Goal: Information Seeking & Learning: Compare options

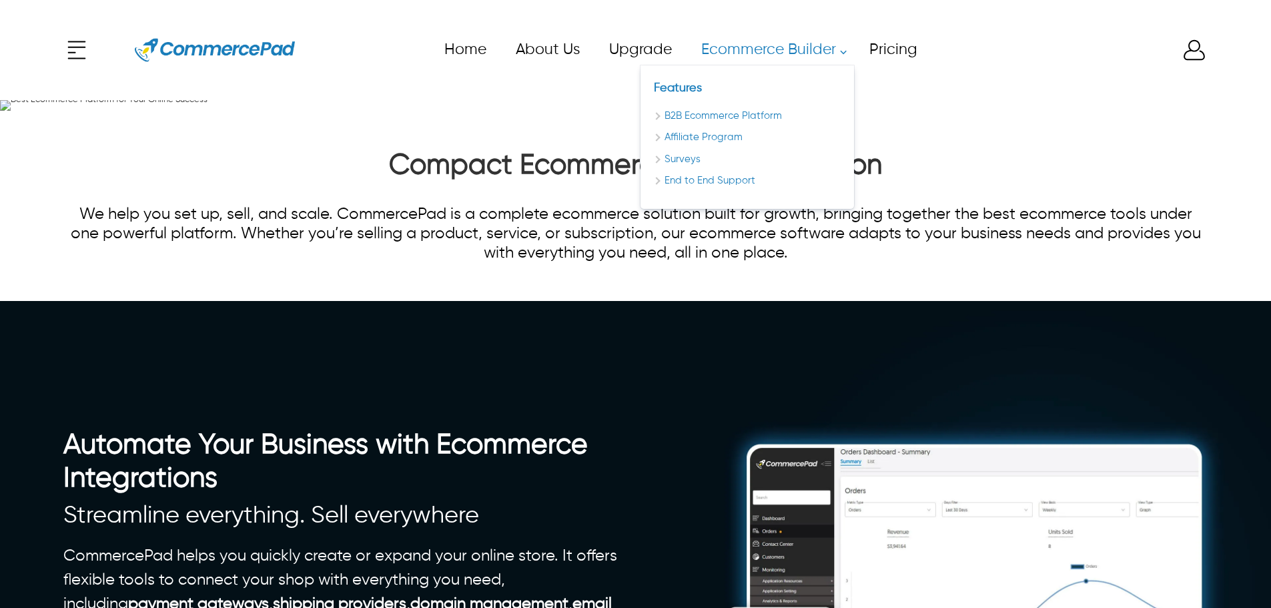
click at [731, 53] on link "Ecommerce Builder" at bounding box center [770, 50] width 168 height 30
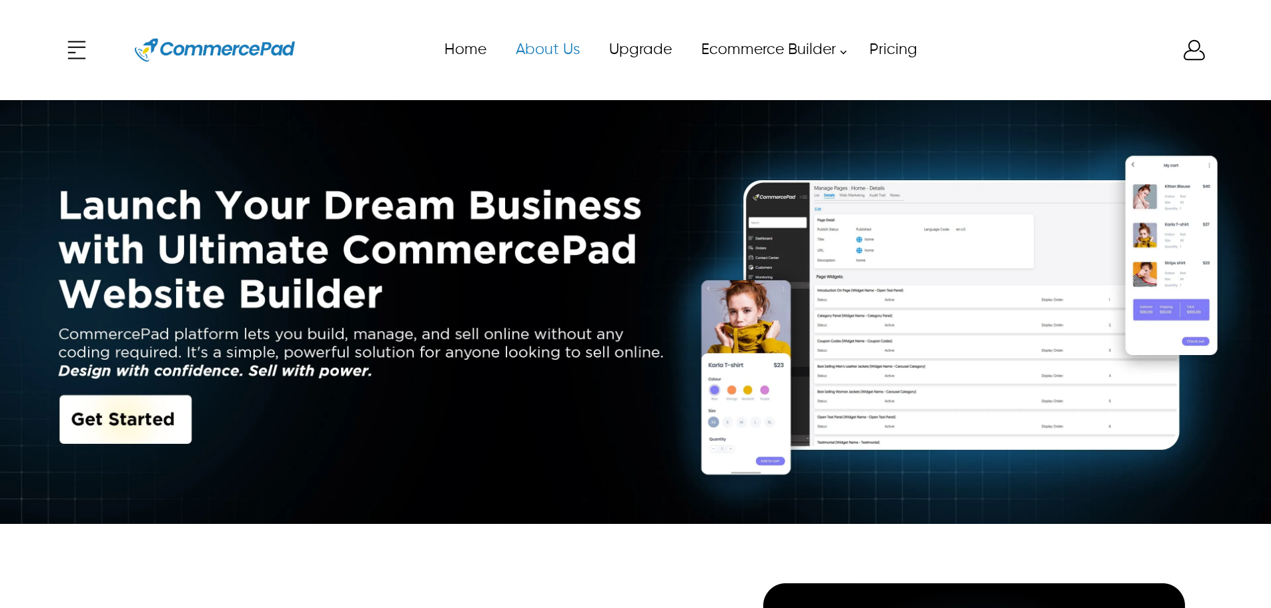
click at [568, 43] on link "About Us" at bounding box center [546, 50] width 93 height 30
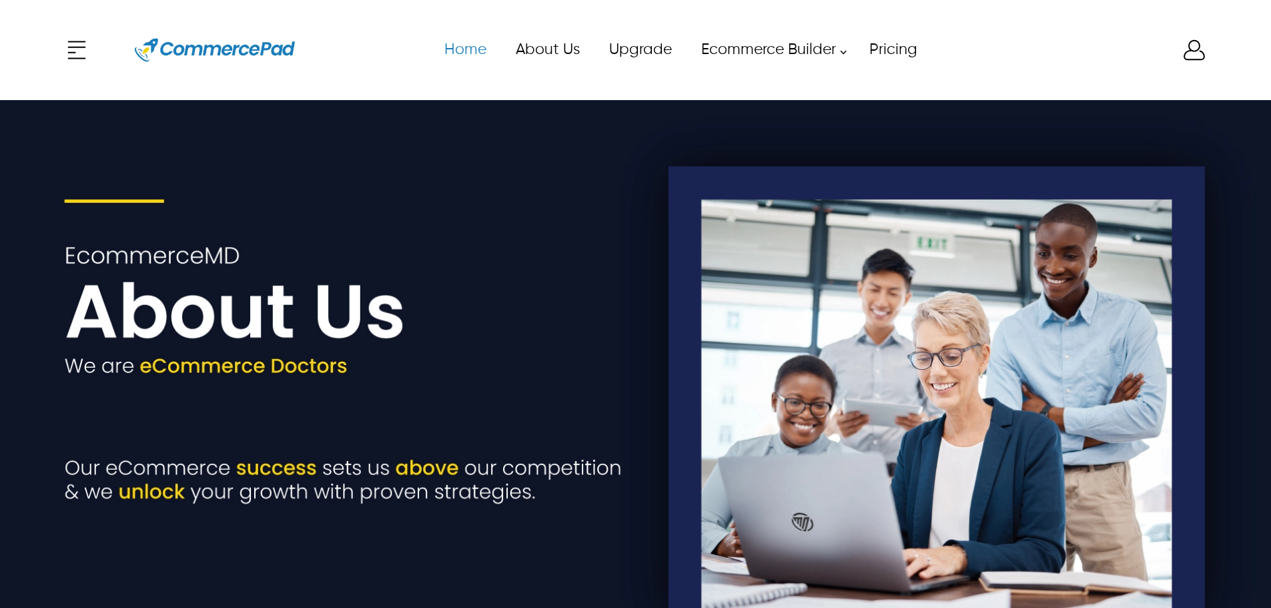
click at [470, 53] on link "Home" at bounding box center [464, 50] width 71 height 30
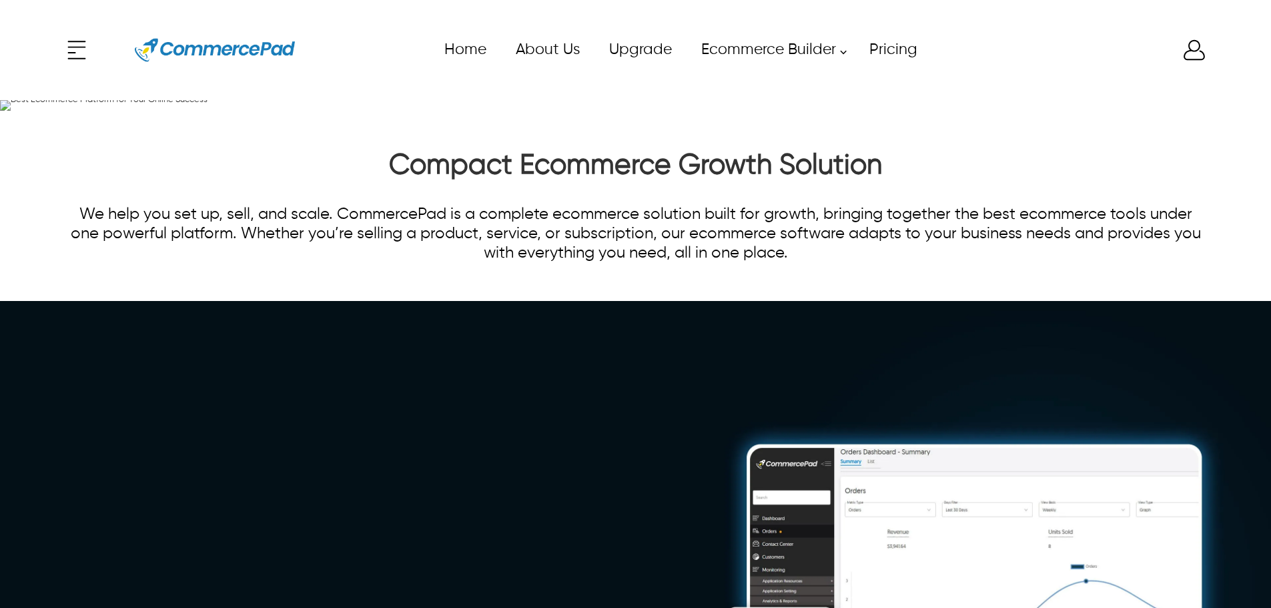
click at [82, 39] on div "x Upgrade eCommerce Builder Partners Pricing About us Contact us Follow us Home…" at bounding box center [635, 50] width 1144 height 60
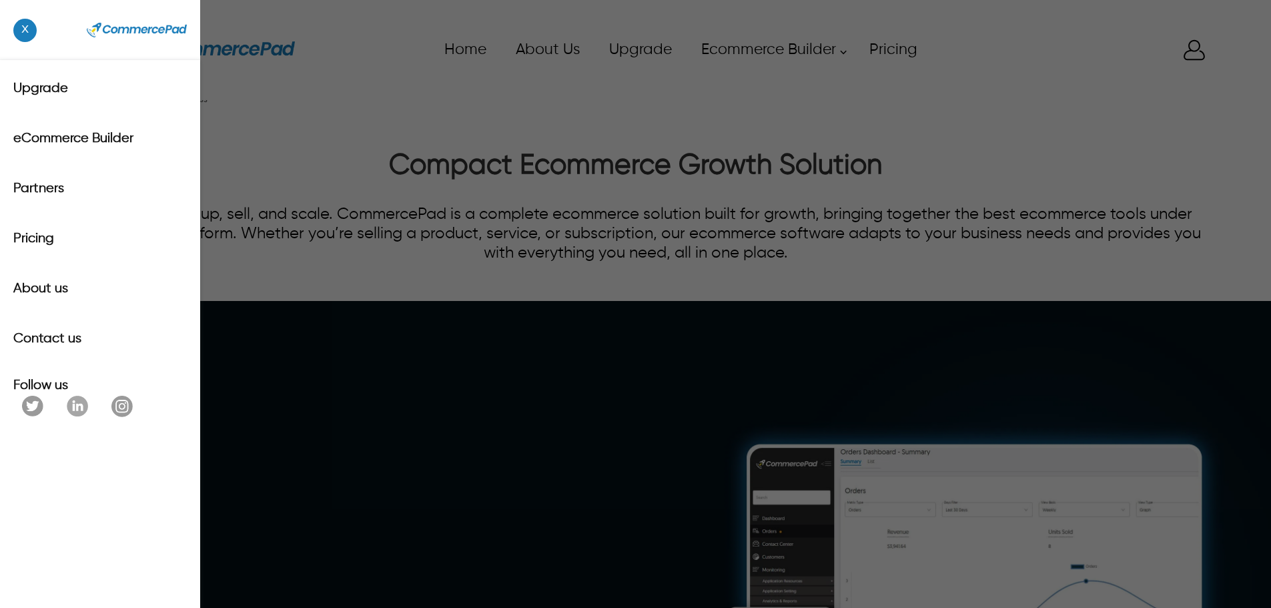
click at [23, 30] on span "x" at bounding box center [24, 30] width 23 height 23
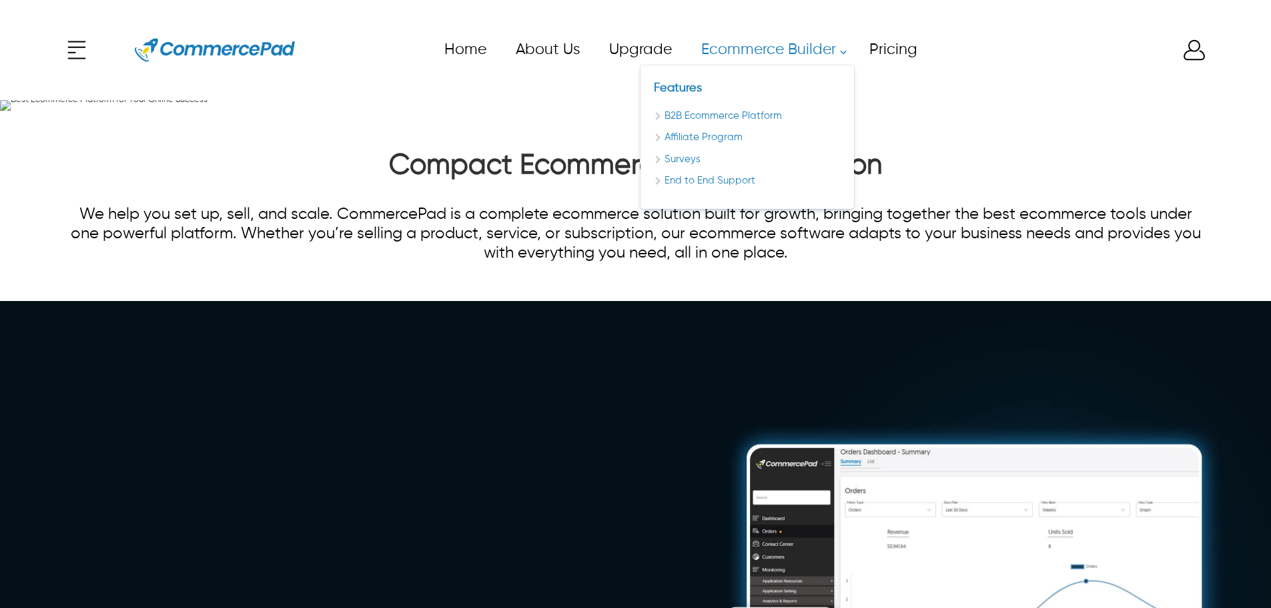
click at [734, 145] on link "Affiliate Program" at bounding box center [747, 137] width 187 height 15
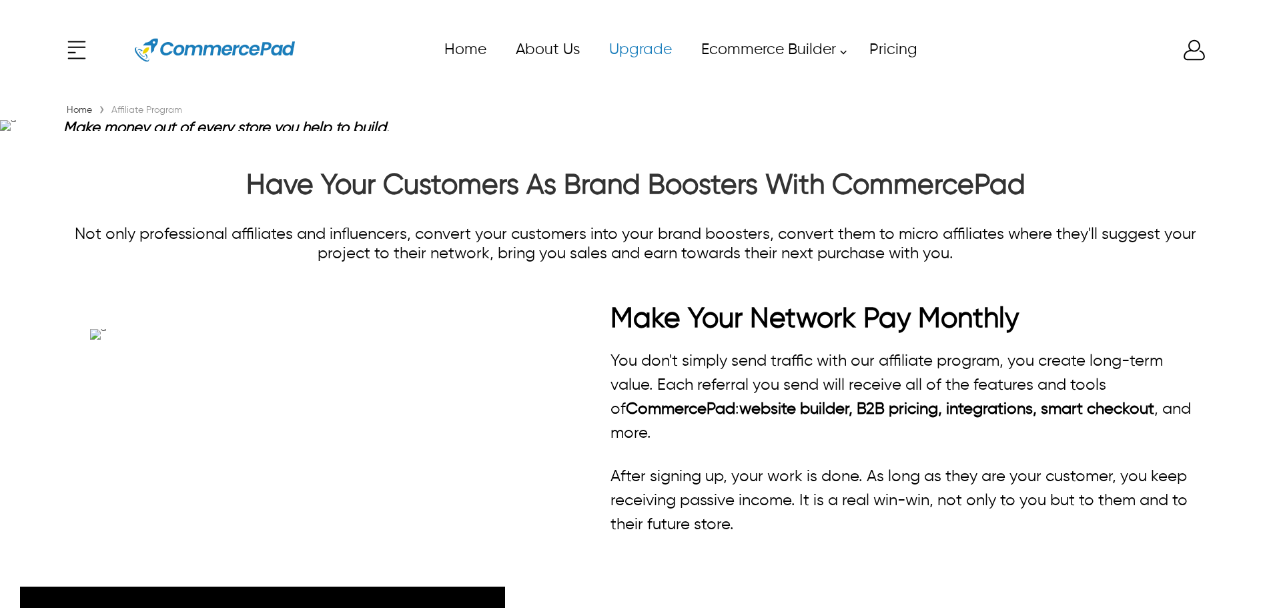
click at [617, 61] on link "Upgrade" at bounding box center [640, 50] width 92 height 30
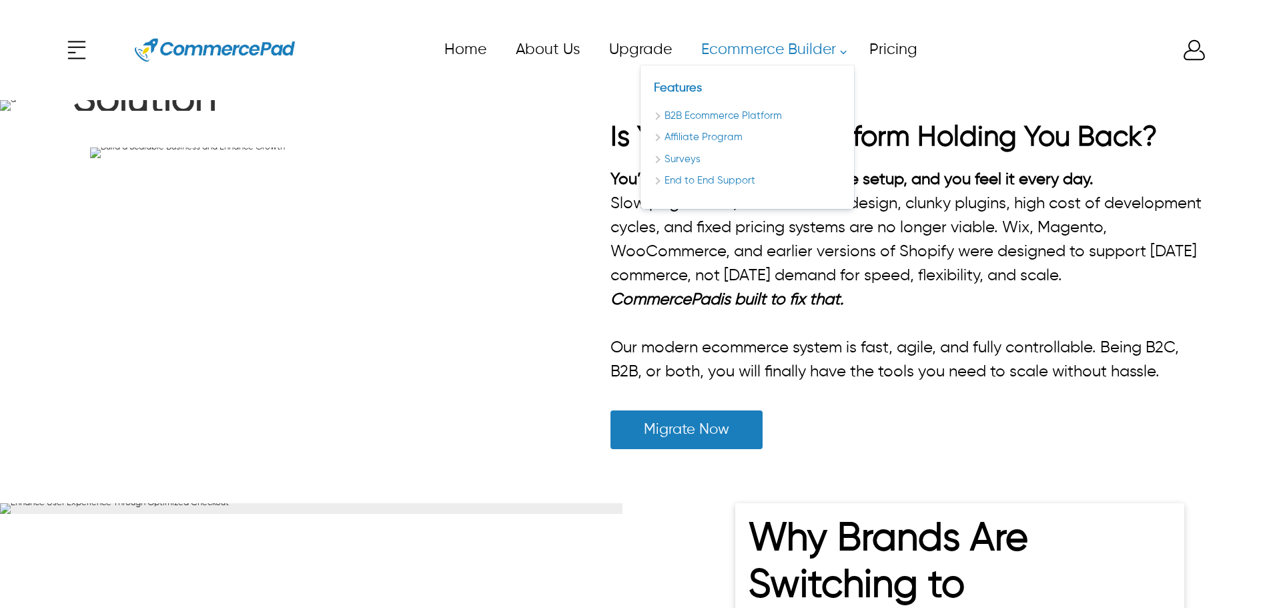
click at [743, 37] on link "Ecommerce Builder" at bounding box center [770, 50] width 168 height 30
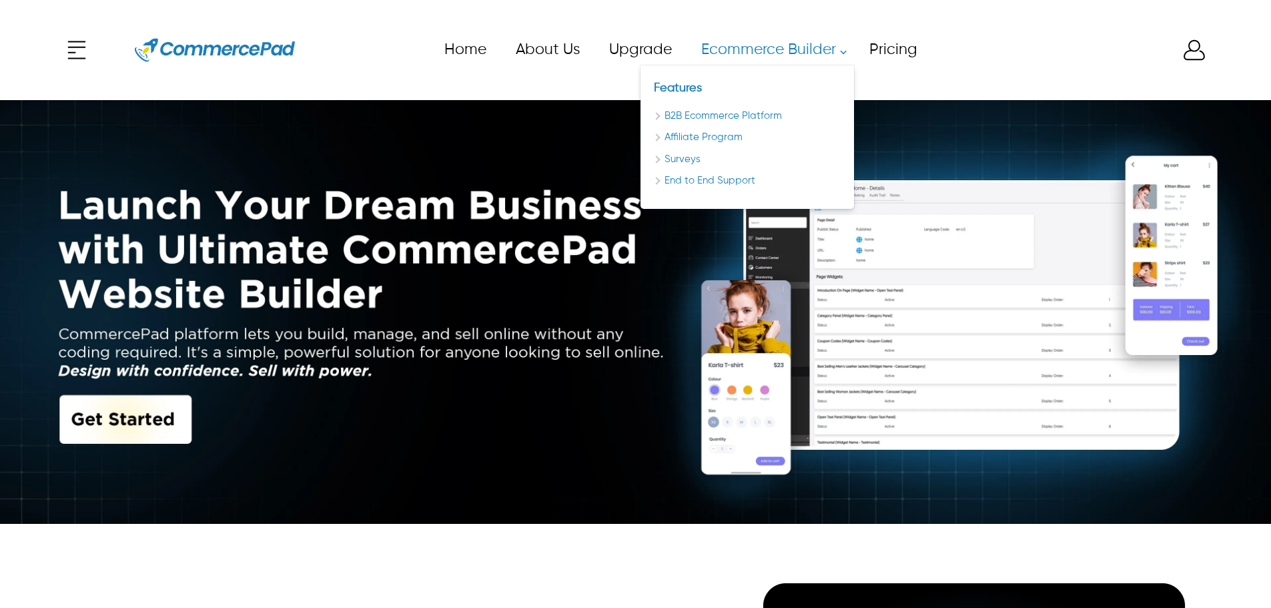
click at [702, 137] on link "Affiliate Program" at bounding box center [747, 137] width 187 height 15
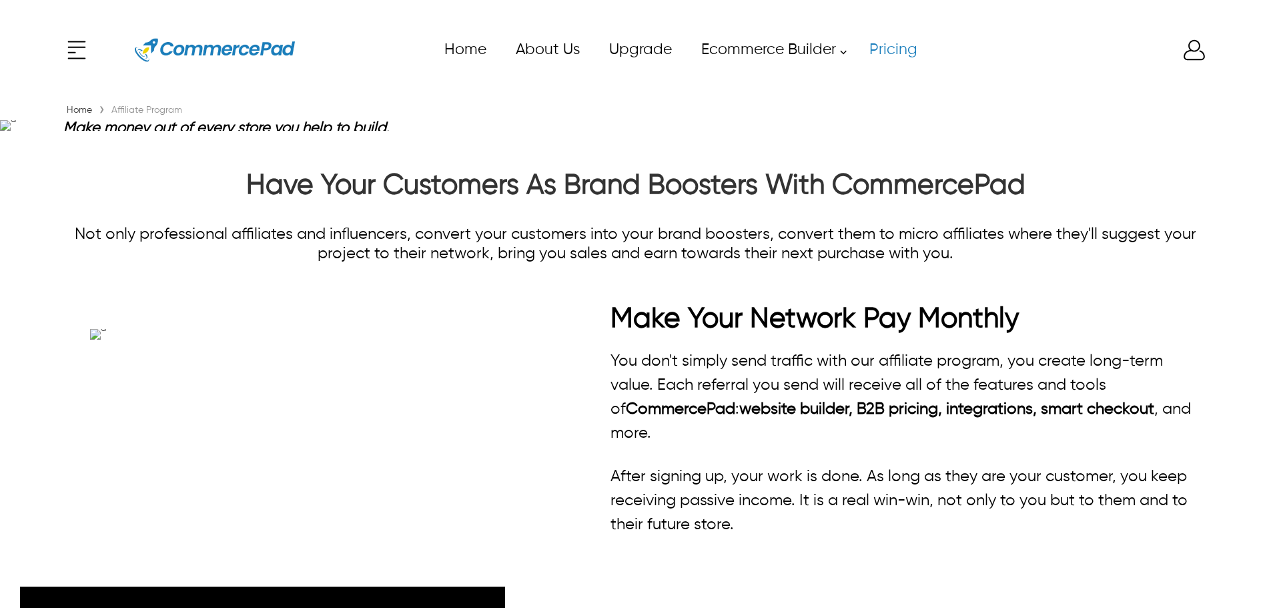
click at [885, 58] on link "Pricing" at bounding box center [892, 50] width 77 height 30
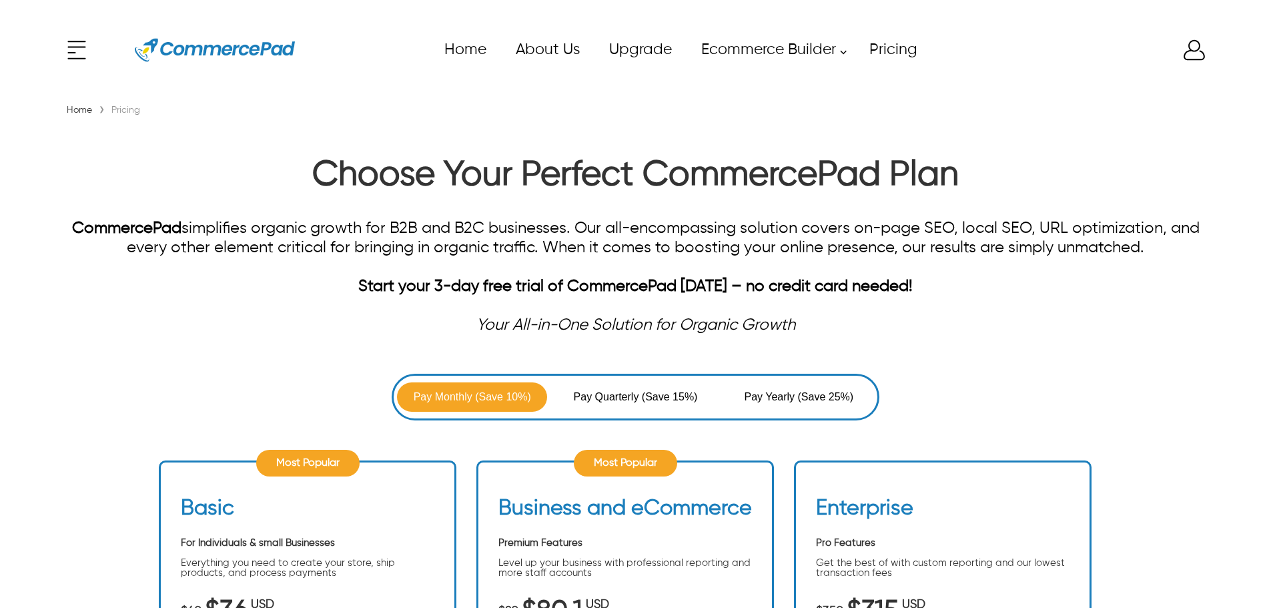
scroll to position [267, 0]
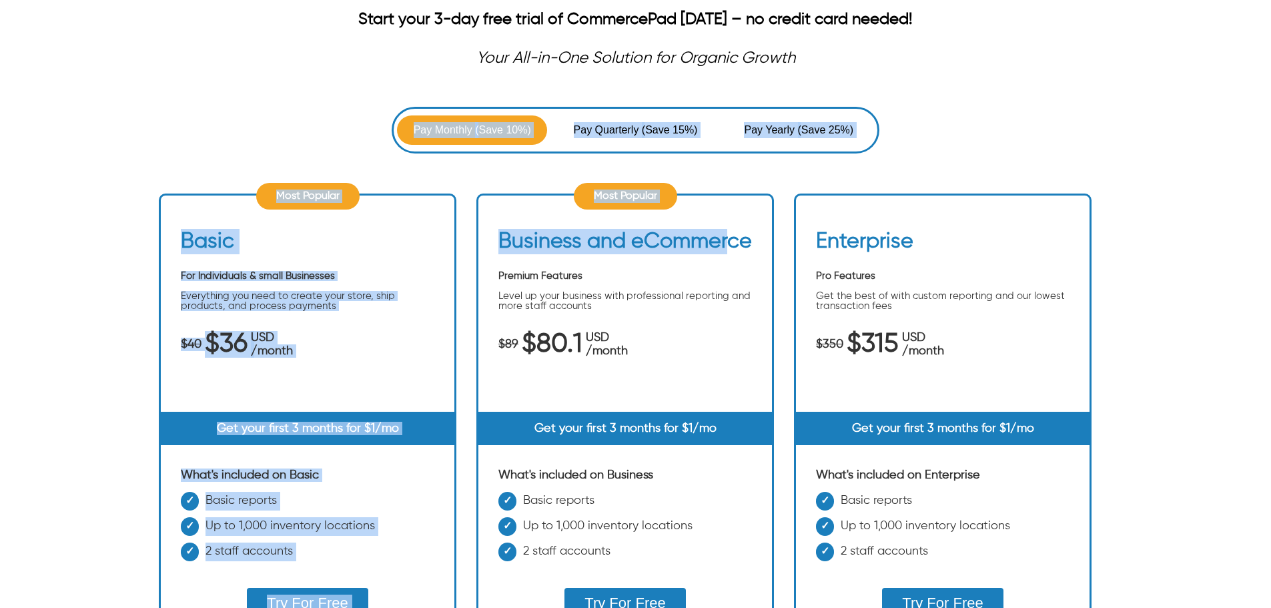
drag, startPoint x: 390, startPoint y: 138, endPoint x: 818, endPoint y: 117, distance: 428.8
click at [731, 162] on div "Pay Monthly (Save 10%) Pay Quarterly (Save 15%) Pay Yearly (Save 25%) Most Popu…" at bounding box center [635, 407] width 953 height 600
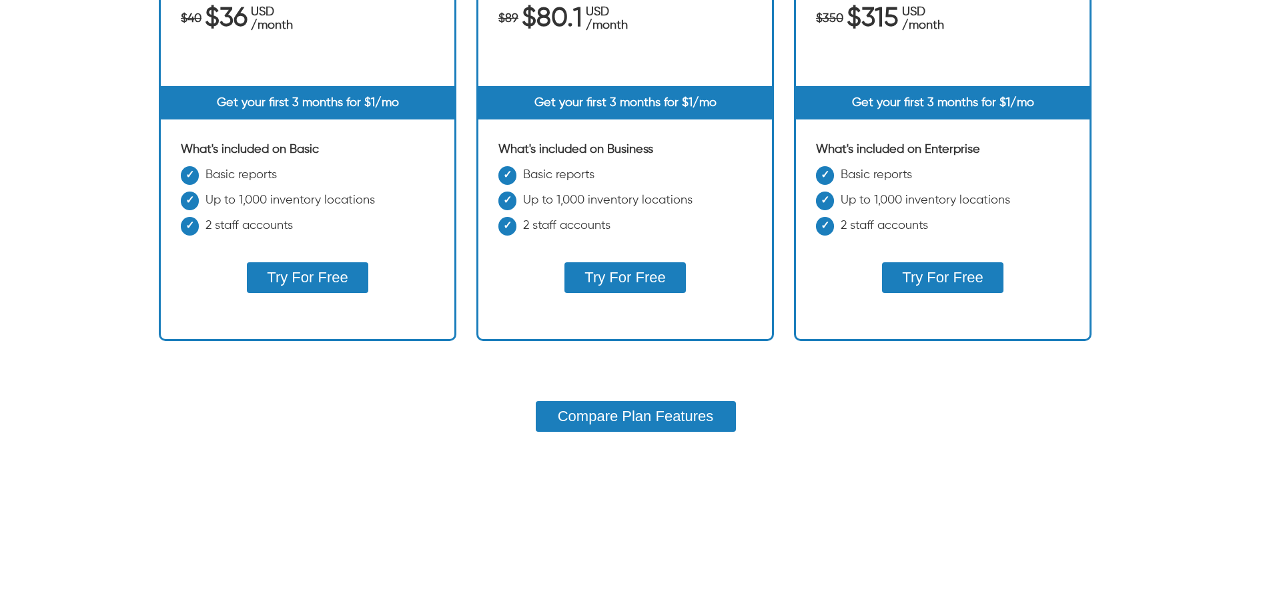
scroll to position [600, 0]
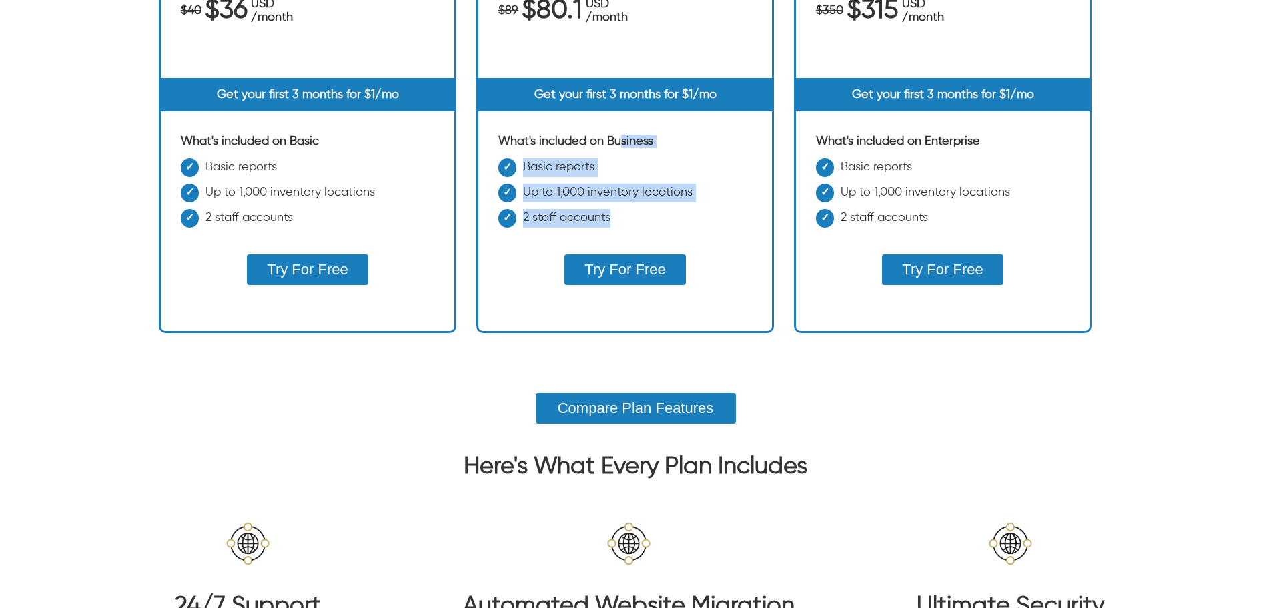
drag, startPoint x: 785, startPoint y: 233, endPoint x: 620, endPoint y: 126, distance: 196.3
click at [620, 126] on div "Most Popular Business and eCommerce Premium Features Level up your business wit…" at bounding box center [635, 96] width 318 height 473
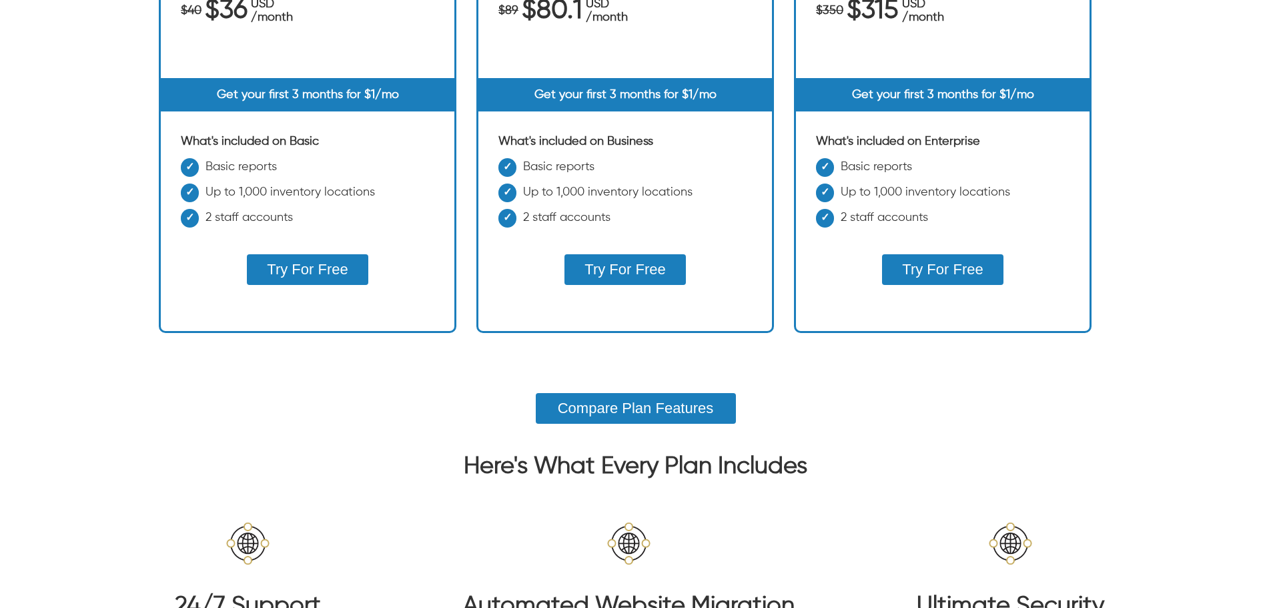
click at [589, 125] on div "Most Popular Business and eCommerce Premium Features Level up your business wit…" at bounding box center [625, 96] width 298 height 473
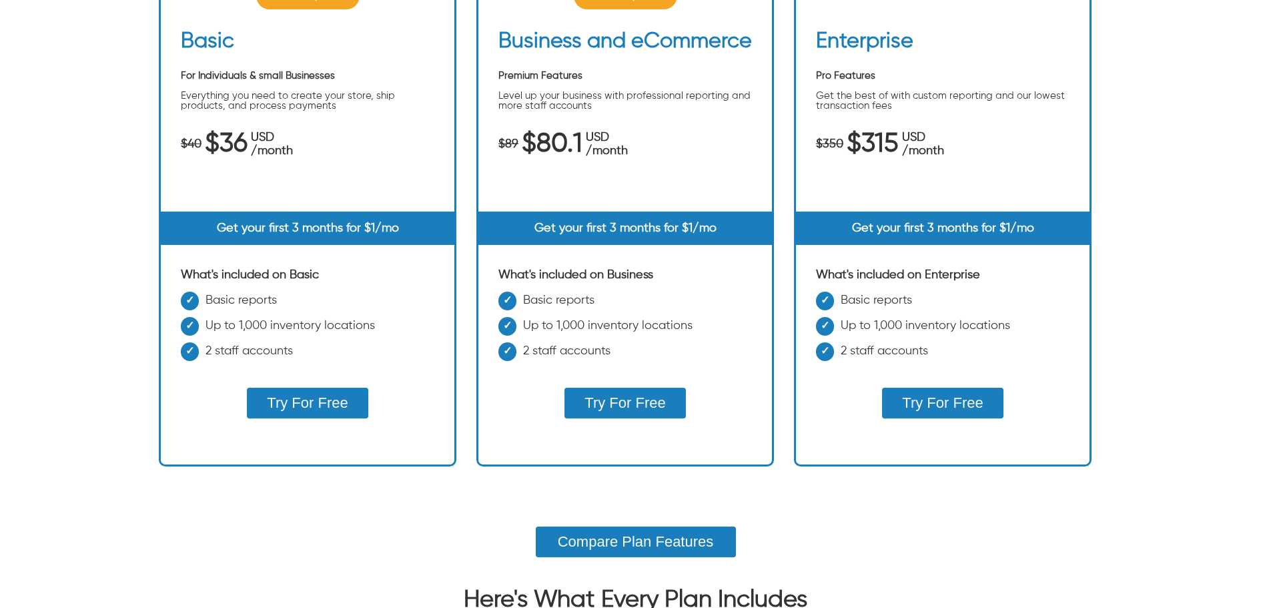
scroll to position [267, 0]
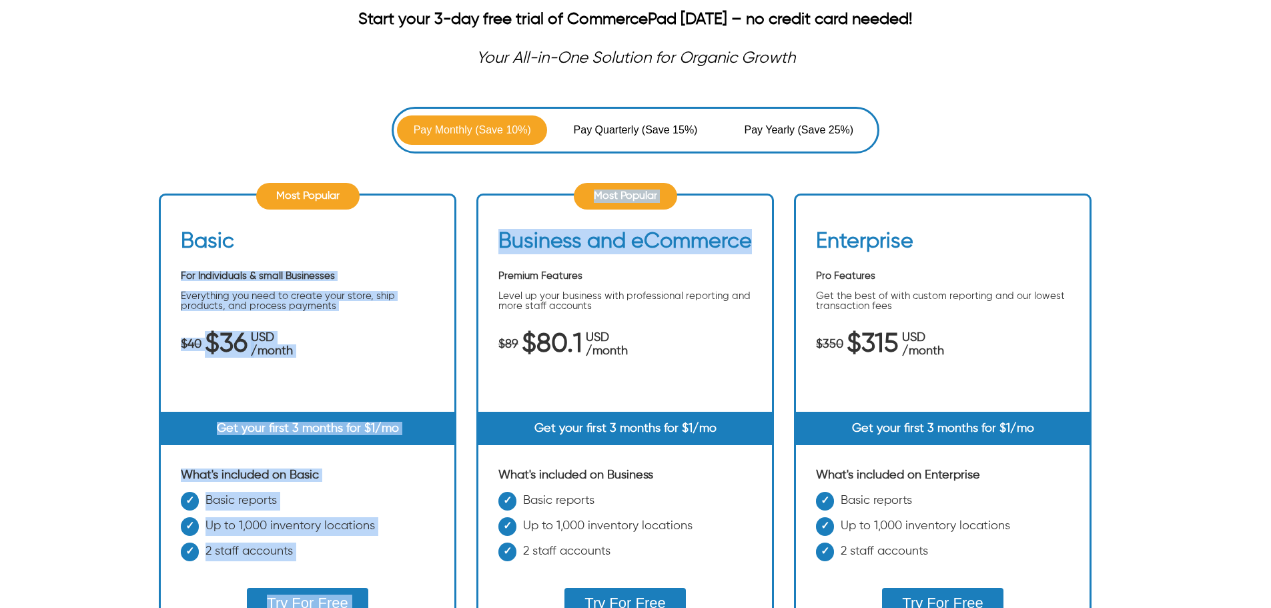
drag, startPoint x: 231, startPoint y: 169, endPoint x: 753, endPoint y: 195, distance: 523.0
click at [753, 195] on div "Pay Monthly (Save 10%) Pay Quarterly (Save 15%) Pay Yearly (Save 25%) Most Popu…" at bounding box center [635, 407] width 953 height 600
click at [775, 135] on span "Pay Yearly" at bounding box center [770, 130] width 53 height 16
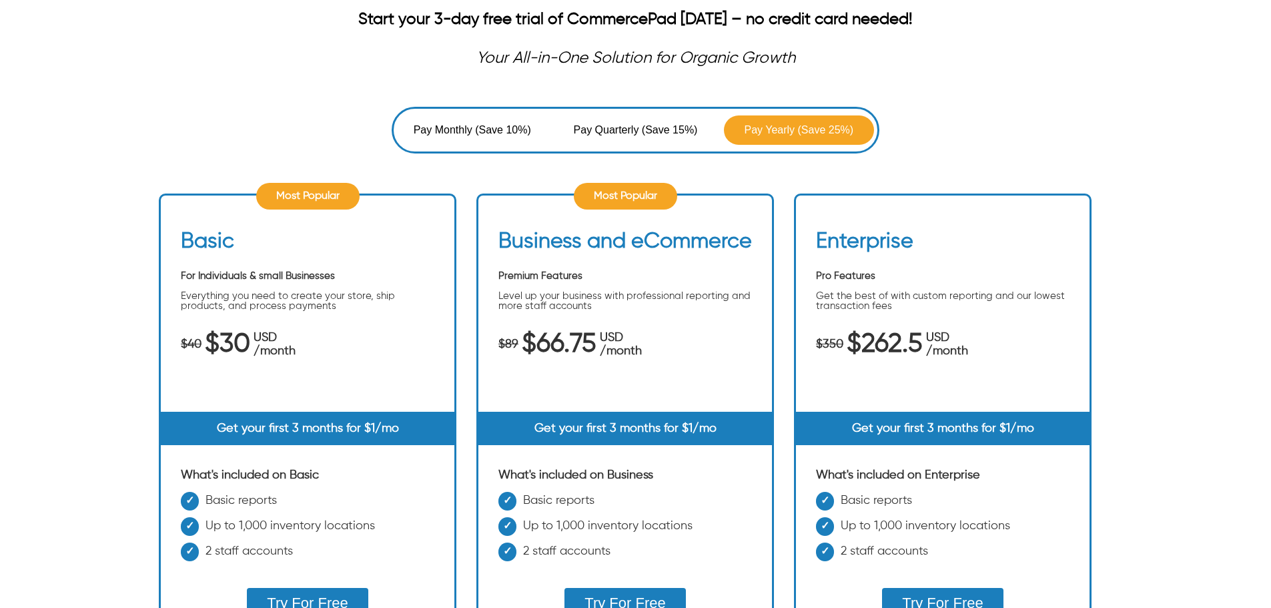
click at [636, 141] on button "Pay Quarterly (Save 15%)" at bounding box center [635, 129] width 150 height 29
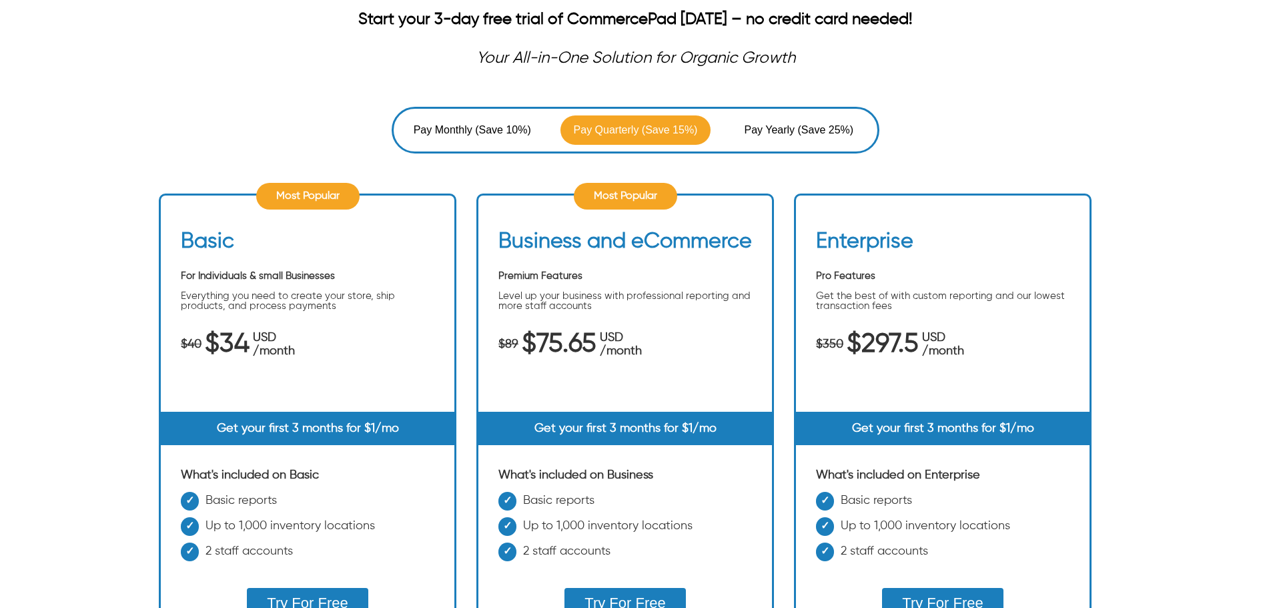
click at [507, 141] on button "Pay Monthly (Save 10%)" at bounding box center [472, 129] width 150 height 29
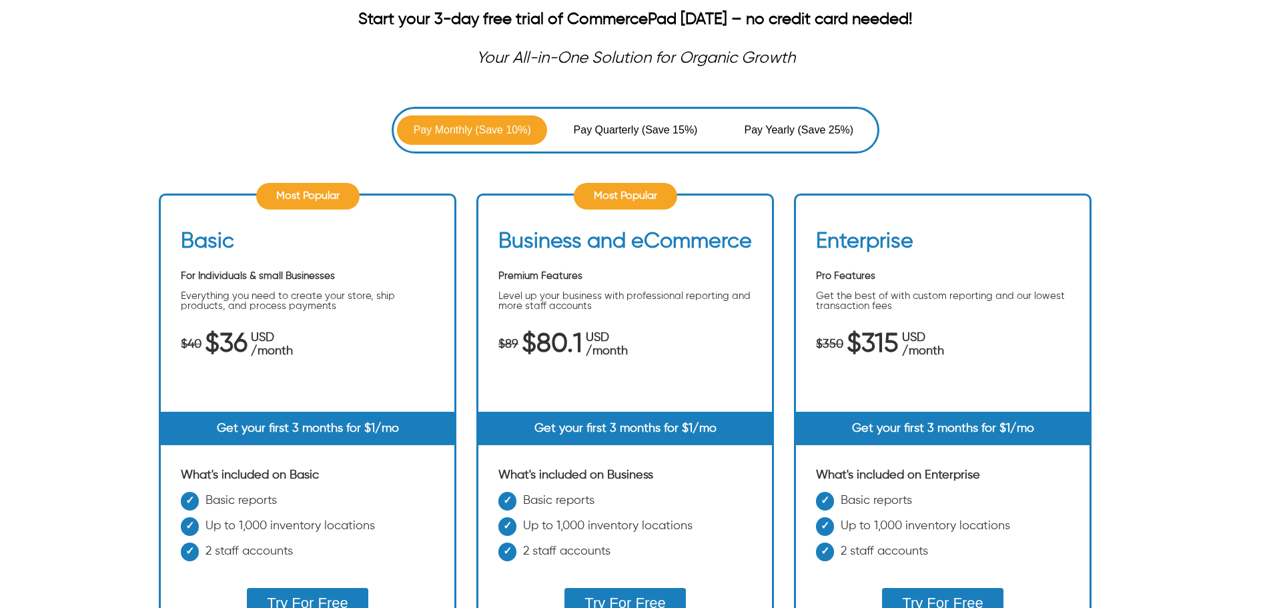
click at [625, 141] on button "Pay Quarterly (Save 15%)" at bounding box center [635, 129] width 150 height 29
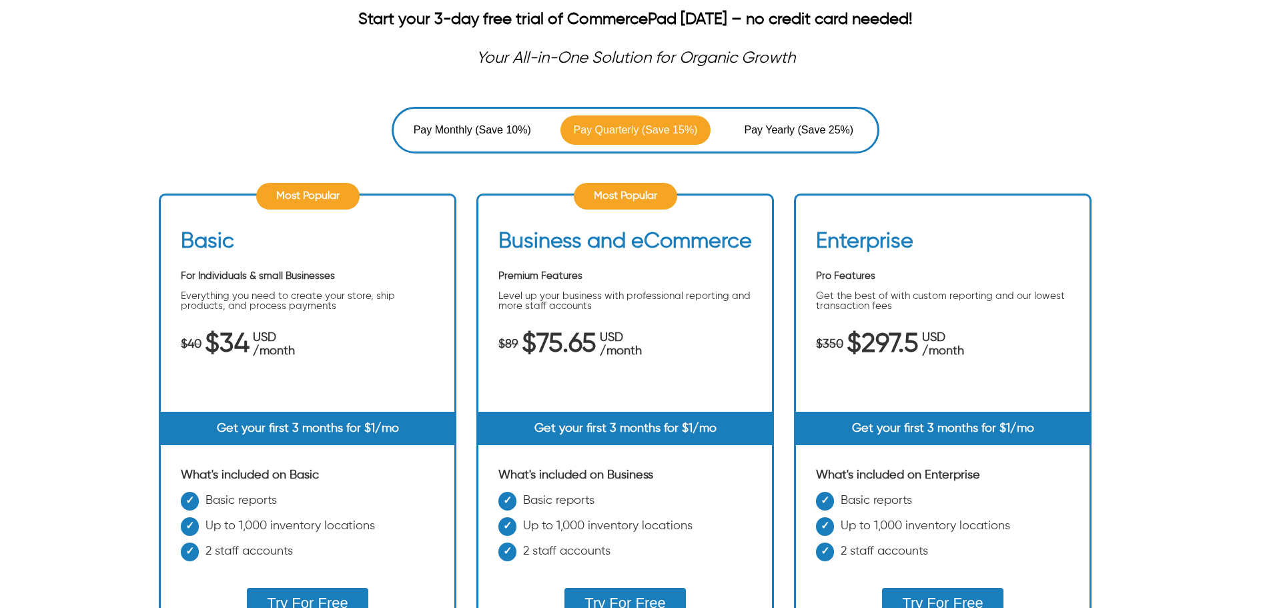
click at [754, 125] on span "Pay Yearly" at bounding box center [770, 130] width 53 height 16
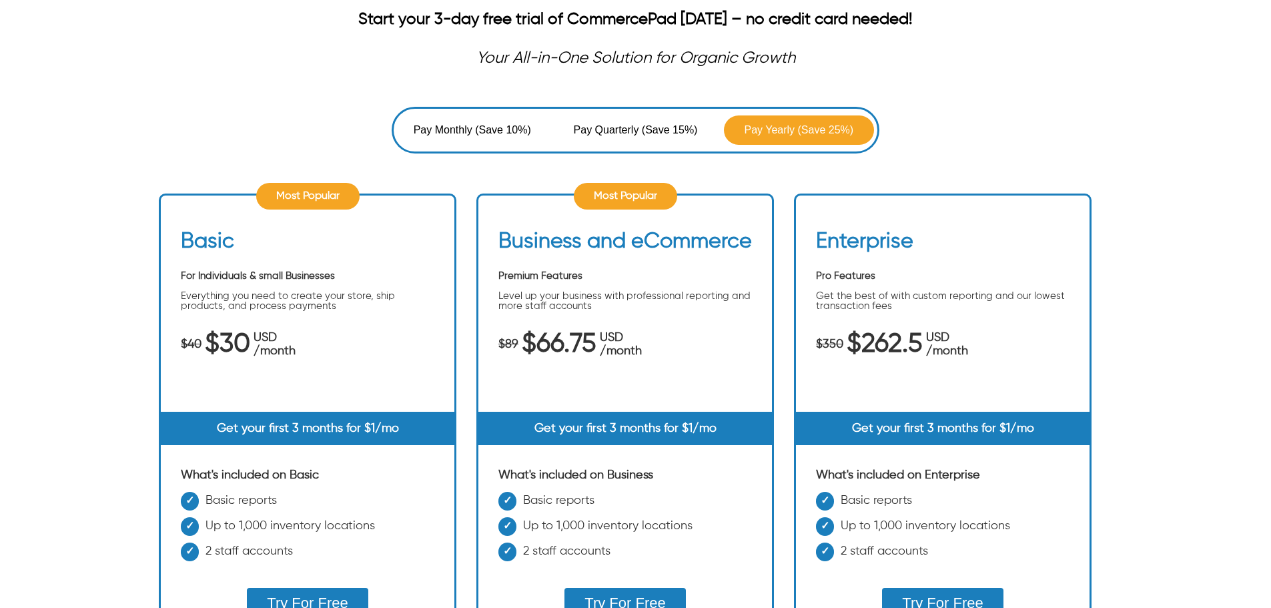
drag, startPoint x: 647, startPoint y: 131, endPoint x: 494, endPoint y: 139, distance: 152.9
click at [644, 133] on span "(Save 15%)" at bounding box center [670, 130] width 56 height 16
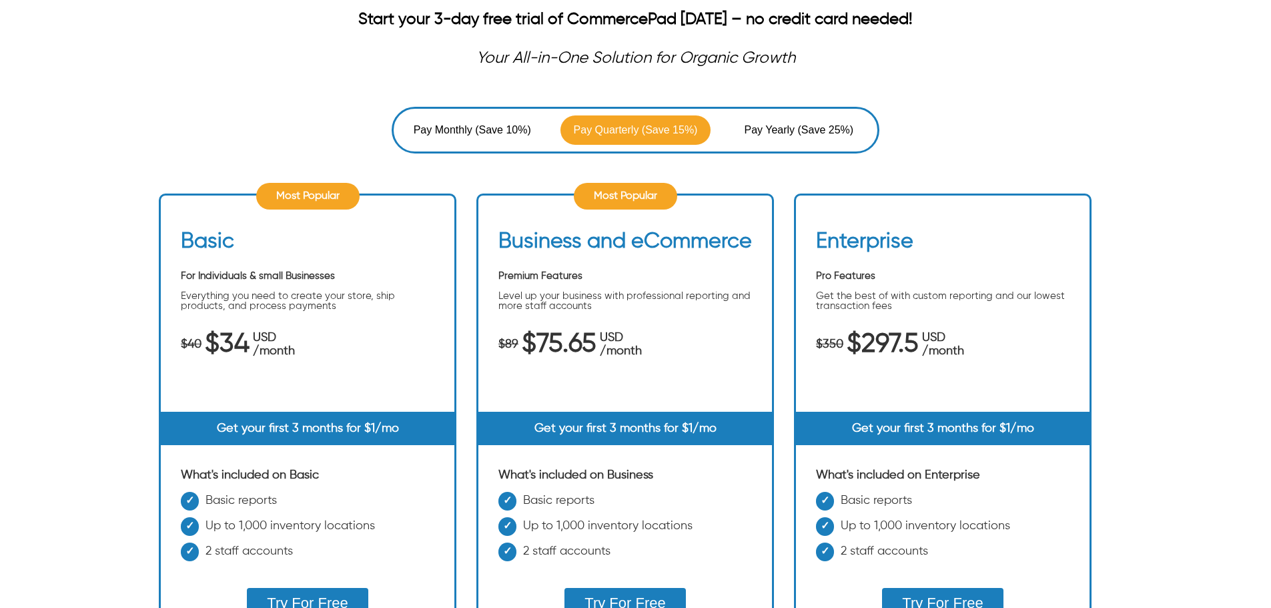
click at [490, 140] on button "Pay Monthly (Save 10%)" at bounding box center [472, 129] width 150 height 29
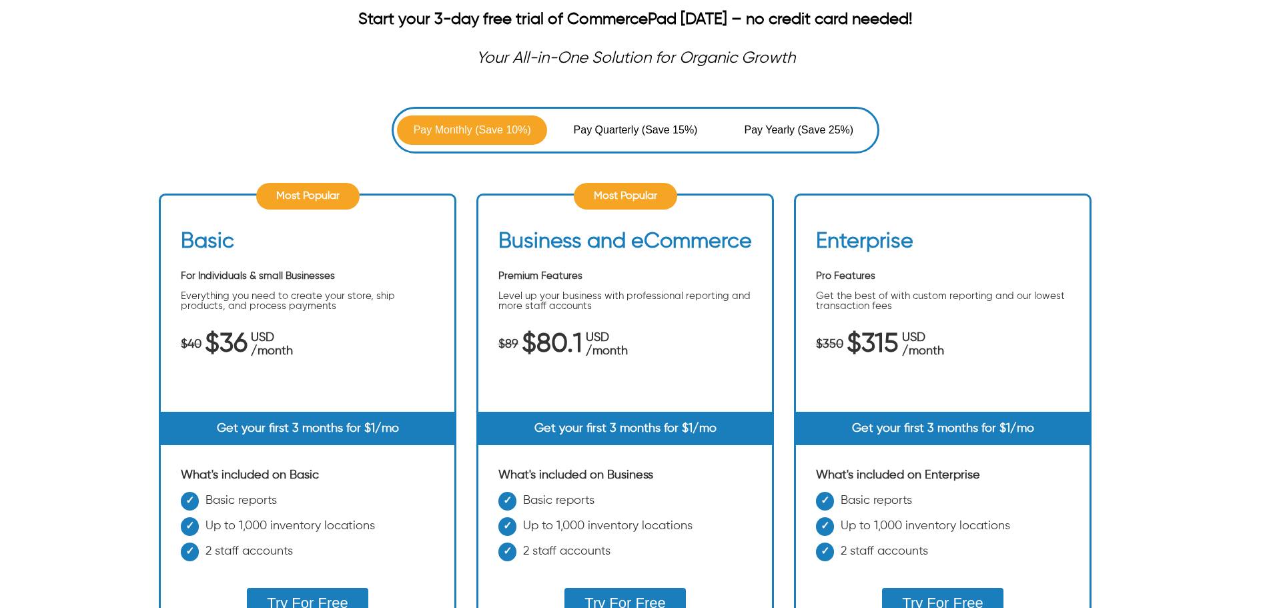
click at [603, 125] on span "Pay Quarterly" at bounding box center [608, 130] width 68 height 16
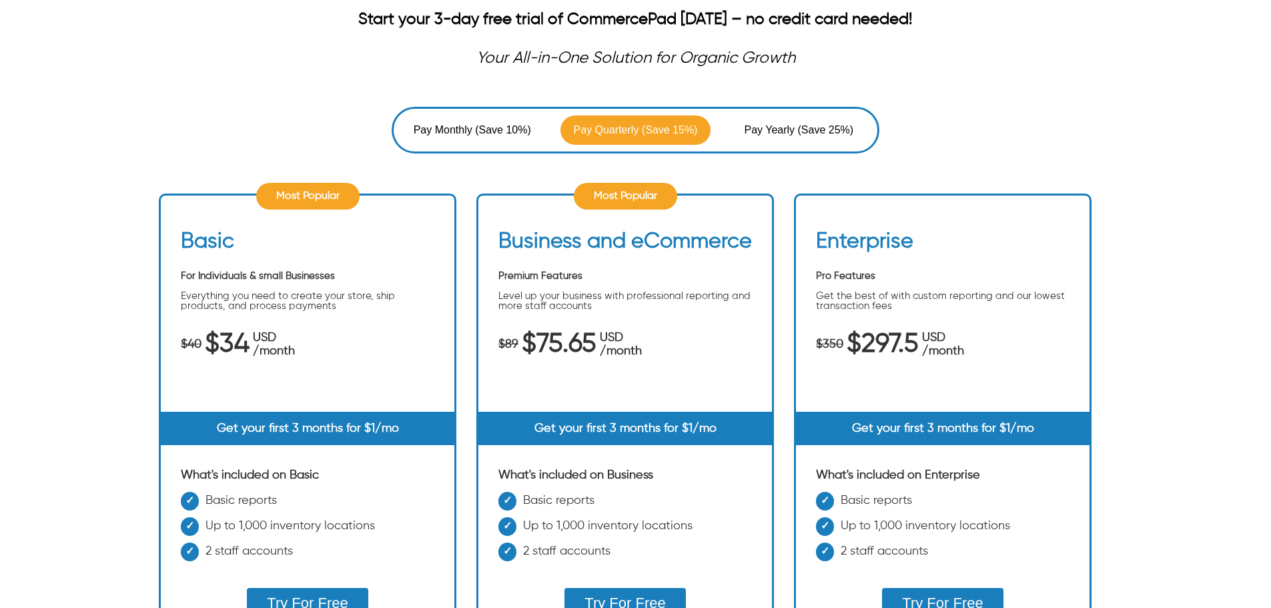
click at [765, 125] on span "Pay Yearly" at bounding box center [770, 130] width 53 height 16
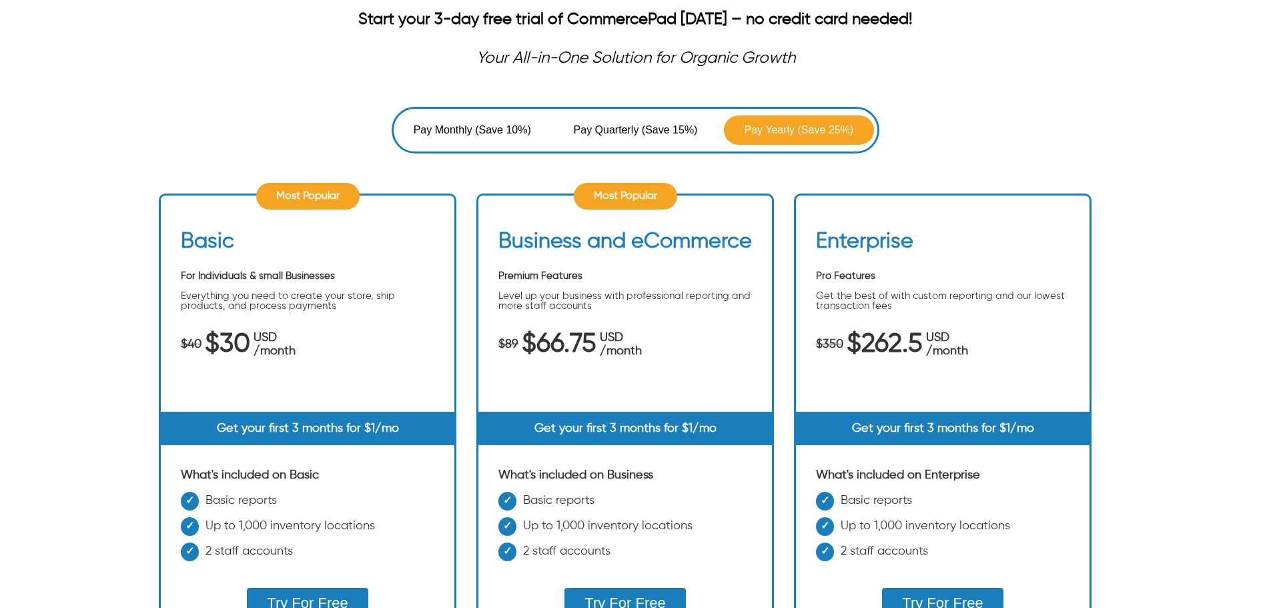
click at [456, 135] on span "Pay Monthly" at bounding box center [445, 130] width 62 height 16
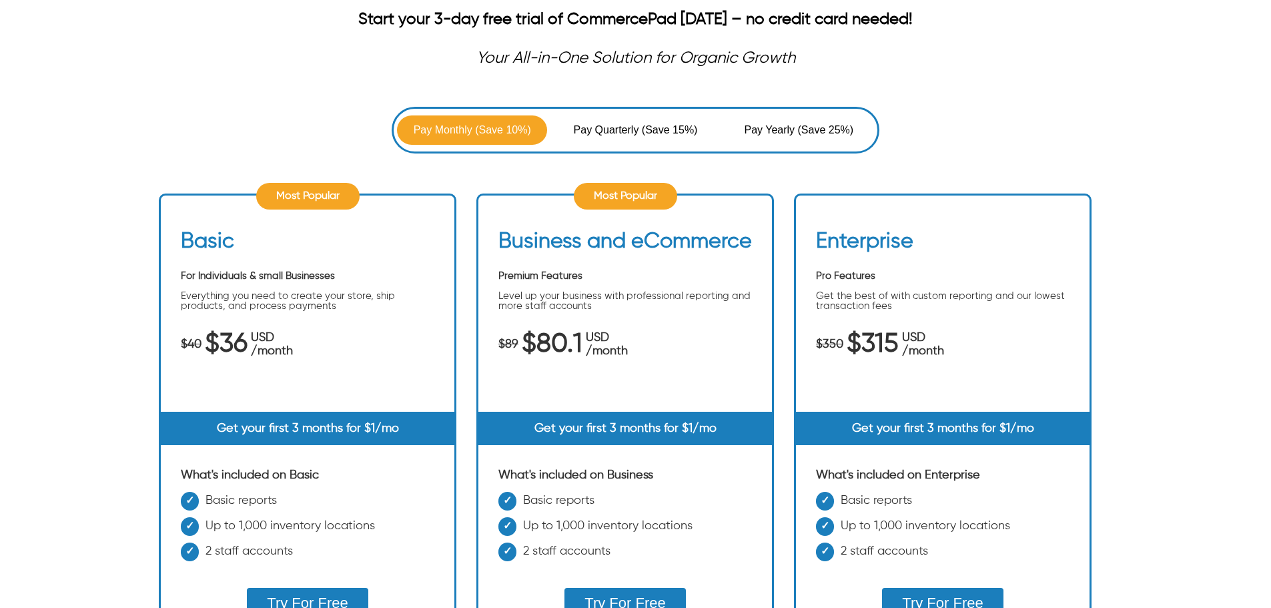
click at [608, 135] on span "Pay Quarterly" at bounding box center [608, 130] width 68 height 16
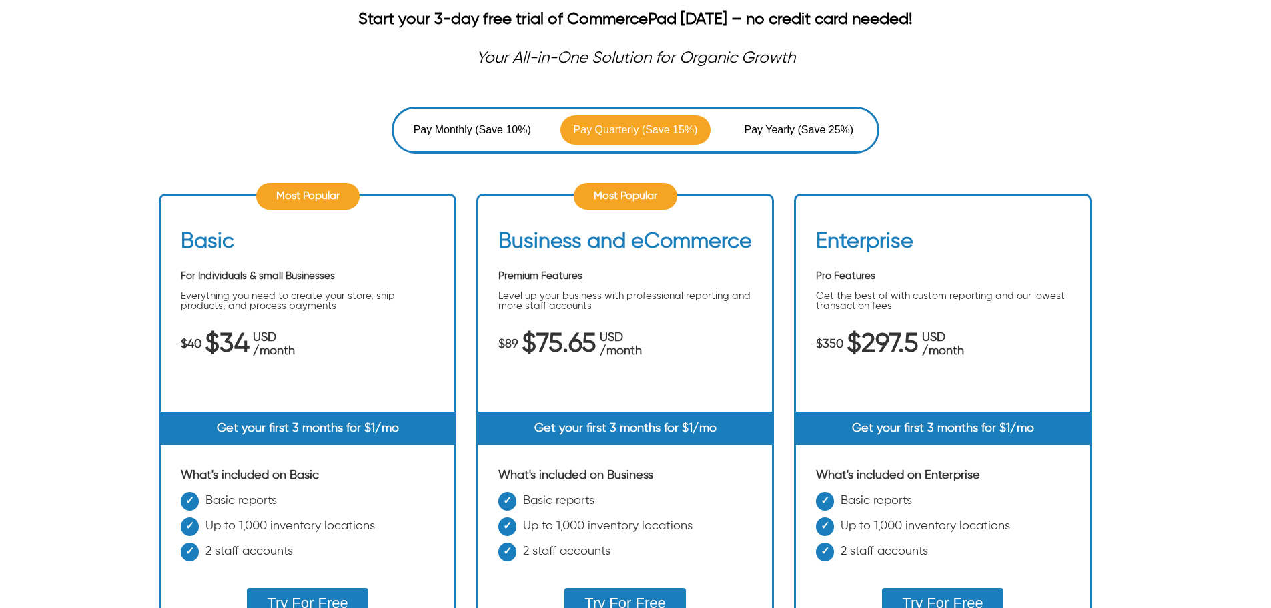
click at [781, 130] on span "Pay Yearly" at bounding box center [770, 130] width 53 height 16
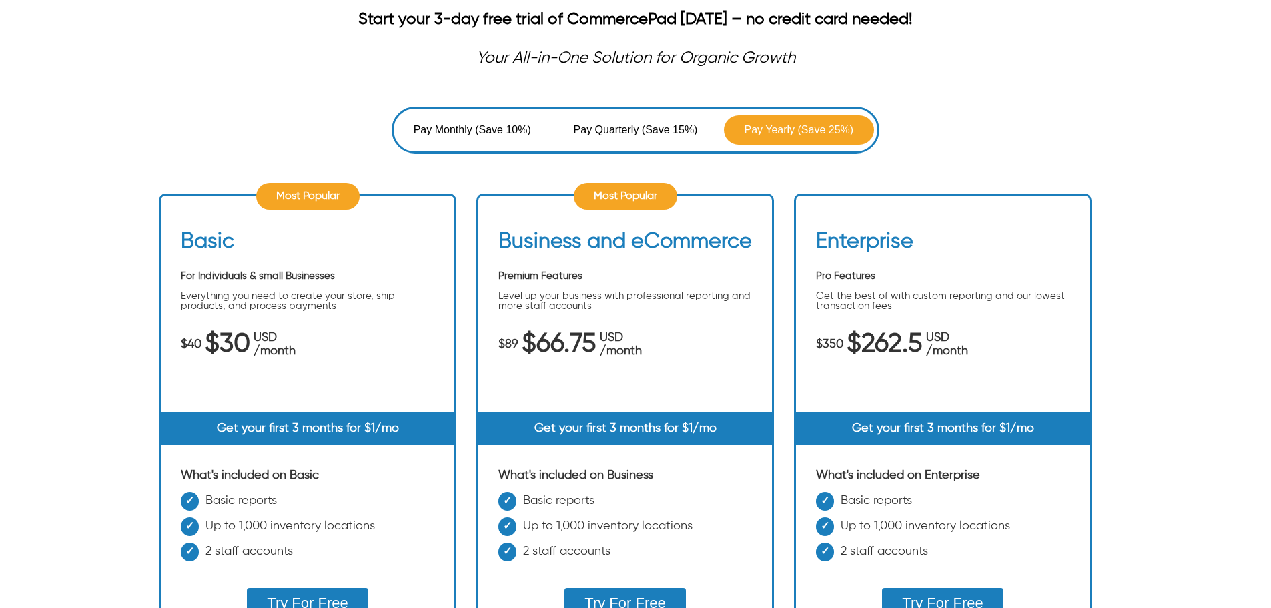
drag, startPoint x: 793, startPoint y: 238, endPoint x: 804, endPoint y: 252, distance: 17.6
click at [795, 241] on ul "Most Popular Basic For Individuals & small Businesses Everything you need to cr…" at bounding box center [635, 439] width 953 height 533
drag, startPoint x: 811, startPoint y: 264, endPoint x: 1037, endPoint y: 334, distance: 236.9
click at [1037, 334] on div "Enterprise Pro Features Get the best of with custom reporting and our lowest tr…" at bounding box center [943, 320] width 294 height 183
click at [1034, 180] on ul "Most Popular Basic For Individuals & small Businesses Everything you need to cr…" at bounding box center [635, 439] width 953 height 533
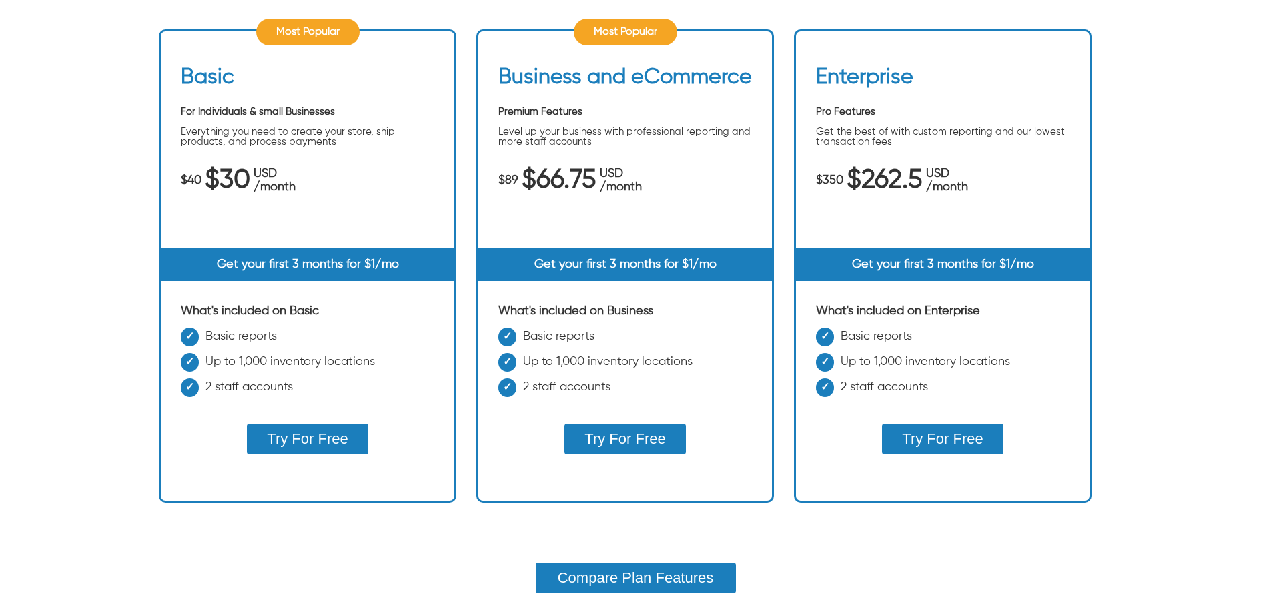
scroll to position [600, 0]
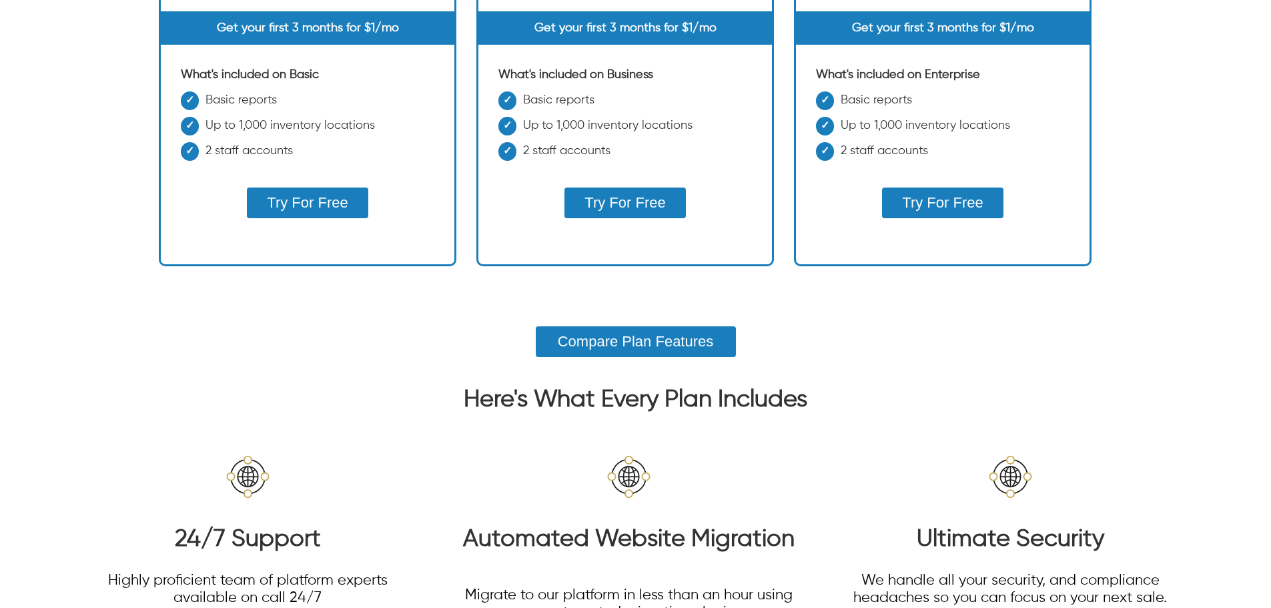
click at [296, 252] on div "Most Popular Basic For Individuals & small Businesses Everything you need to cr…" at bounding box center [308, 29] width 298 height 473
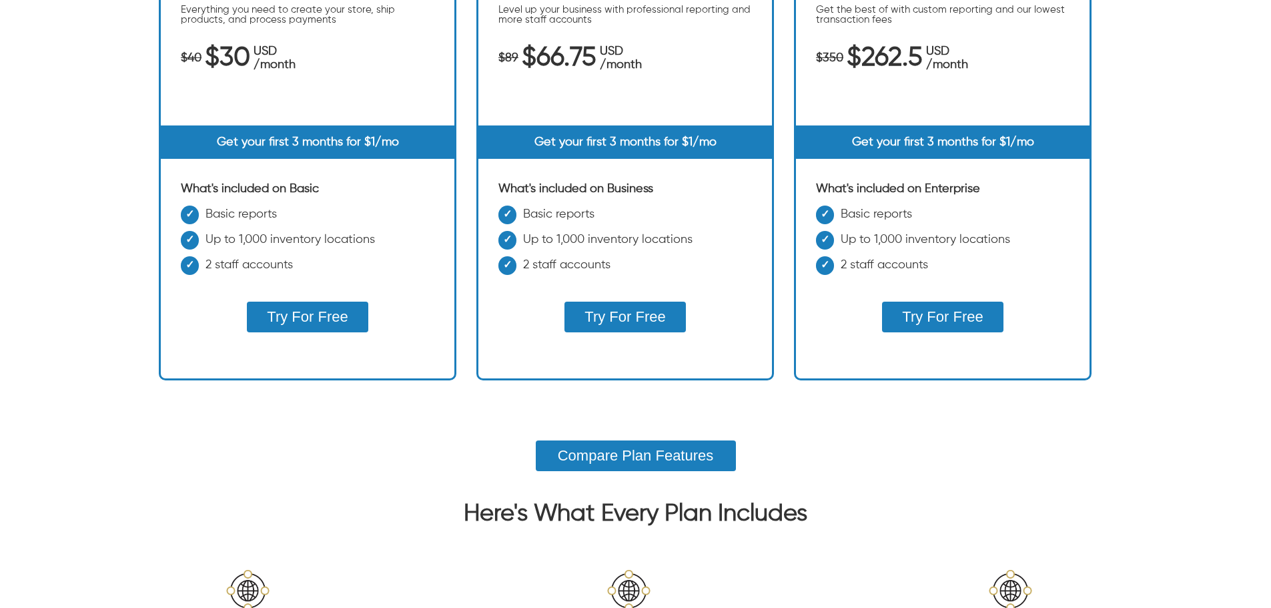
scroll to position [334, 0]
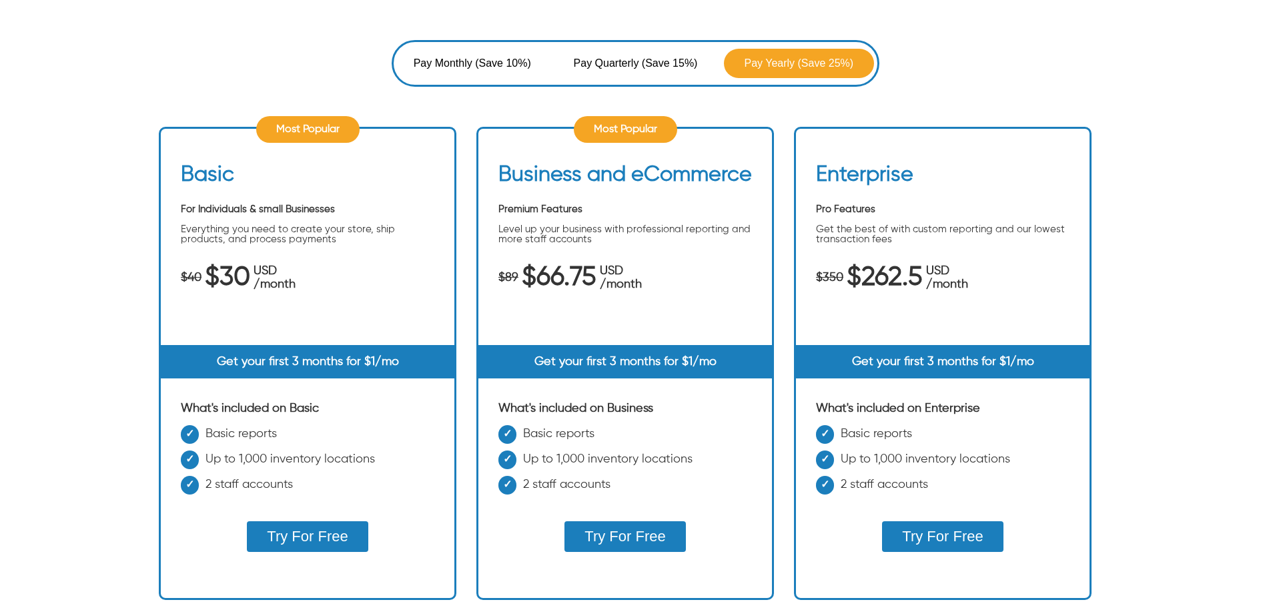
click at [309, 142] on div "Most Popular" at bounding box center [307, 129] width 103 height 27
click at [312, 136] on div "Most Popular" at bounding box center [307, 129] width 103 height 27
click at [320, 123] on div "Most Popular" at bounding box center [307, 129] width 103 height 27
click at [468, 59] on span "Pay Monthly" at bounding box center [445, 63] width 62 height 16
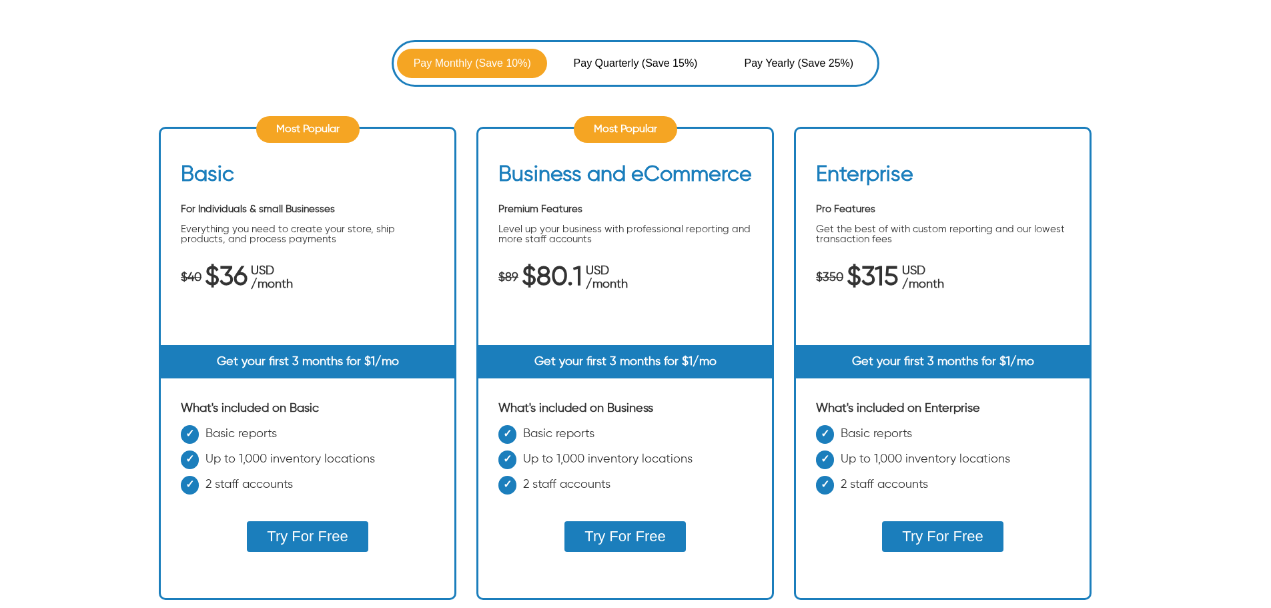
click at [628, 55] on button "Pay Quarterly (Save 15%)" at bounding box center [635, 63] width 150 height 29
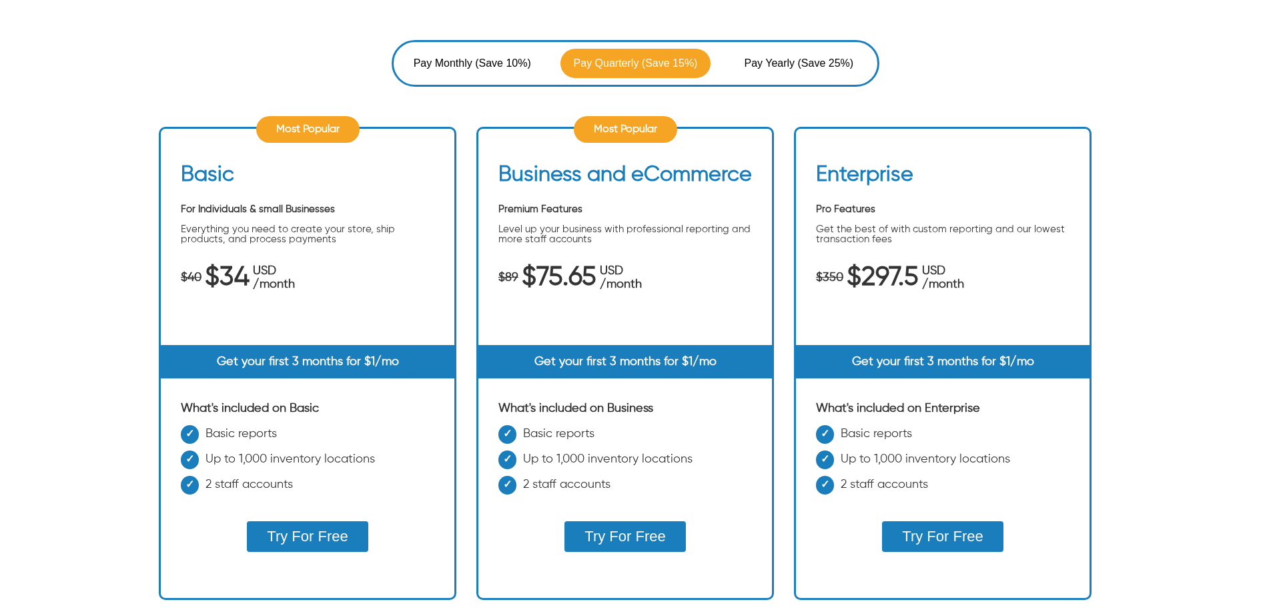
click at [821, 56] on span "(Save 25%)" at bounding box center [826, 63] width 56 height 16
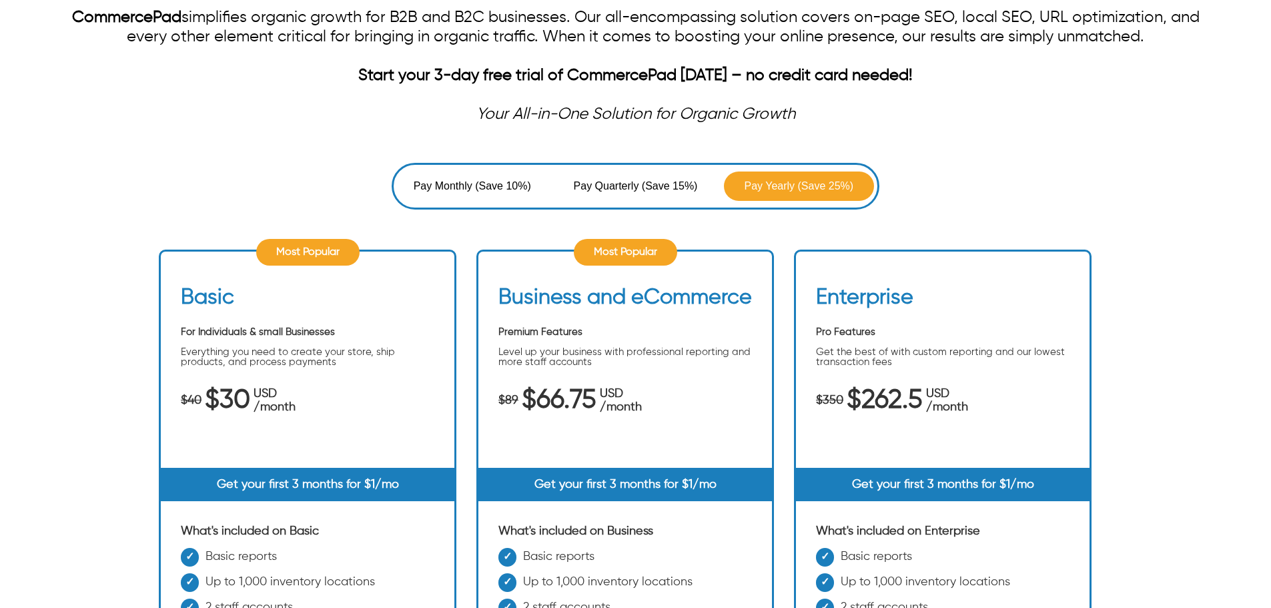
scroll to position [0, 0]
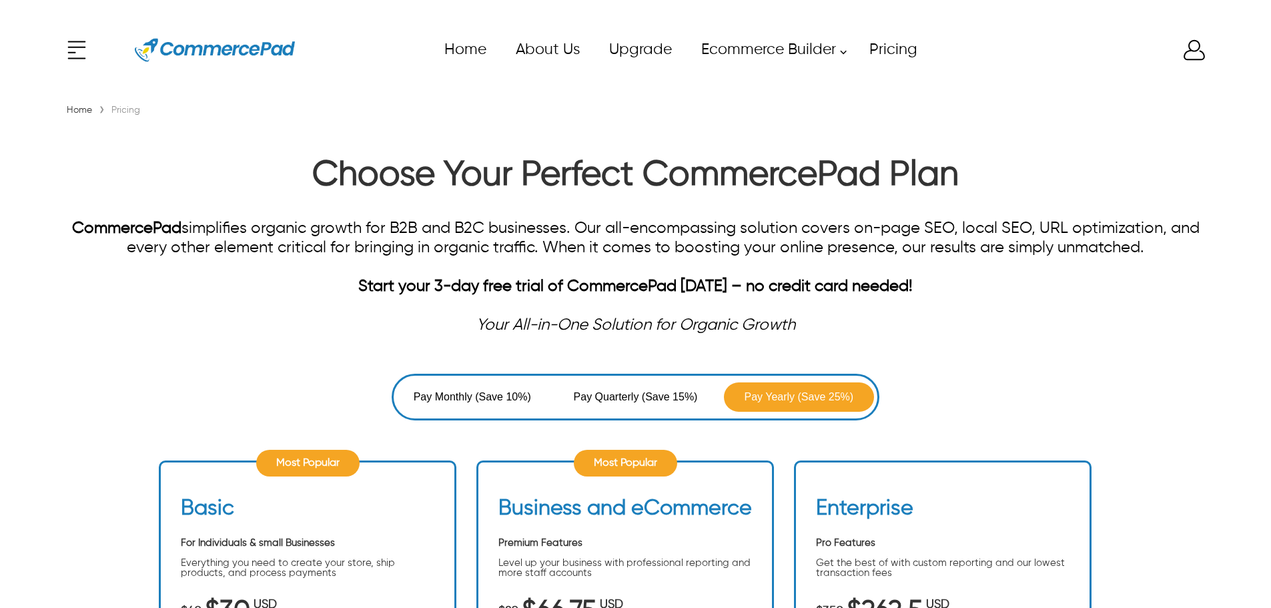
click at [487, 407] on button "Pay Monthly (Save 10%)" at bounding box center [472, 396] width 150 height 29
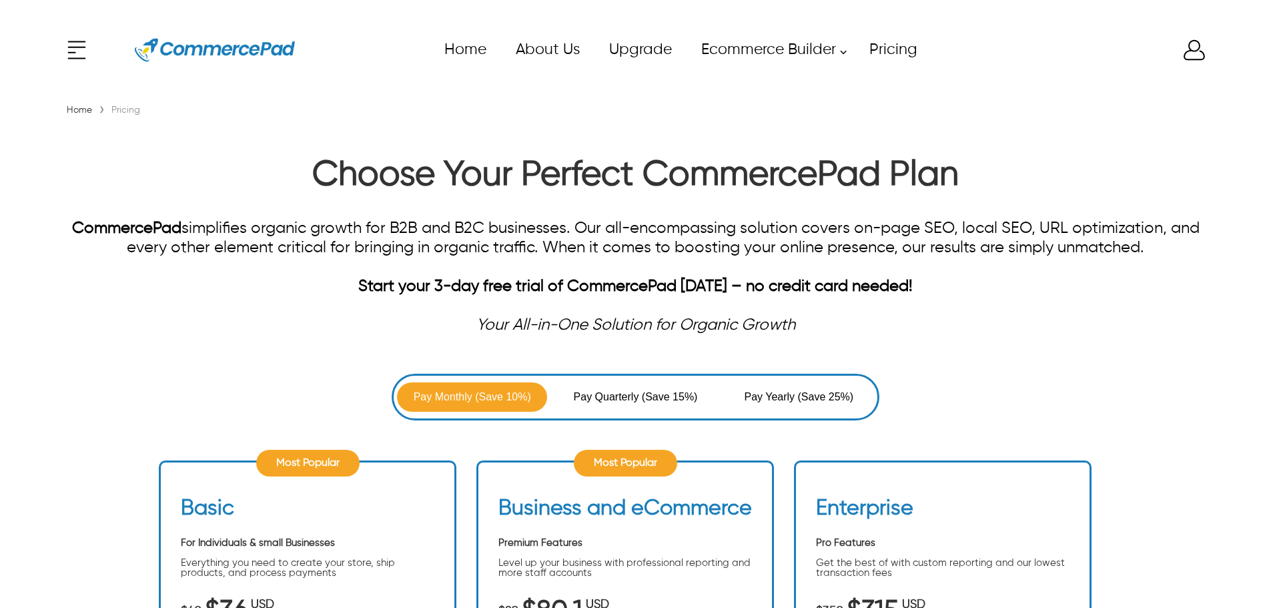
click at [614, 396] on span "Pay Quarterly" at bounding box center [608, 397] width 68 height 16
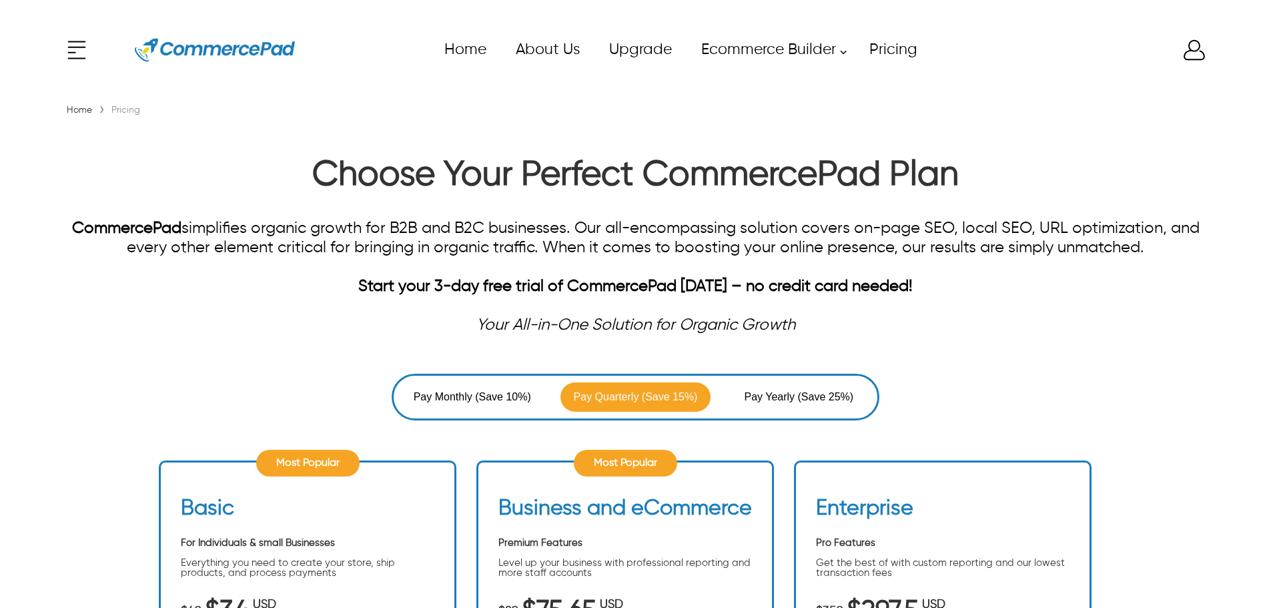
click at [776, 390] on span "Pay Yearly" at bounding box center [770, 397] width 53 height 16
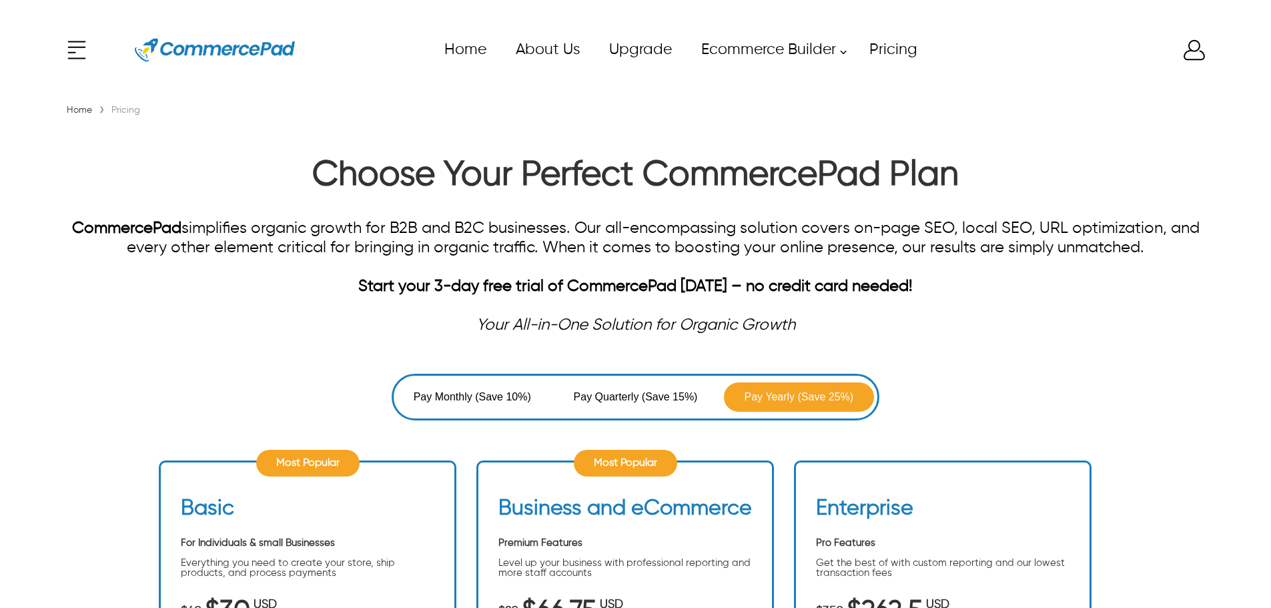
click at [501, 394] on span "(Save 10%)" at bounding box center [503, 397] width 56 height 16
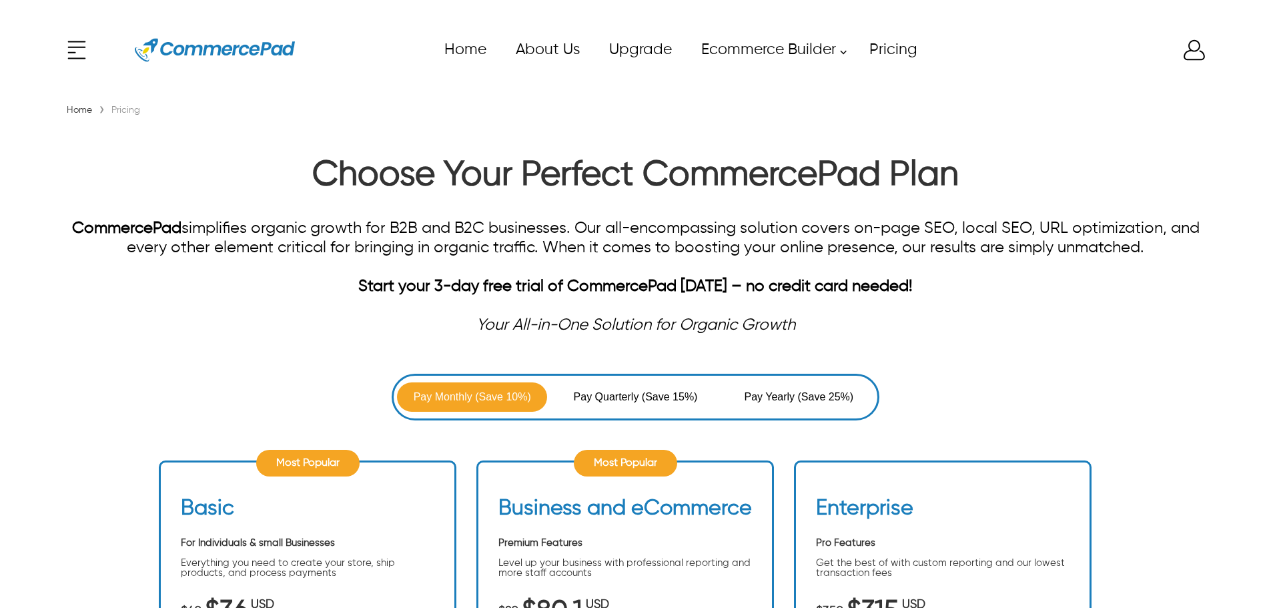
click at [657, 400] on span "(Save 15%)" at bounding box center [670, 397] width 56 height 16
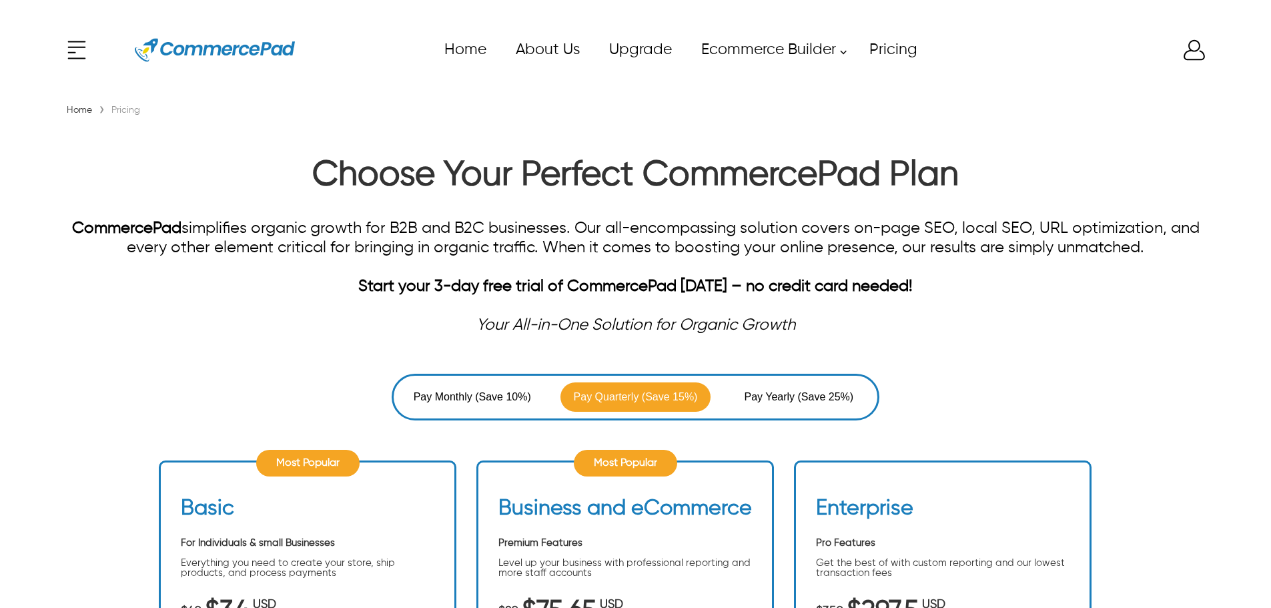
click at [798, 400] on span "(Save 25%)" at bounding box center [826, 397] width 56 height 16
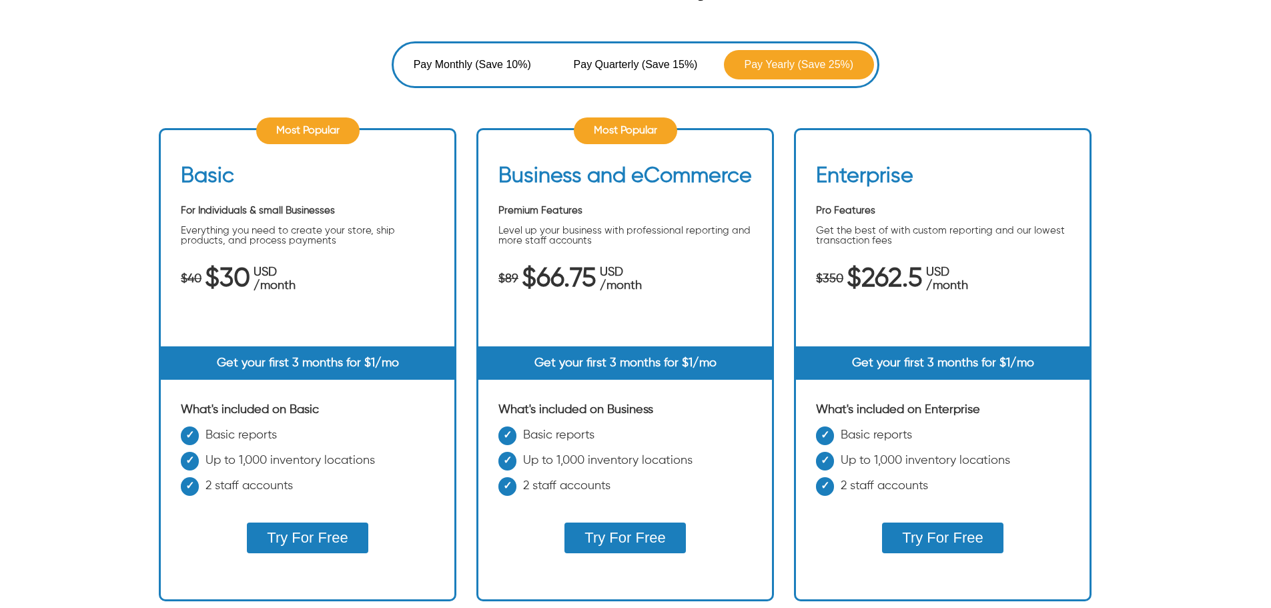
scroll to position [334, 0]
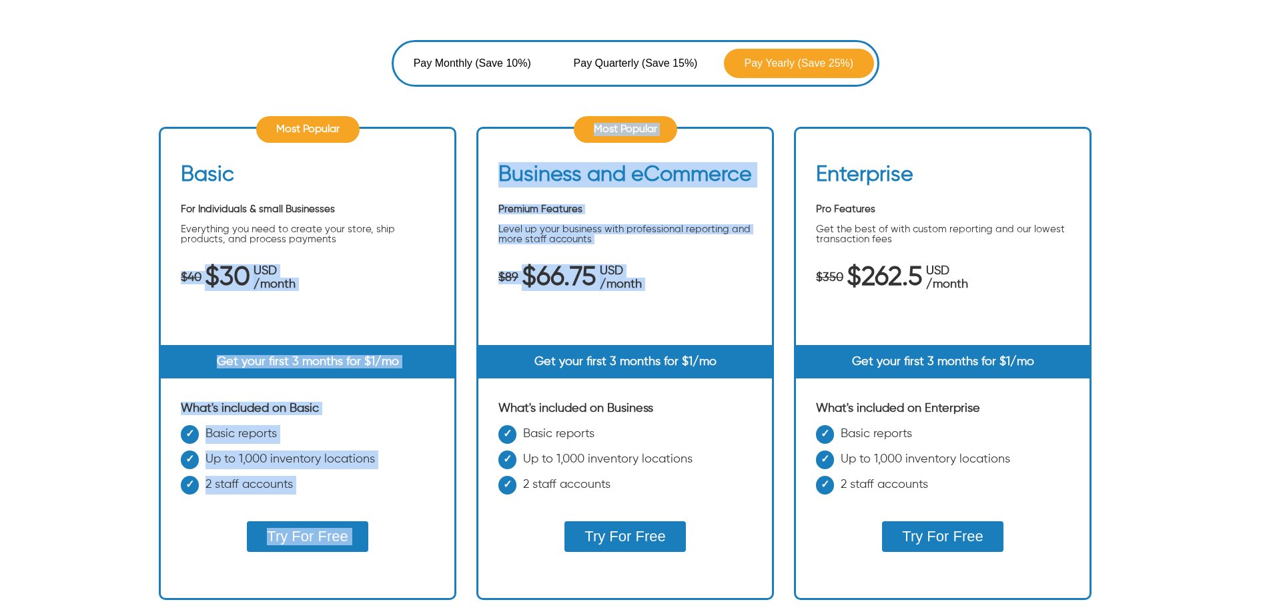
drag, startPoint x: 169, startPoint y: 314, endPoint x: 481, endPoint y: 376, distance: 318.2
click at [481, 376] on ul "Most Popular Basic For Individuals & small Businesses Everything you need to cr…" at bounding box center [635, 373] width 953 height 533
click at [418, 276] on div "$40 $30 USD /month" at bounding box center [307, 277] width 253 height 27
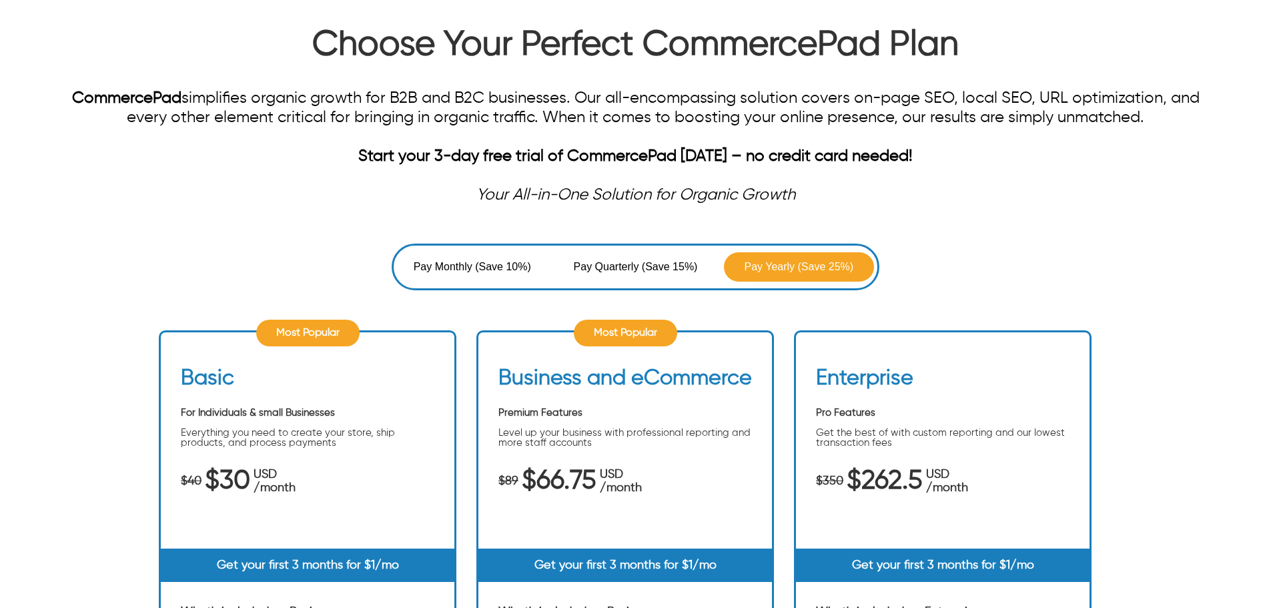
scroll to position [0, 0]
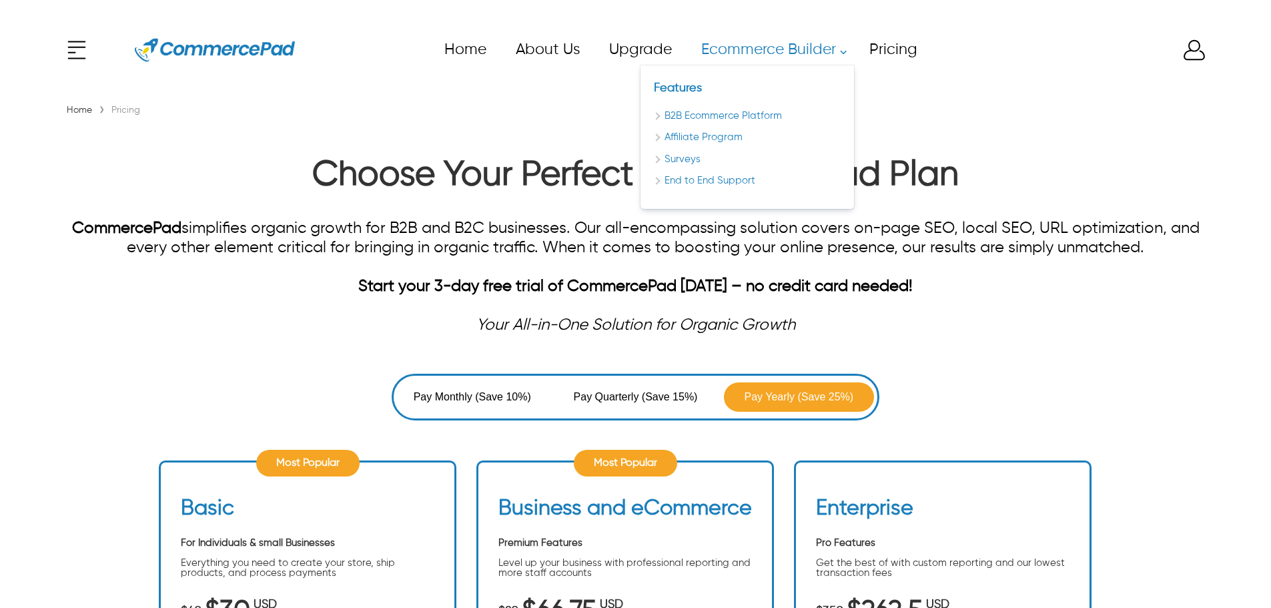
click at [789, 57] on link "Ecommerce Builder" at bounding box center [770, 50] width 168 height 30
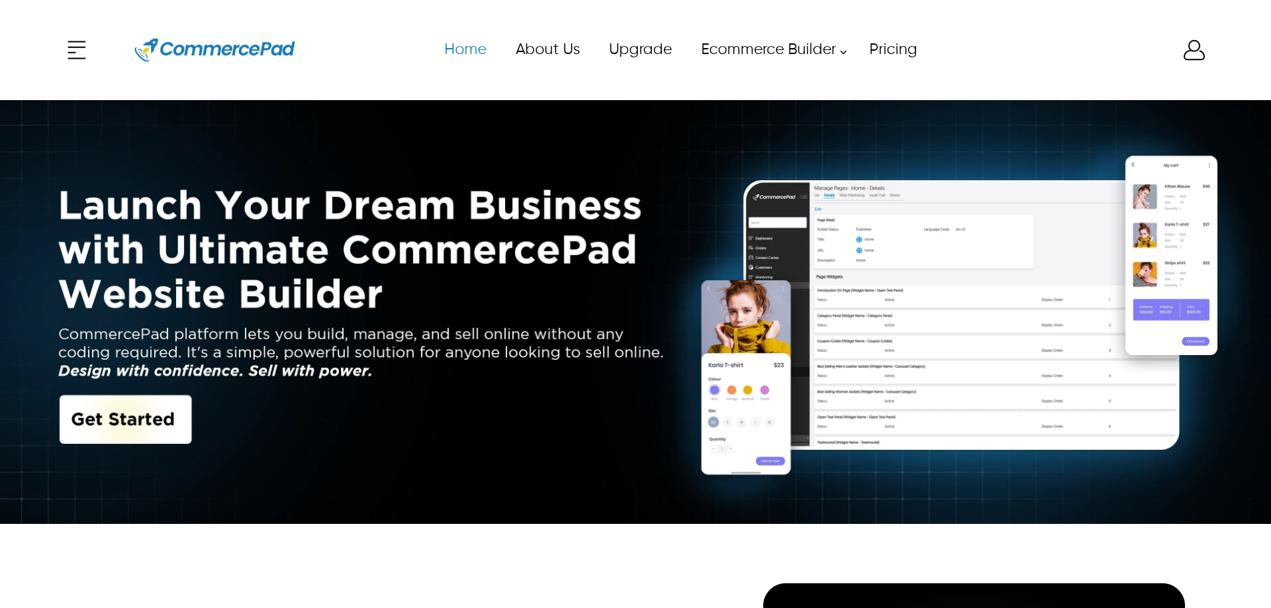
click at [490, 54] on link "Home" at bounding box center [464, 50] width 71 height 30
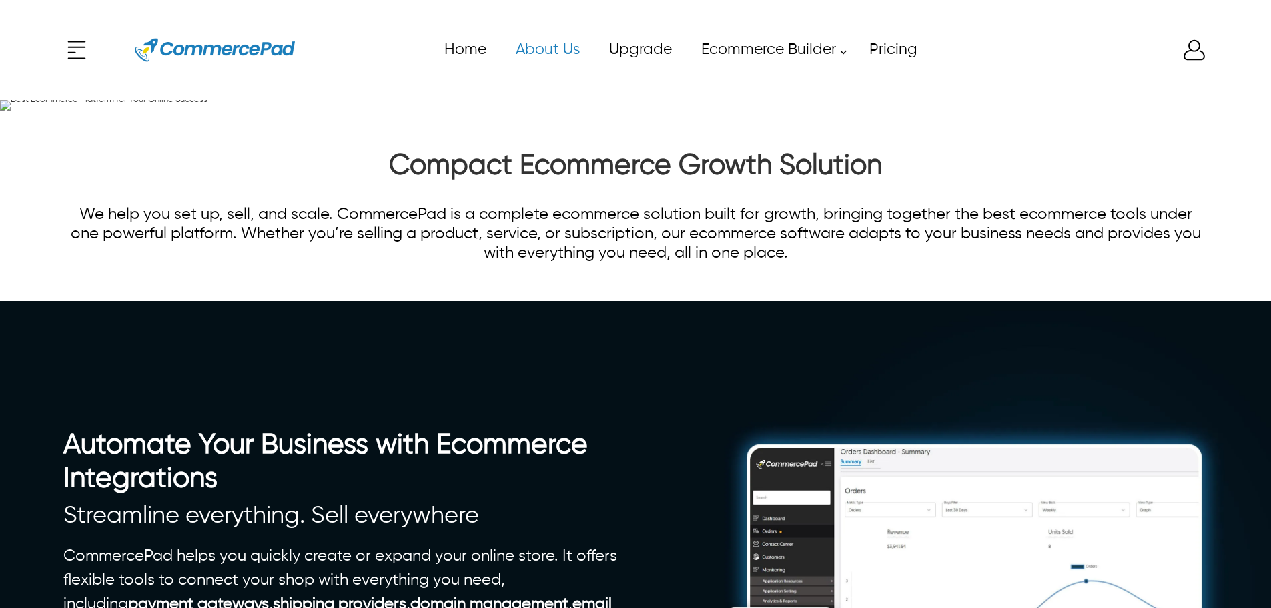
click at [527, 43] on link "About Us" at bounding box center [546, 50] width 93 height 30
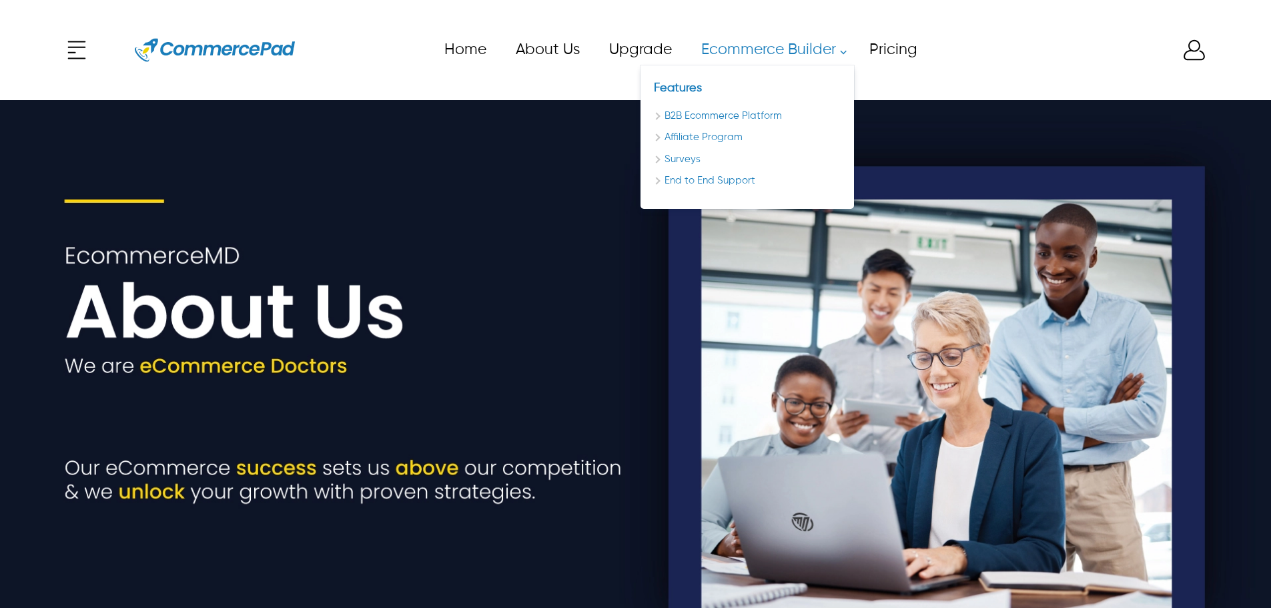
click at [719, 146] on div "Features B2B Ecommerce Platform Affiliate Program Surveys End to End Support" at bounding box center [747, 137] width 187 height 117
click at [744, 183] on link "End to End Support" at bounding box center [747, 180] width 187 height 15
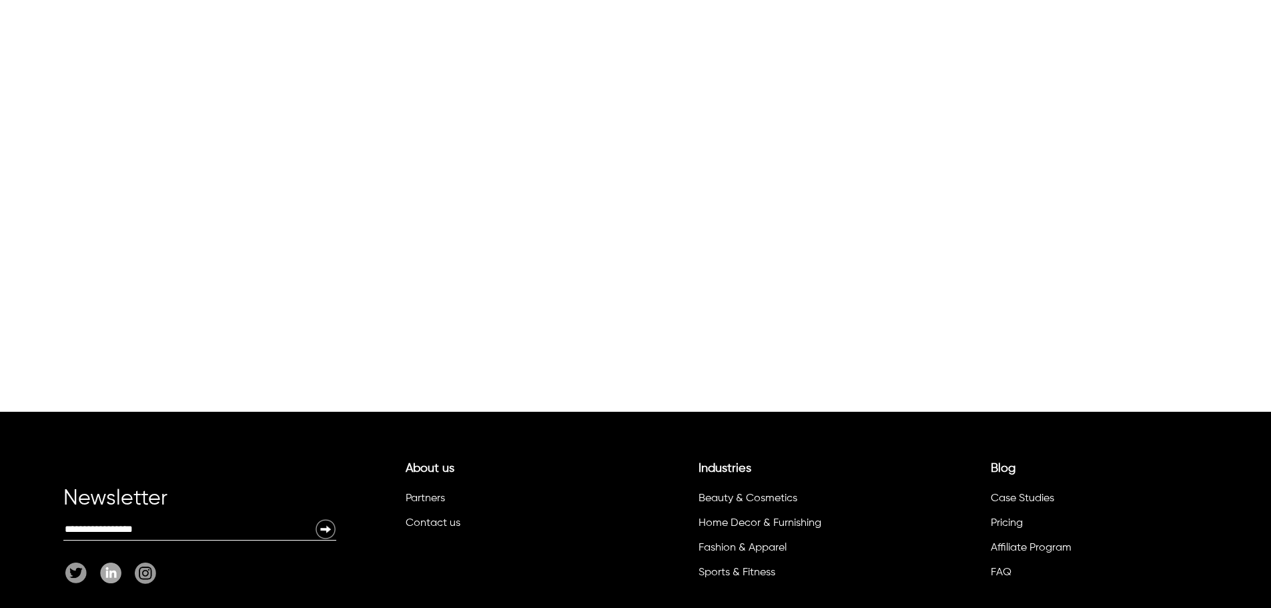
scroll to position [2535, 0]
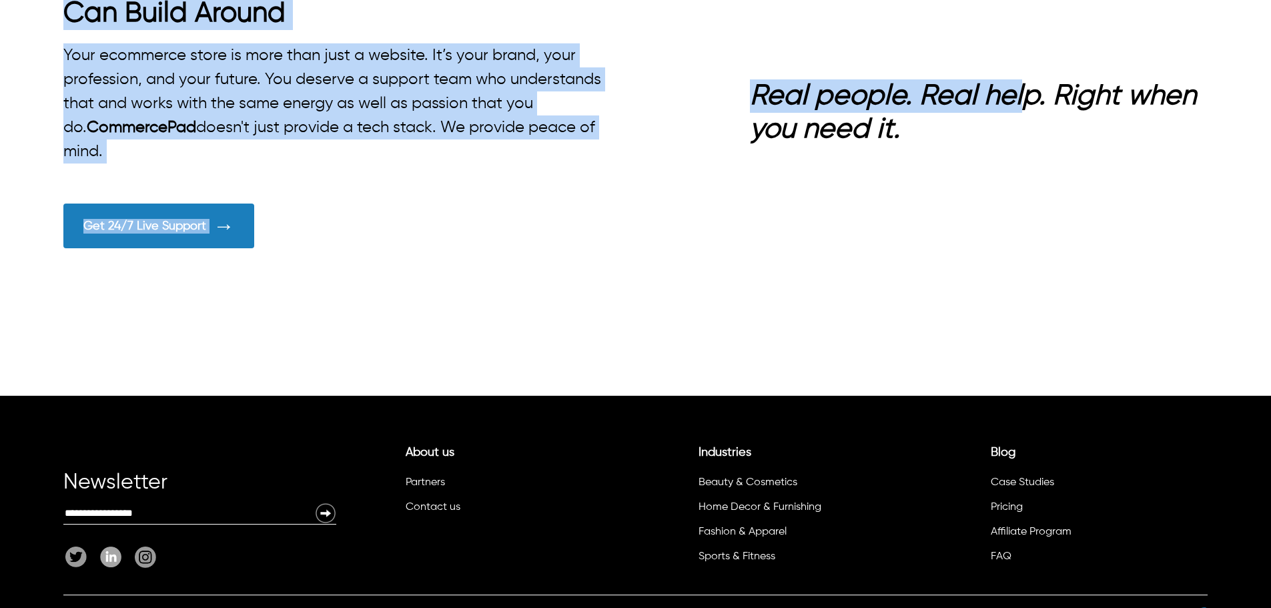
drag, startPoint x: 294, startPoint y: 182, endPoint x: 1026, endPoint y: 344, distance: 749.4
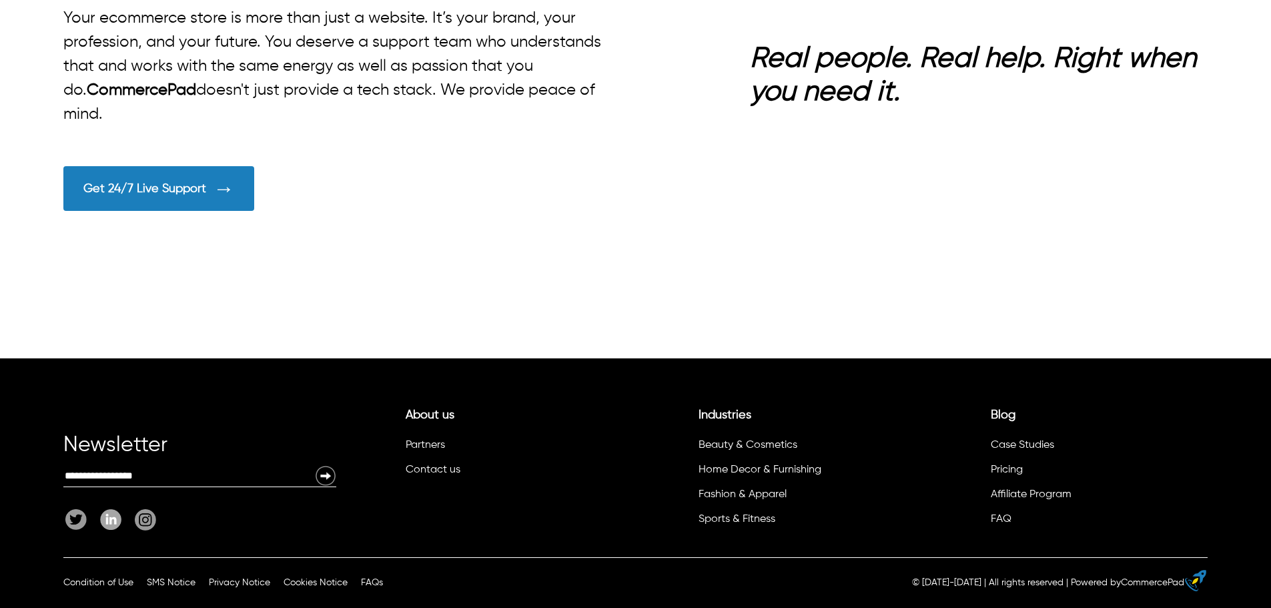
scroll to position [2935, 0]
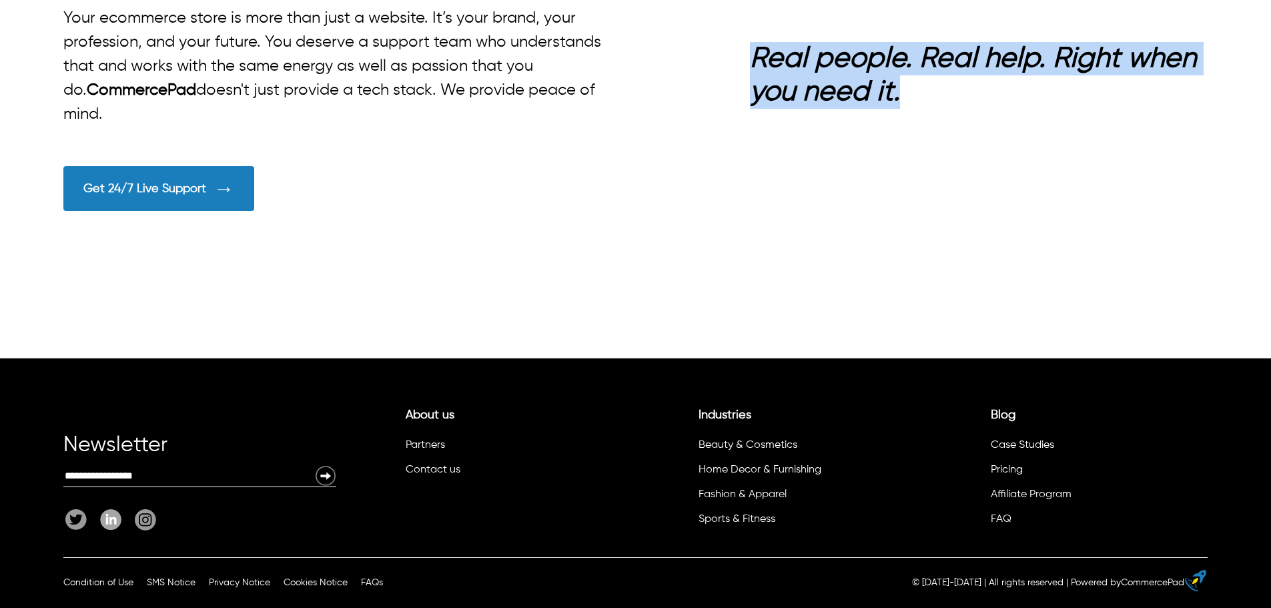
drag, startPoint x: 738, startPoint y: 209, endPoint x: 1005, endPoint y: 296, distance: 280.6
click at [1005, 231] on div "Support You Can Count On. Success You Can Build Around Your ecommerce store is …" at bounding box center [635, 78] width 1144 height 305
click at [855, 106] on em "Real people. Real help. Right when you need it." at bounding box center [973, 75] width 446 height 61
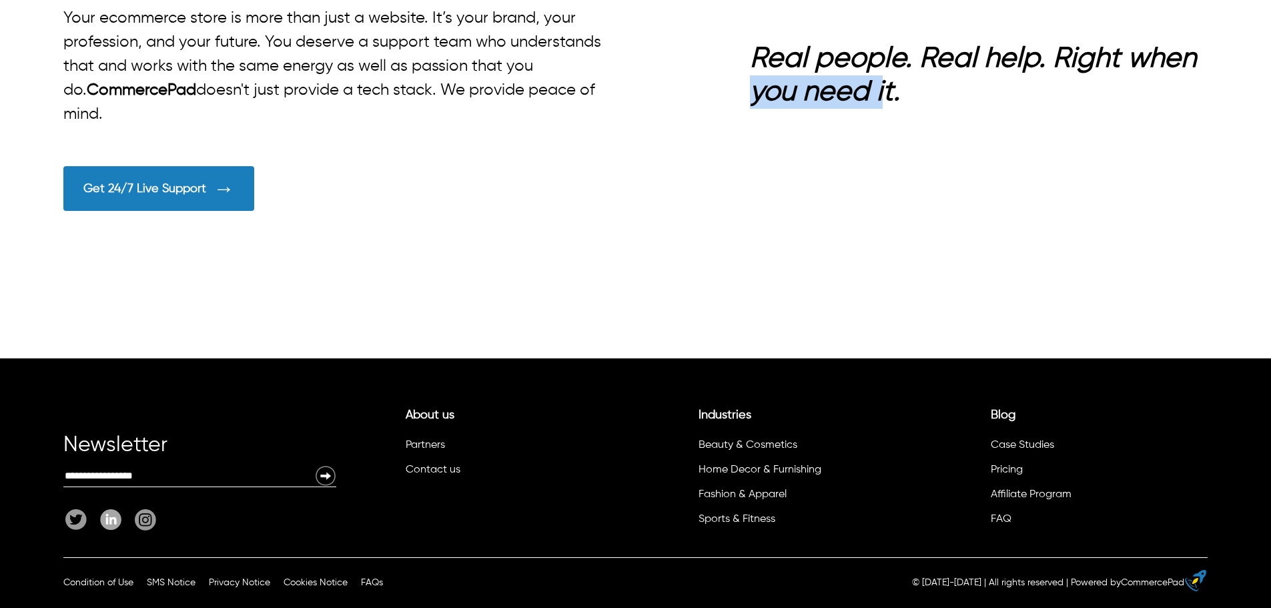
drag, startPoint x: 704, startPoint y: 229, endPoint x: 885, endPoint y: 304, distance: 195.0
click at [885, 231] on div "Support You Can Count On. Success You Can Build Around Your ecommerce store is …" at bounding box center [635, 78] width 1144 height 305
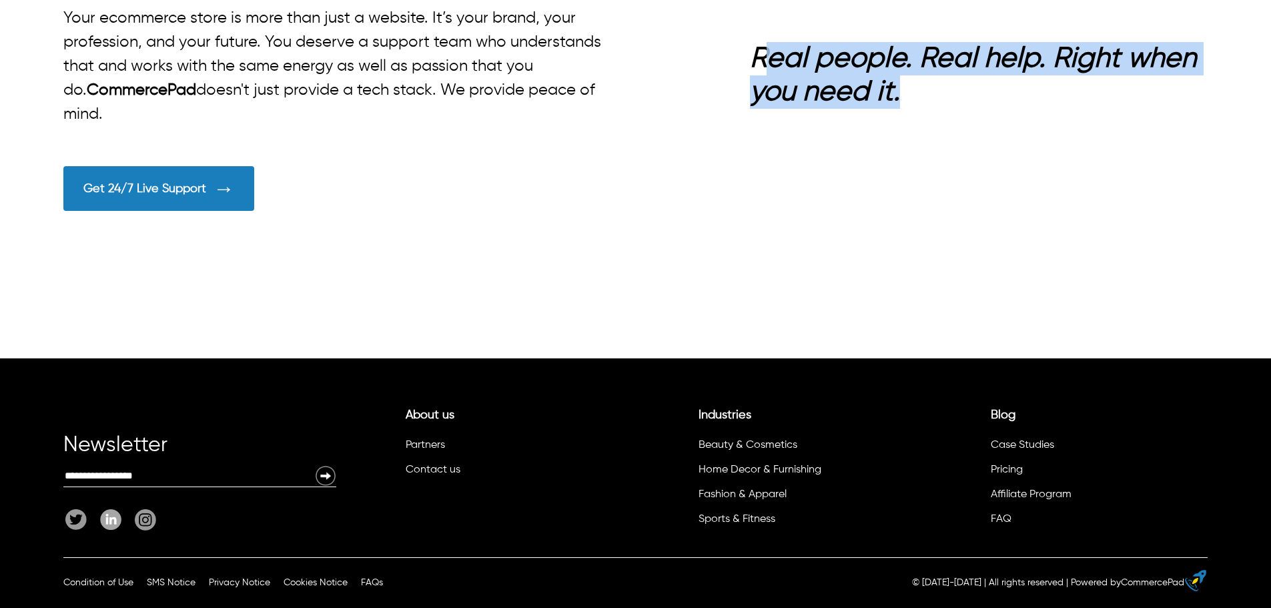
drag, startPoint x: 766, startPoint y: 193, endPoint x: 913, endPoint y: 222, distance: 149.5
click at [913, 109] on h2 "Real people. Real help. Right when you need it." at bounding box center [979, 75] width 458 height 67
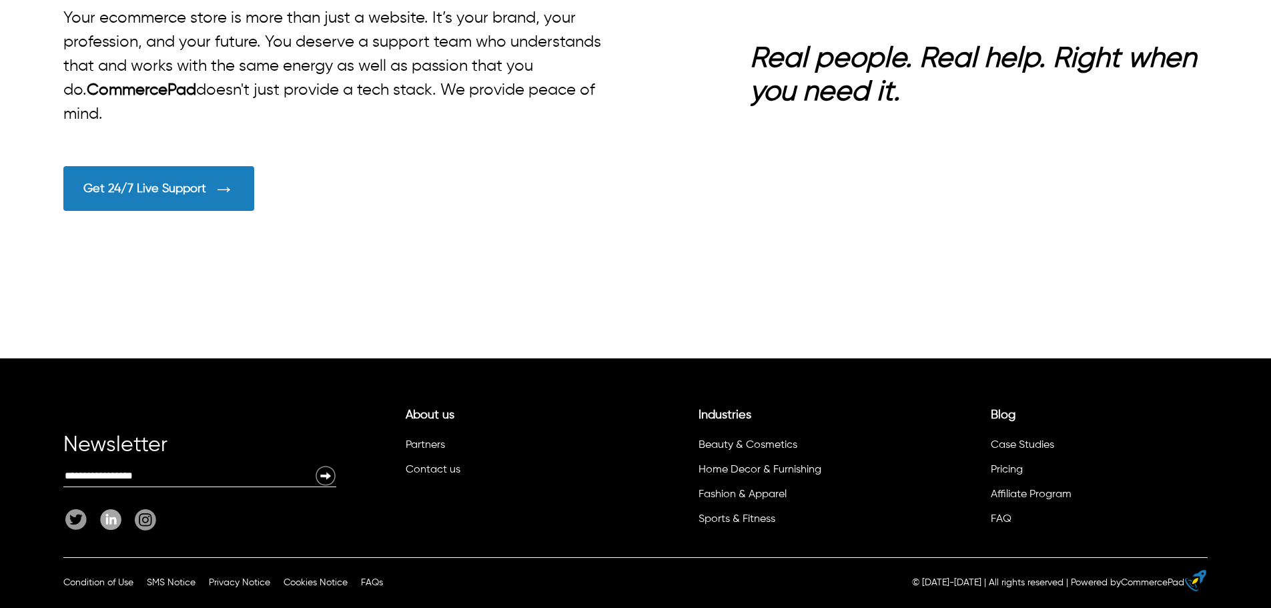
click at [676, 201] on div "Support You Can Count On. Success You Can Build Around Your ecommerce store is …" at bounding box center [635, 78] width 1144 height 305
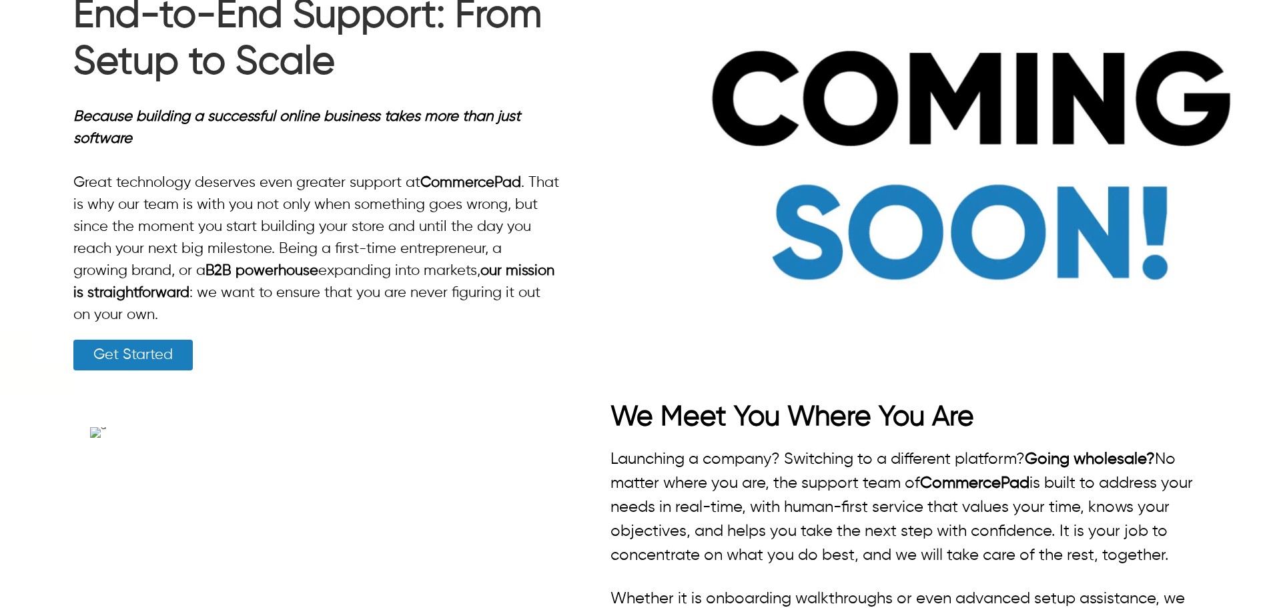
scroll to position [0, 0]
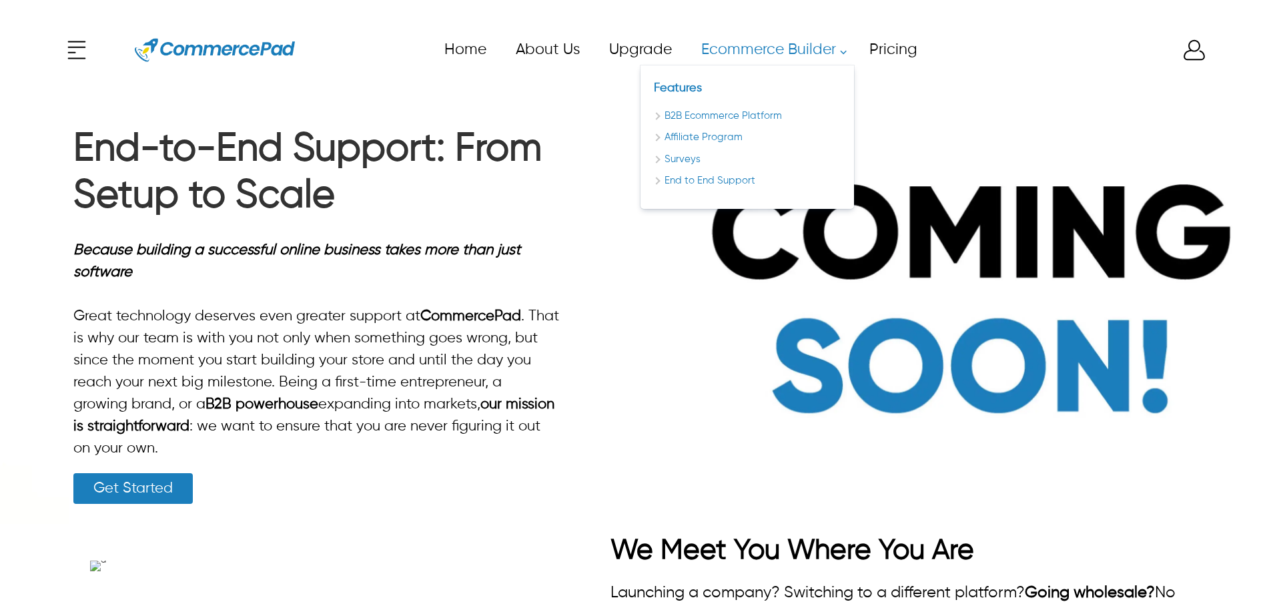
click at [732, 51] on link "Ecommerce Builder" at bounding box center [770, 50] width 168 height 30
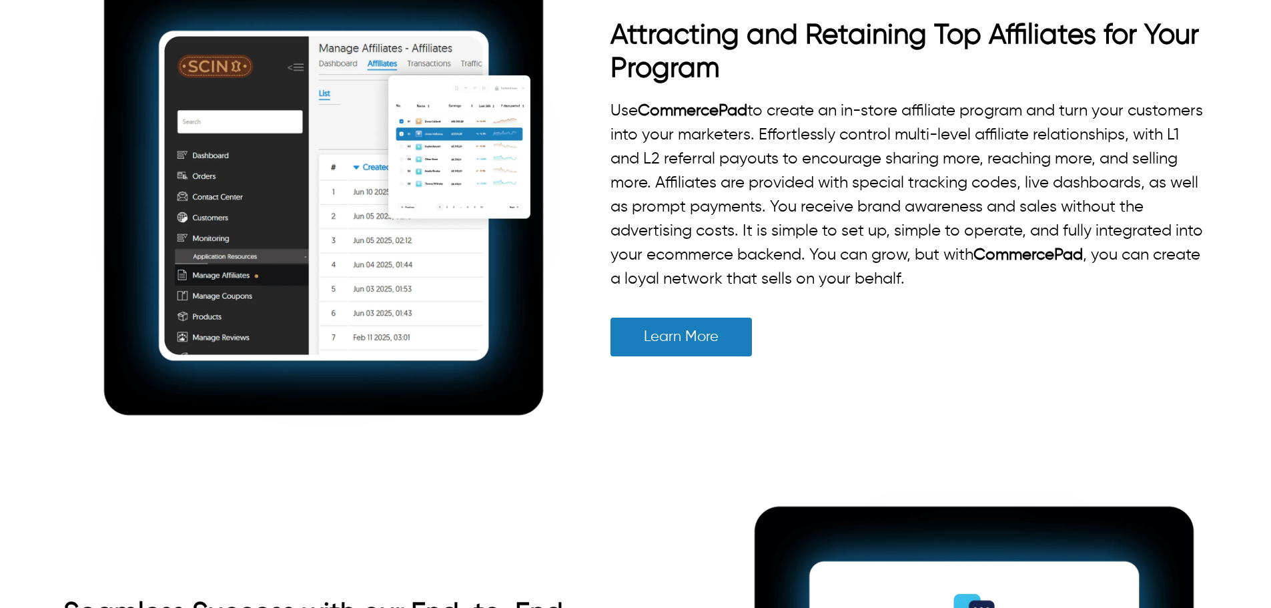
scroll to position [1134, 0]
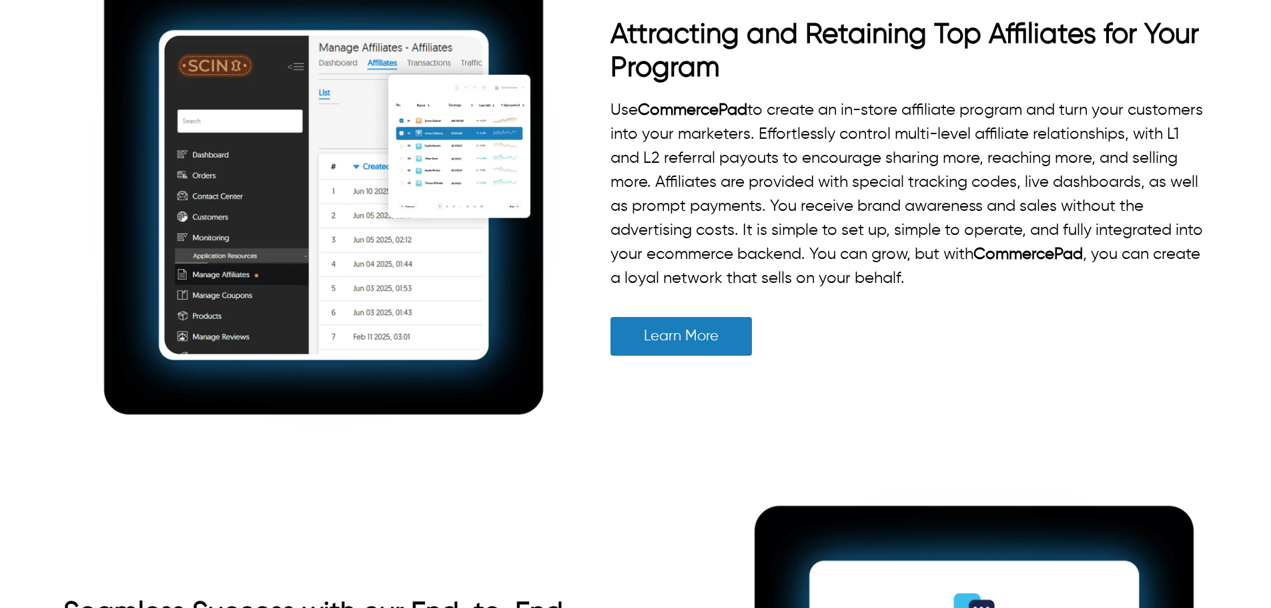
click at [726, 143] on p "Use CommercePad to create an in-store affiliate program and turn your customers…" at bounding box center [908, 194] width 597 height 192
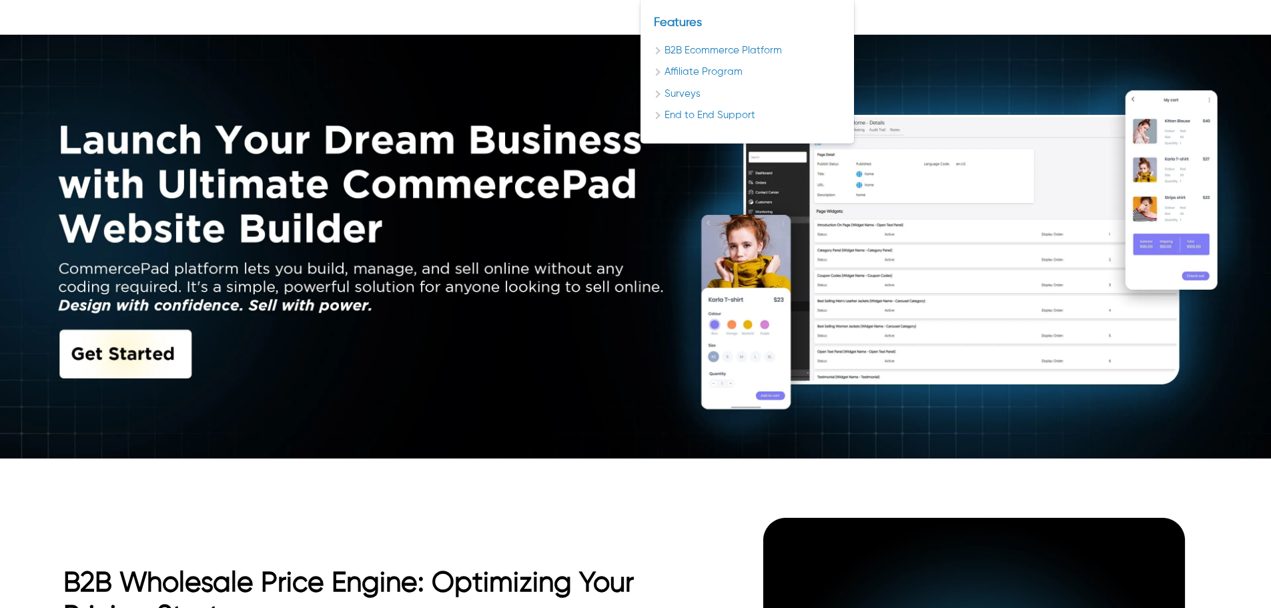
scroll to position [0, 0]
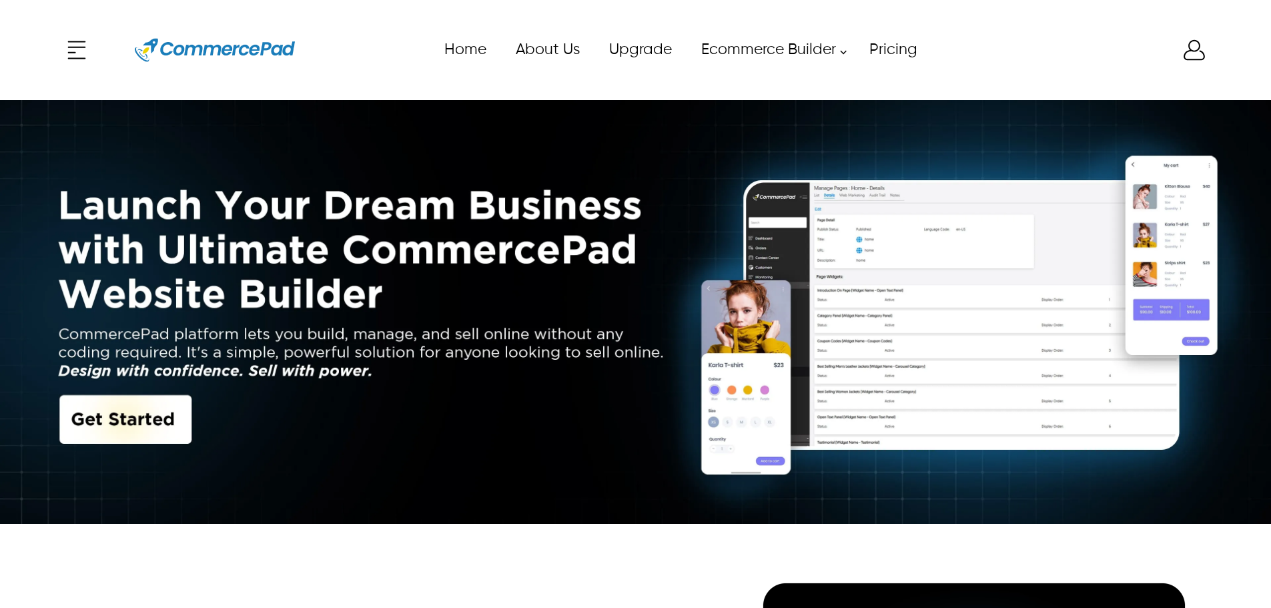
click at [1197, 63] on div "x Upgrade eCommerce Builder Partners Pricing About us Contact us Follow us Home…" at bounding box center [635, 50] width 1144 height 60
click at [1198, 58] on icon "Enter to Open SignUp and Register OverLay" at bounding box center [1194, 50] width 27 height 27
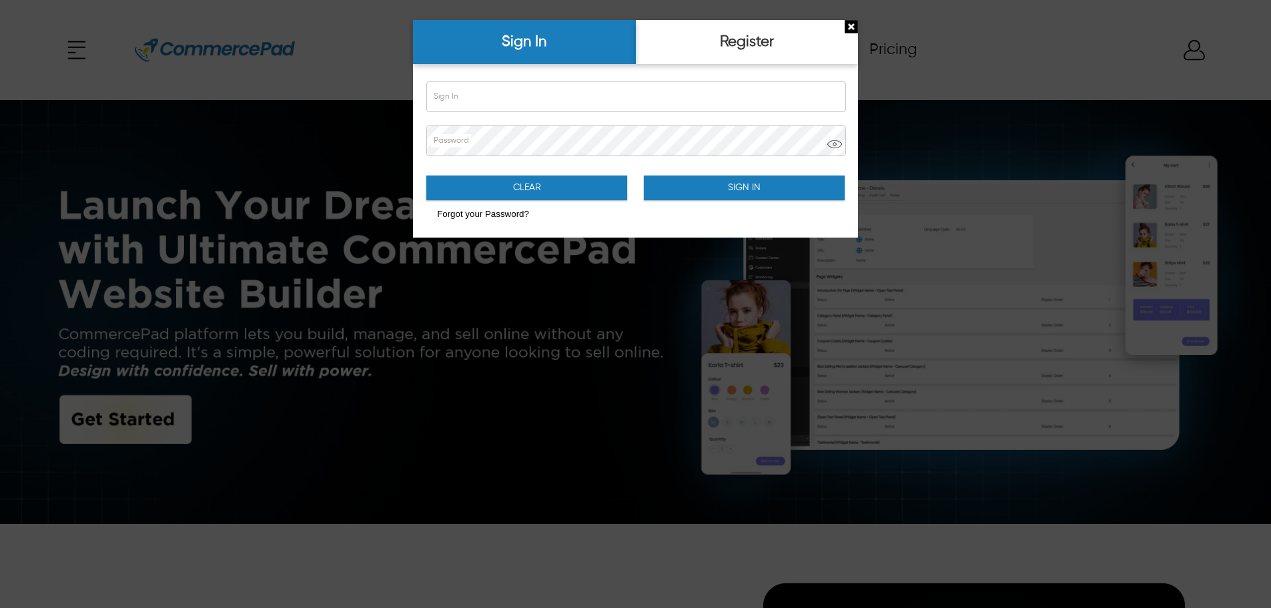
click at [848, 24] on img "Close Sign Popup" at bounding box center [851, 26] width 13 height 13
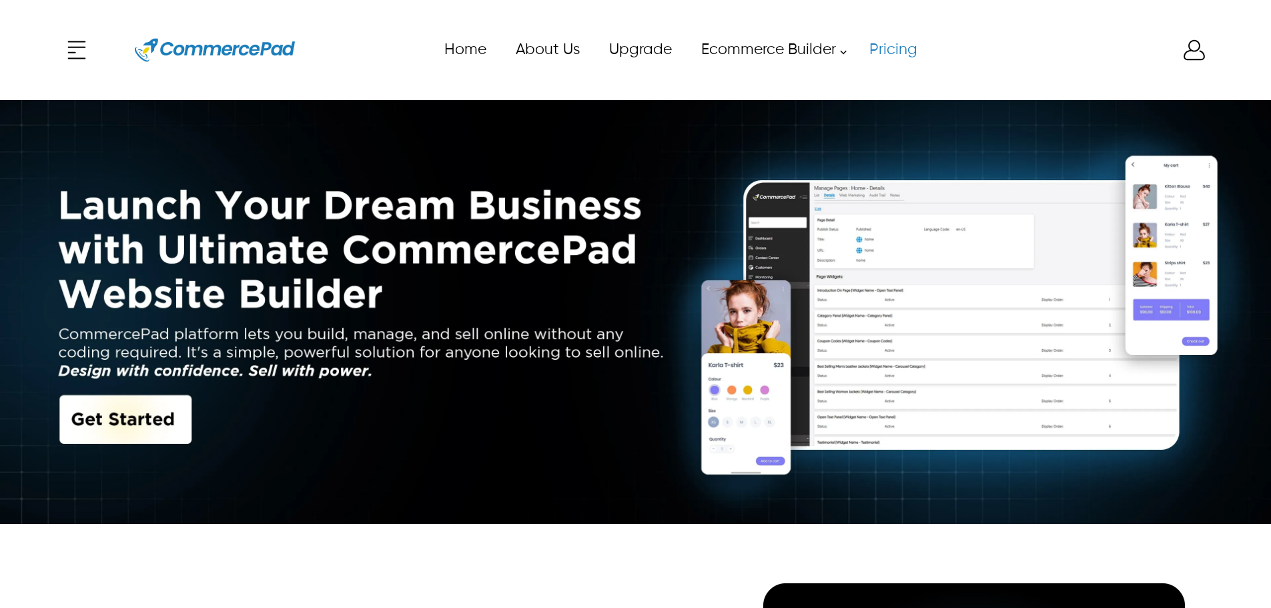
click at [887, 43] on link "Pricing" at bounding box center [892, 50] width 77 height 30
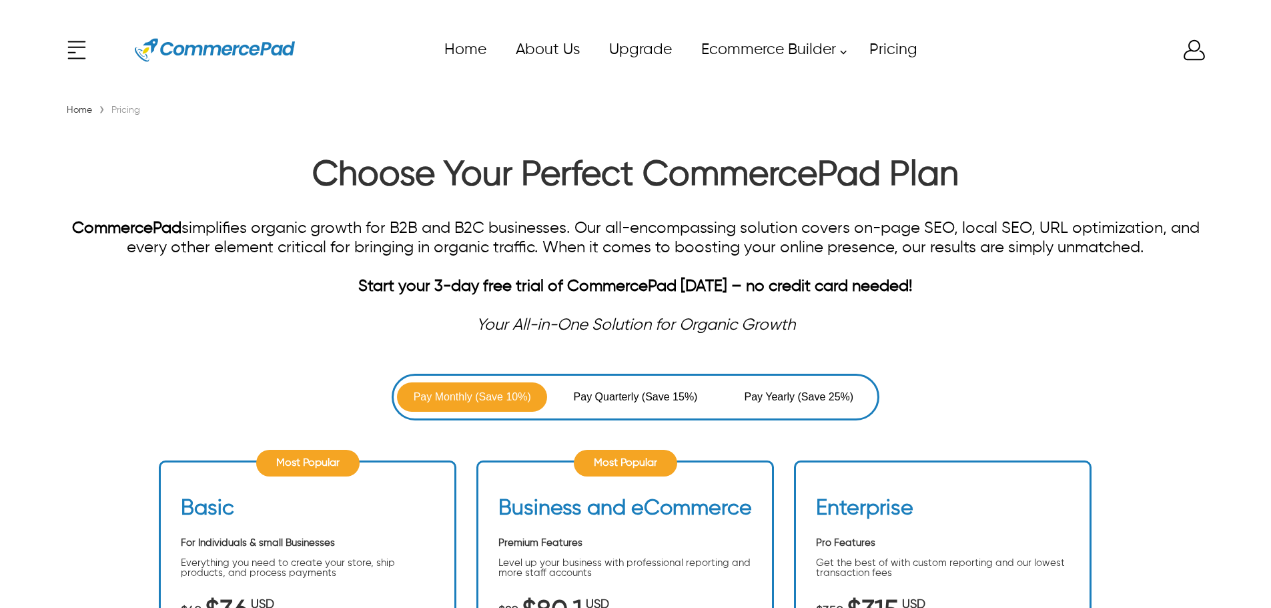
click at [797, 400] on span "Pay Yearly" at bounding box center [770, 397] width 53 height 16
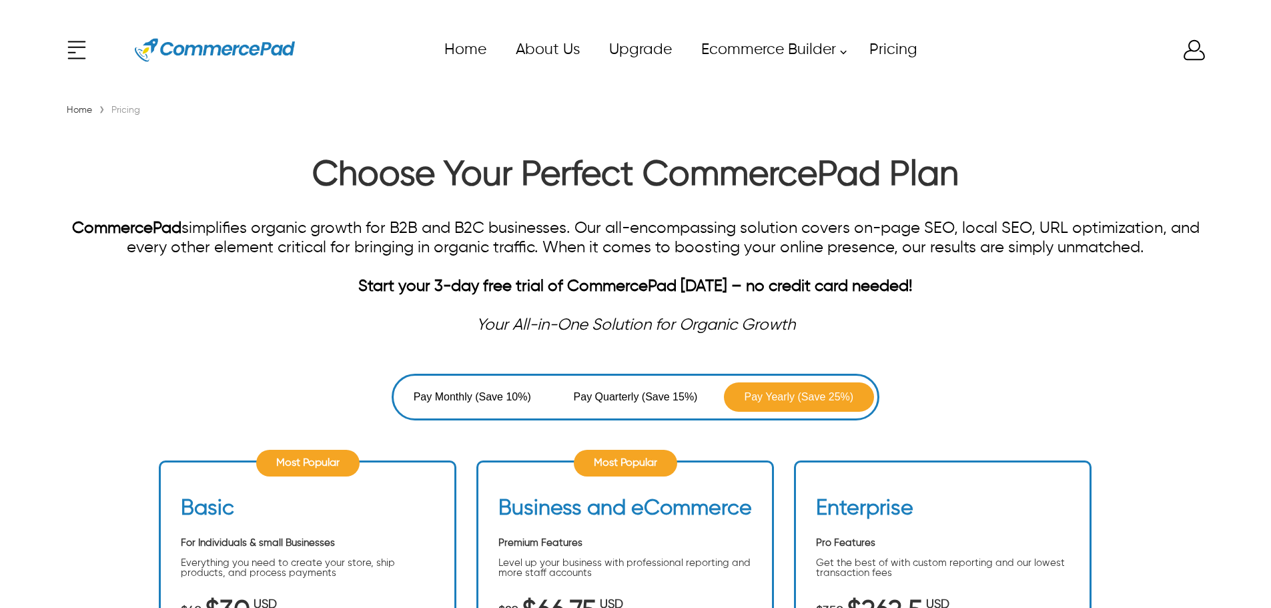
click at [597, 389] on button "Pay Quarterly (Save 15%)" at bounding box center [635, 396] width 150 height 29
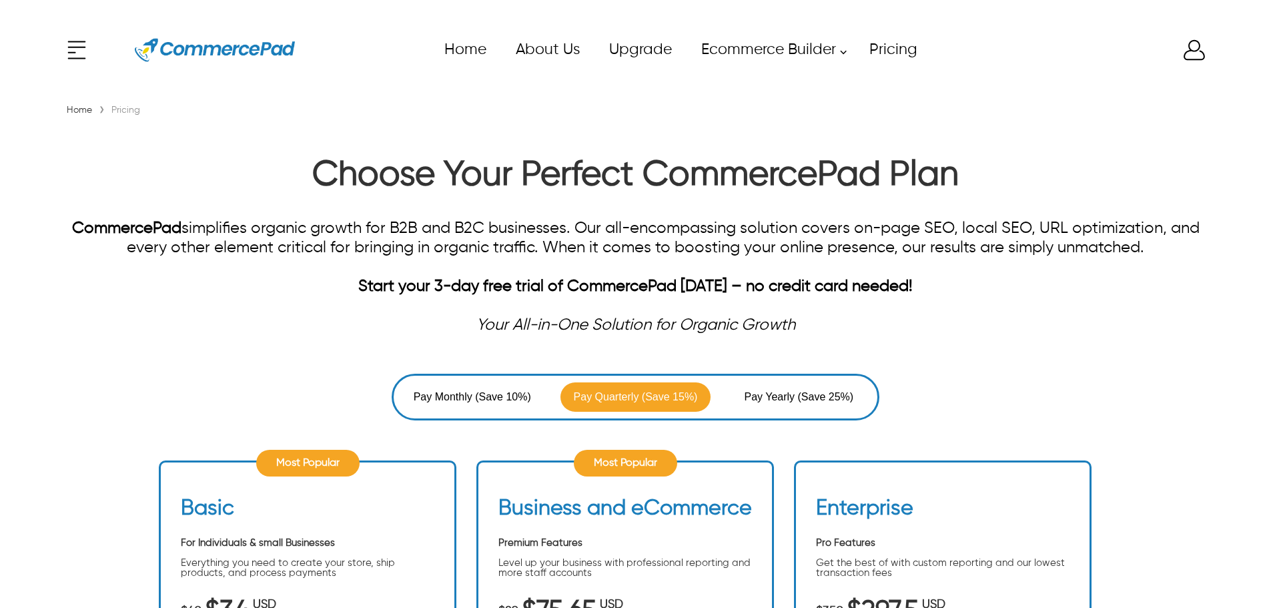
click at [423, 392] on span "Pay Monthly" at bounding box center [445, 397] width 62 height 16
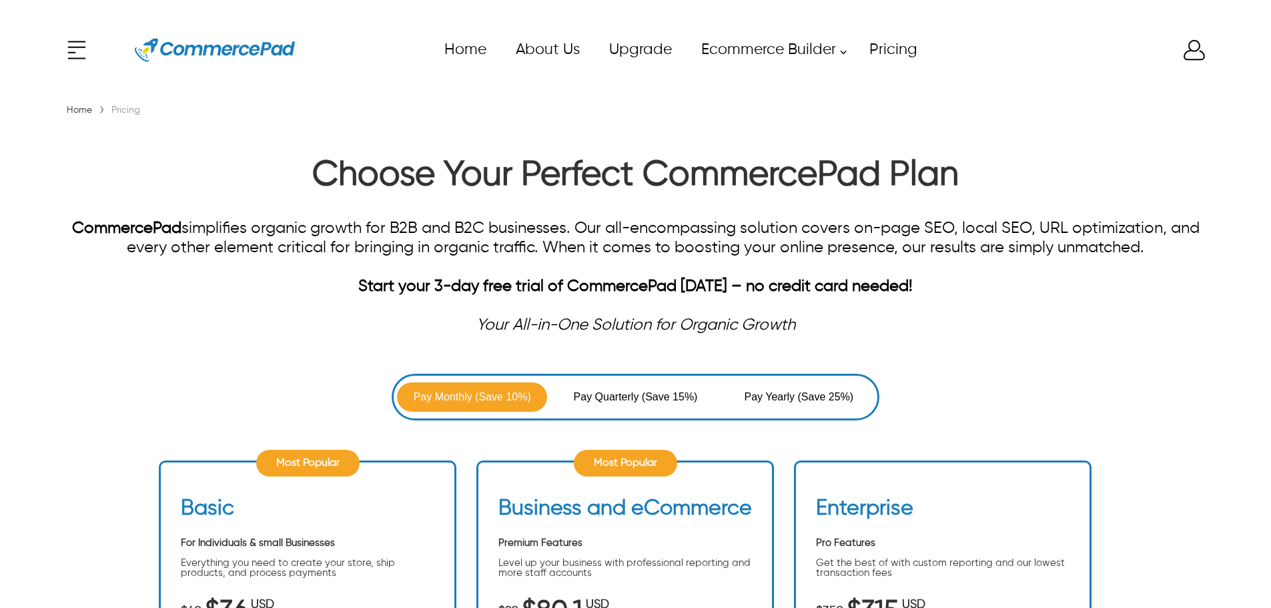
click at [622, 400] on span "Pay Quarterly" at bounding box center [608, 397] width 68 height 16
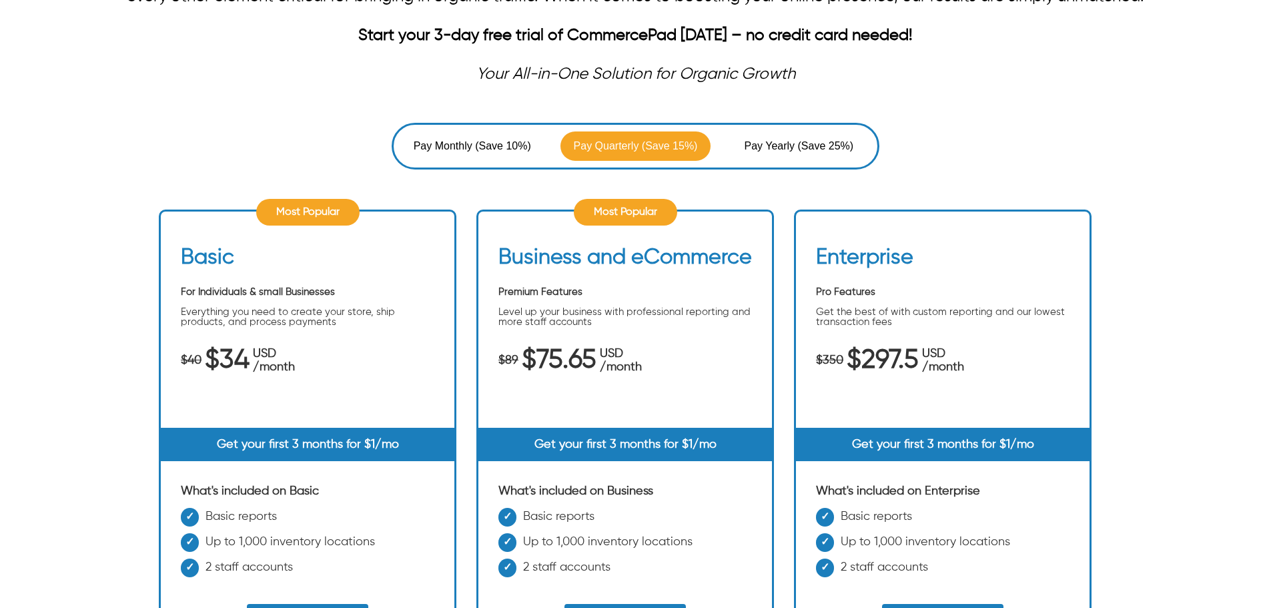
scroll to position [267, 0]
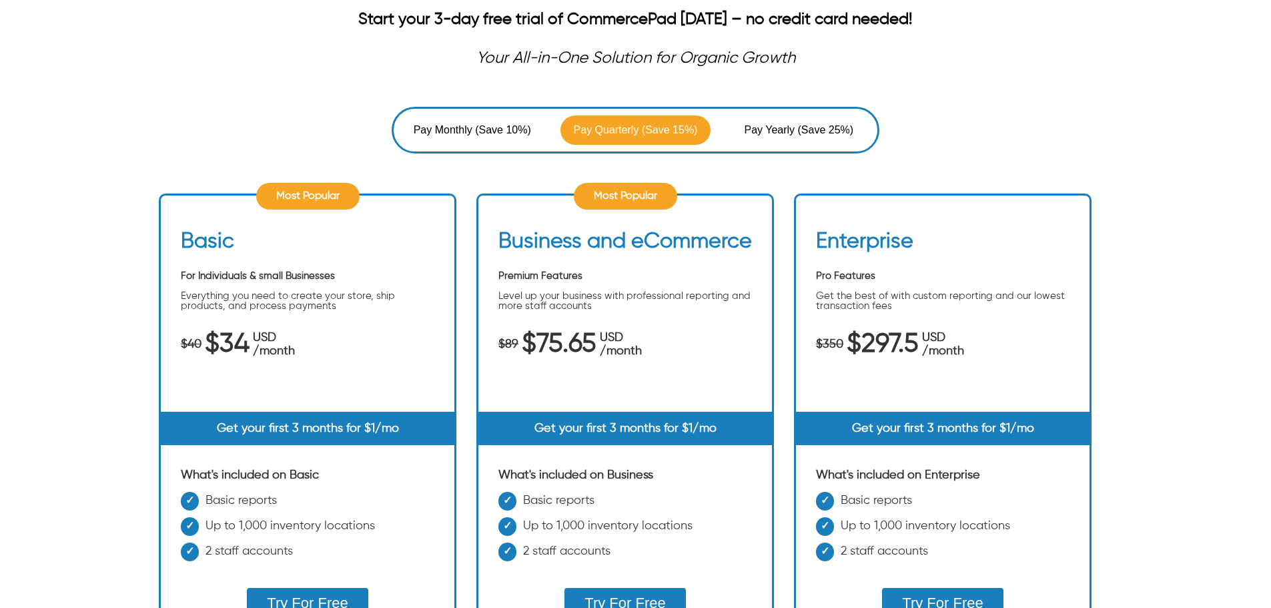
click at [824, 123] on span "(Save 25%)" at bounding box center [826, 130] width 56 height 16
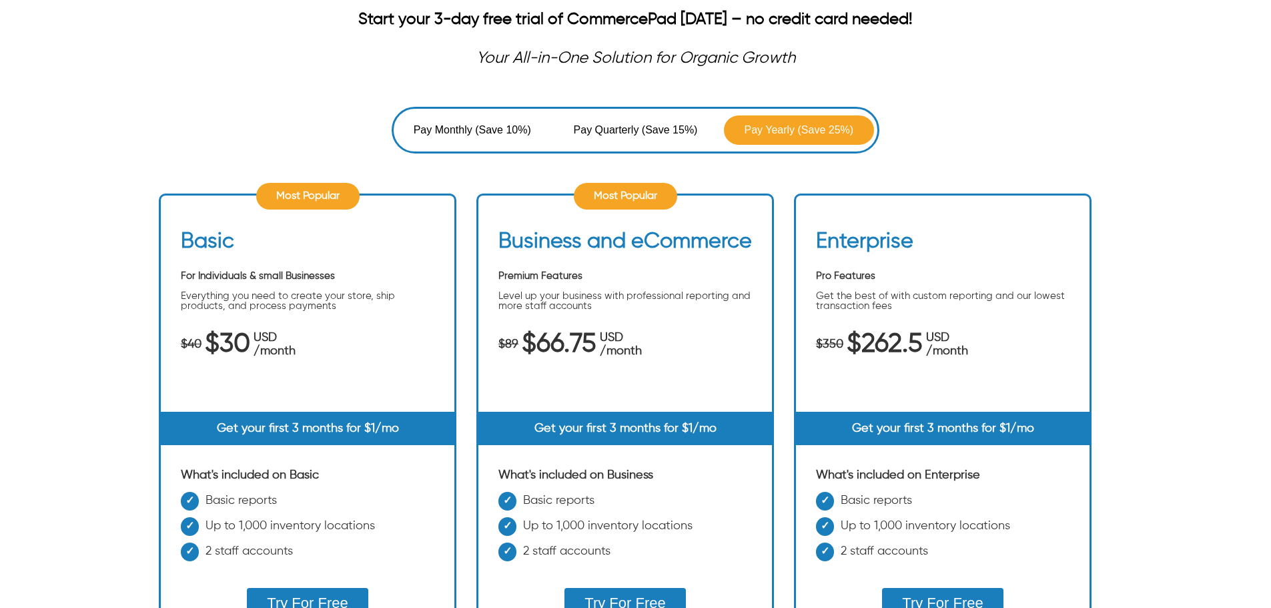
click at [640, 125] on span "Pay Quarterly" at bounding box center [608, 130] width 68 height 16
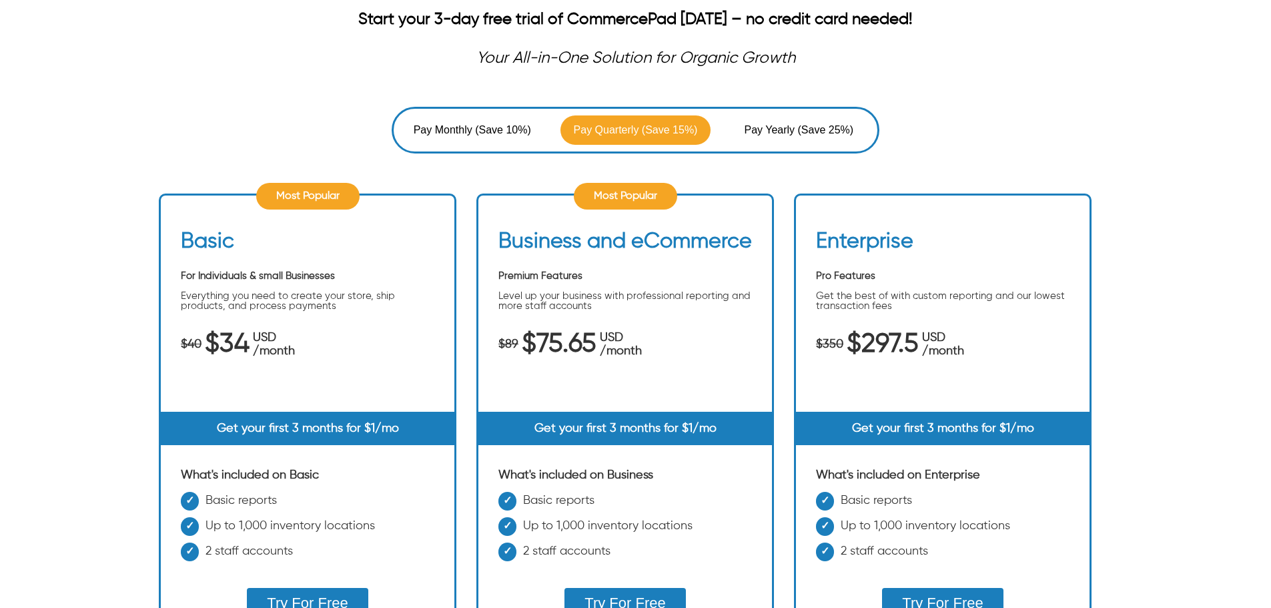
drag, startPoint x: 616, startPoint y: 191, endPoint x: 644, endPoint y: 193, distance: 27.4
click at [617, 191] on div "Most Popular" at bounding box center [625, 196] width 103 height 27
click at [443, 117] on button "Pay Monthly (Save 10%)" at bounding box center [472, 129] width 150 height 29
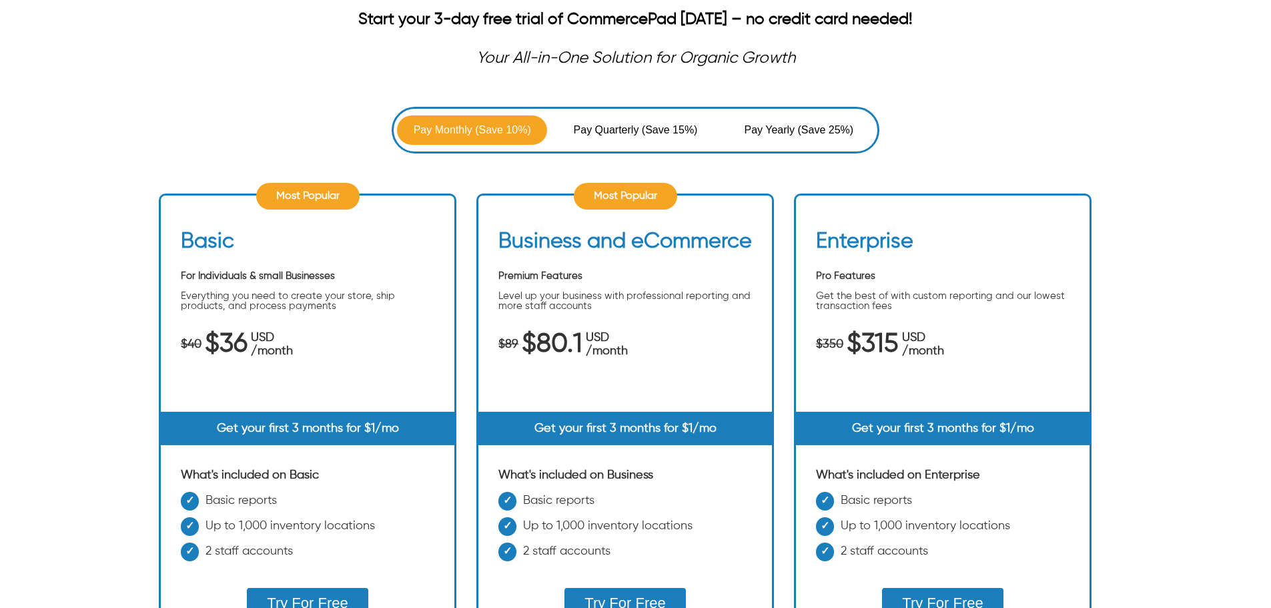
click at [740, 132] on span "Pay Yearly (Save 25%)" at bounding box center [798, 130] width 137 height 16
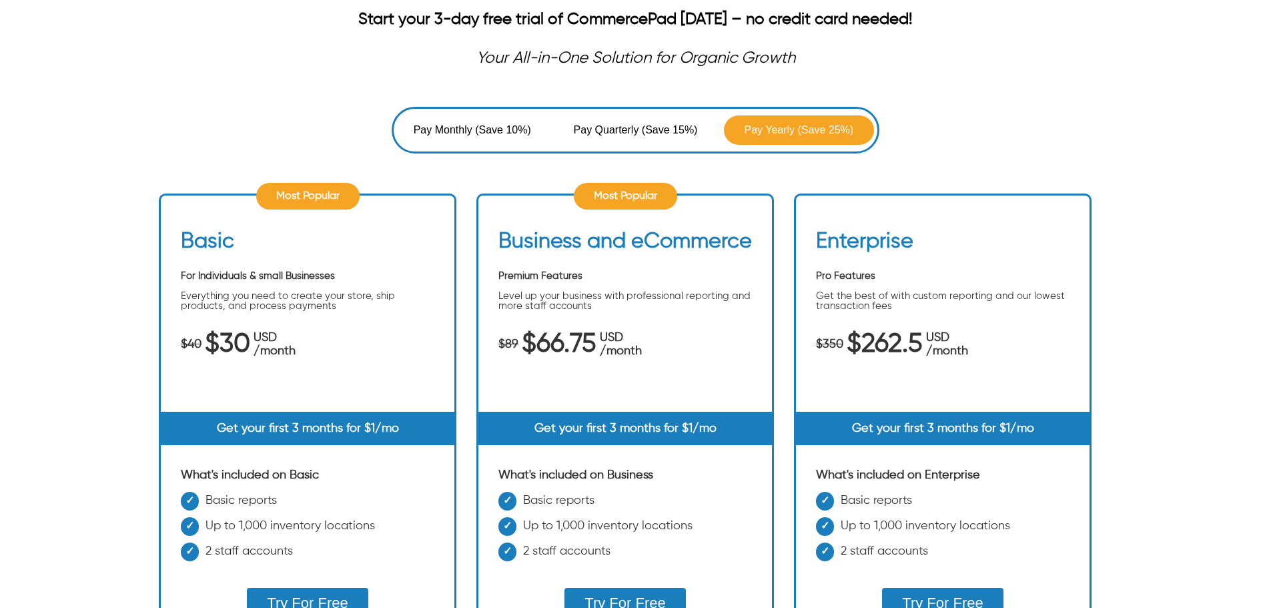
click at [625, 137] on span "Pay Quarterly" at bounding box center [608, 130] width 68 height 16
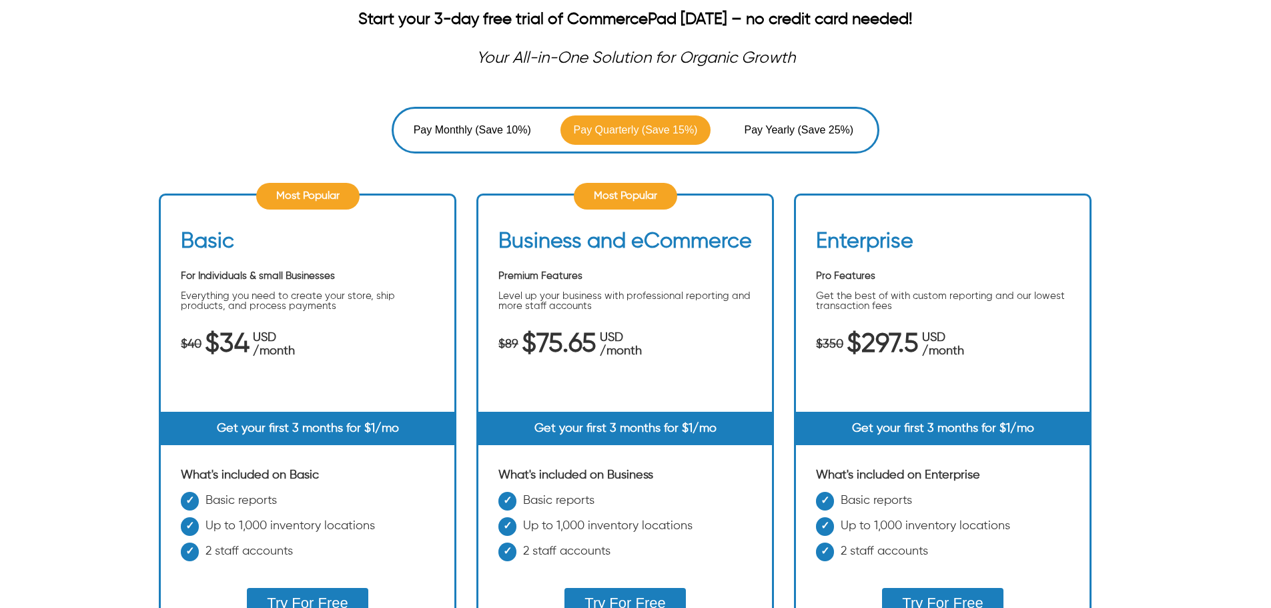
click at [492, 137] on span "(Save 10%)" at bounding box center [503, 130] width 56 height 16
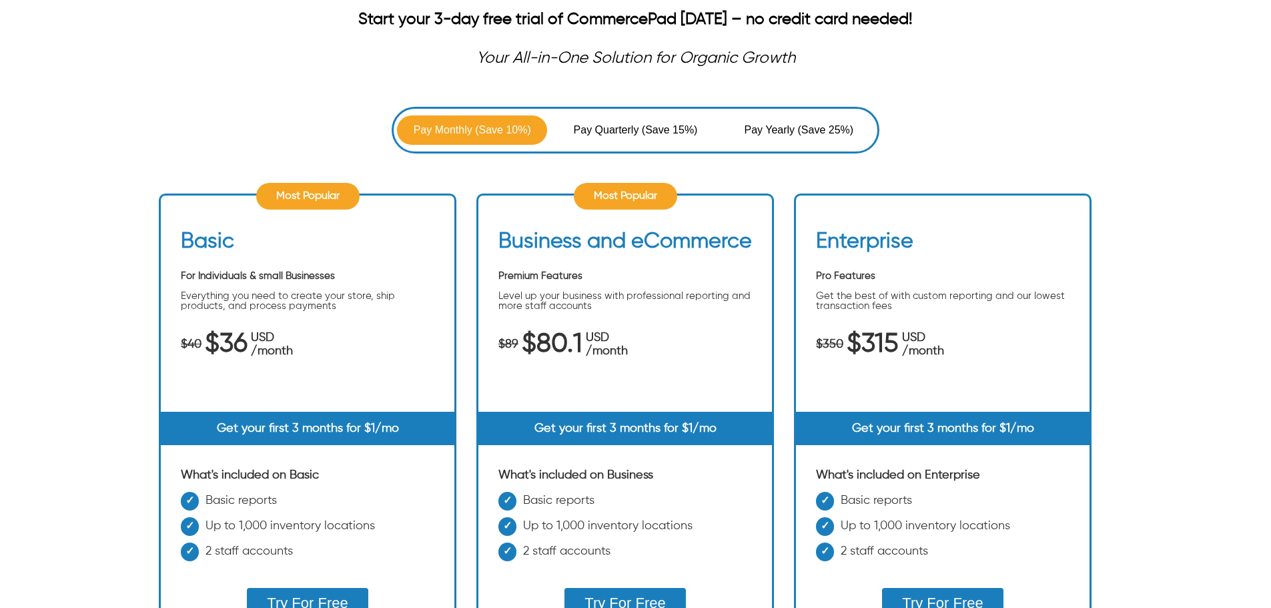
click at [770, 137] on span "Pay Yearly" at bounding box center [770, 130] width 53 height 16
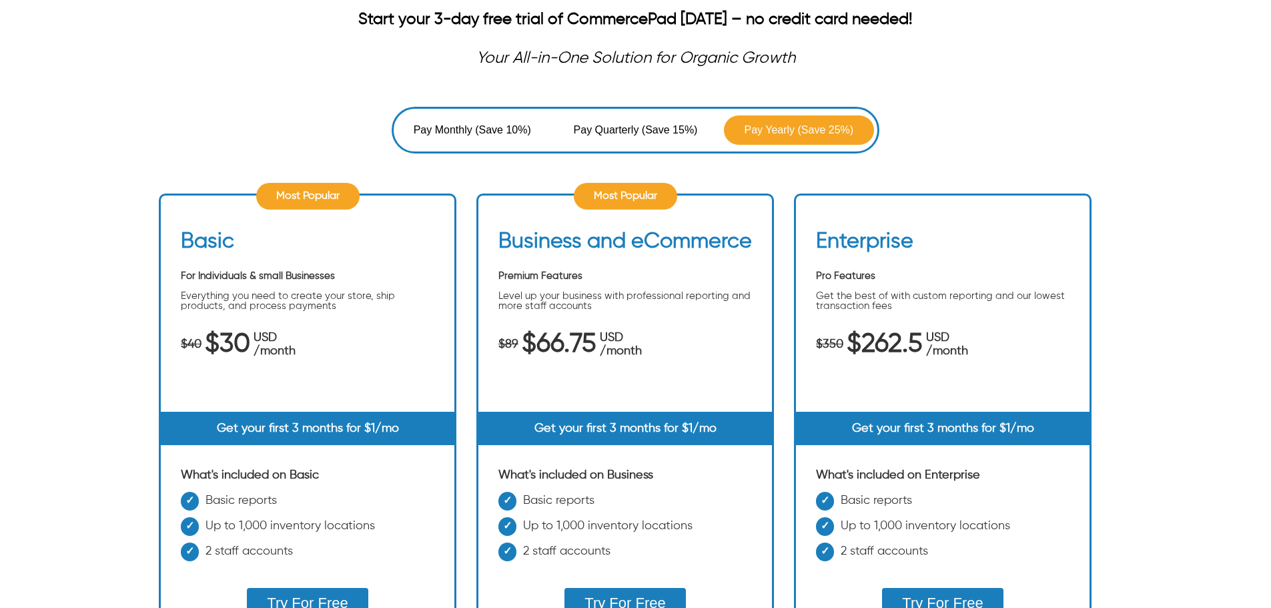
click at [644, 161] on div "Pay Monthly (Save 10%) Pay Quarterly (Save 15%) Pay Yearly (Save 25%) Most Popu…" at bounding box center [635, 407] width 953 height 600
click at [457, 141] on button "Pay Monthly (Save 10%)" at bounding box center [472, 129] width 150 height 29
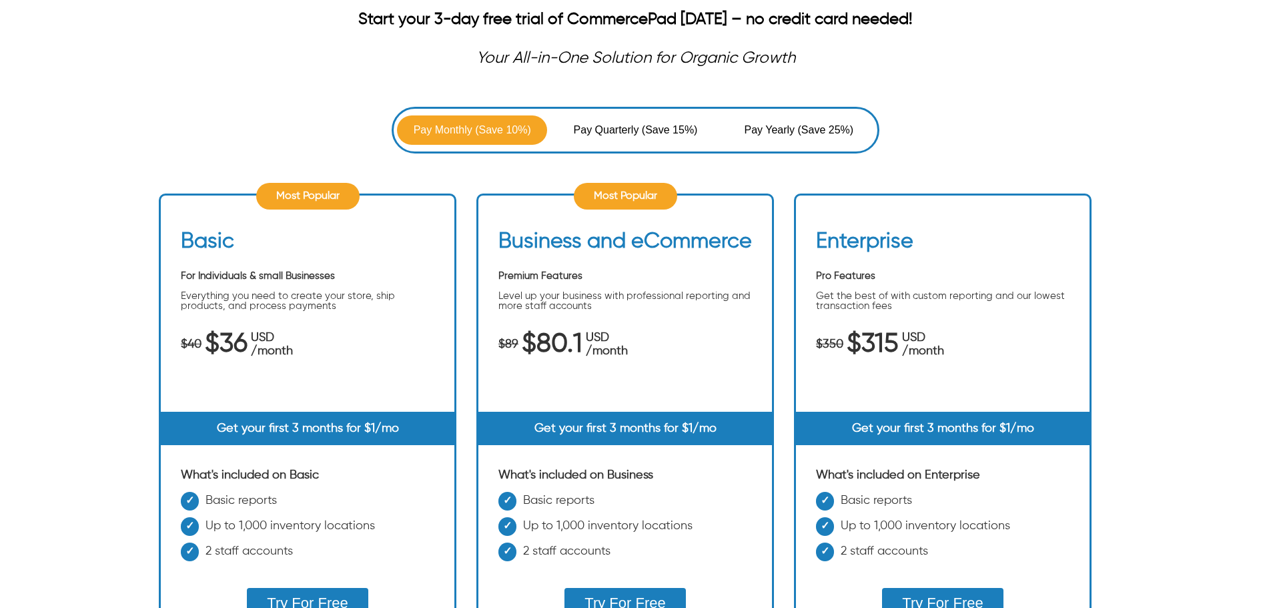
click at [604, 113] on div "Pay Monthly (Save 10%) Pay Quarterly (Save 15%) Pay Yearly (Save 25%)" at bounding box center [635, 130] width 487 height 47
click at [620, 126] on span "Pay Quarterly" at bounding box center [608, 130] width 68 height 16
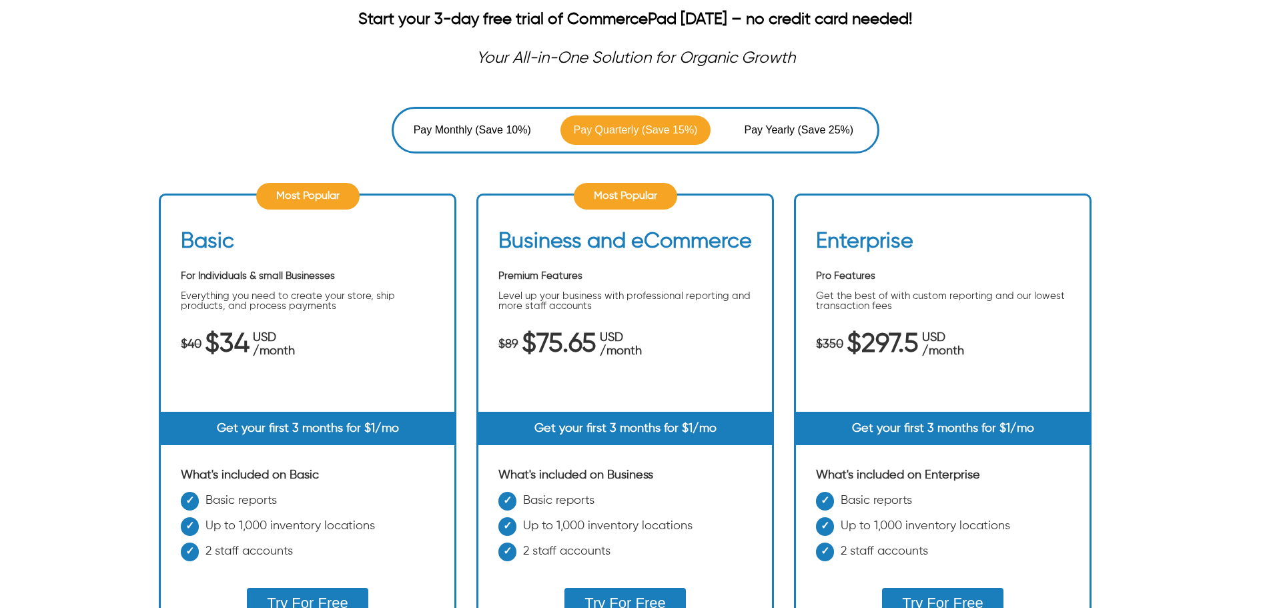
click at [739, 129] on span "Pay Yearly (Save 25%)" at bounding box center [798, 130] width 137 height 16
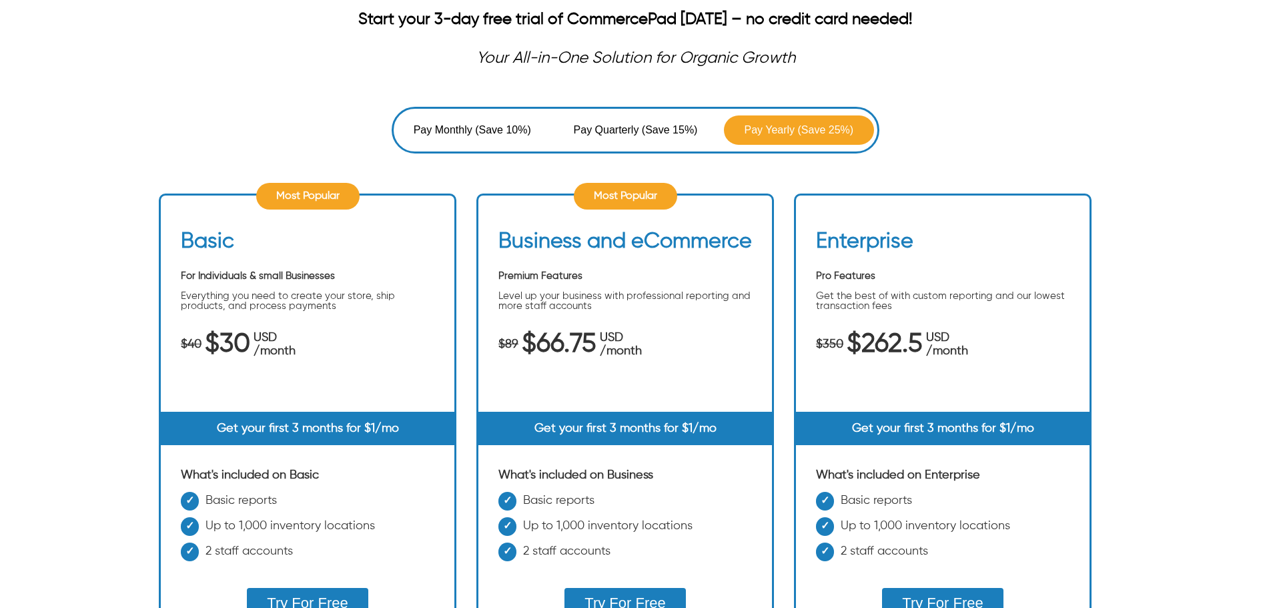
click at [688, 131] on span "(Save 15%)" at bounding box center [670, 130] width 56 height 16
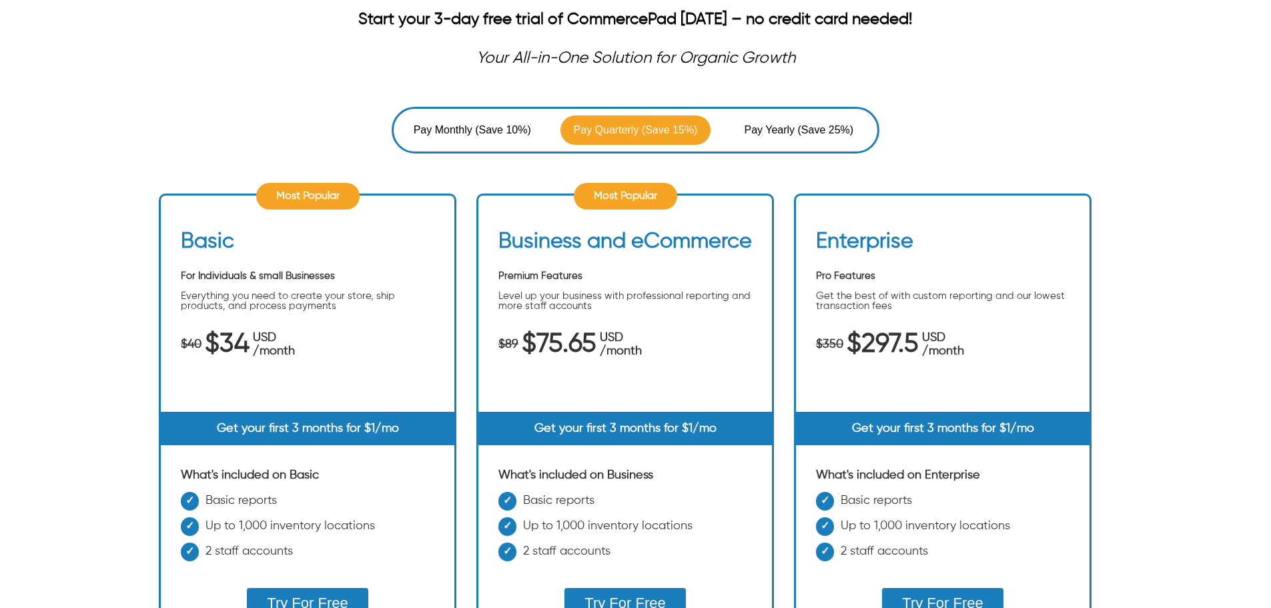
click at [522, 125] on span "(Save 10%)" at bounding box center [503, 130] width 56 height 16
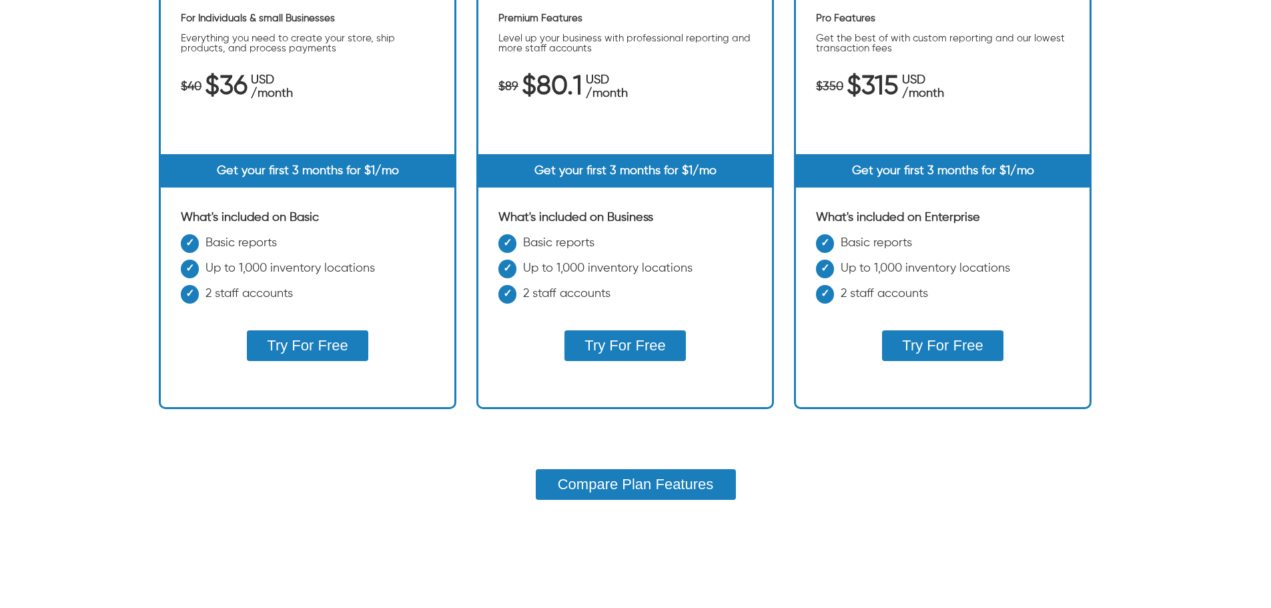
scroll to position [534, 0]
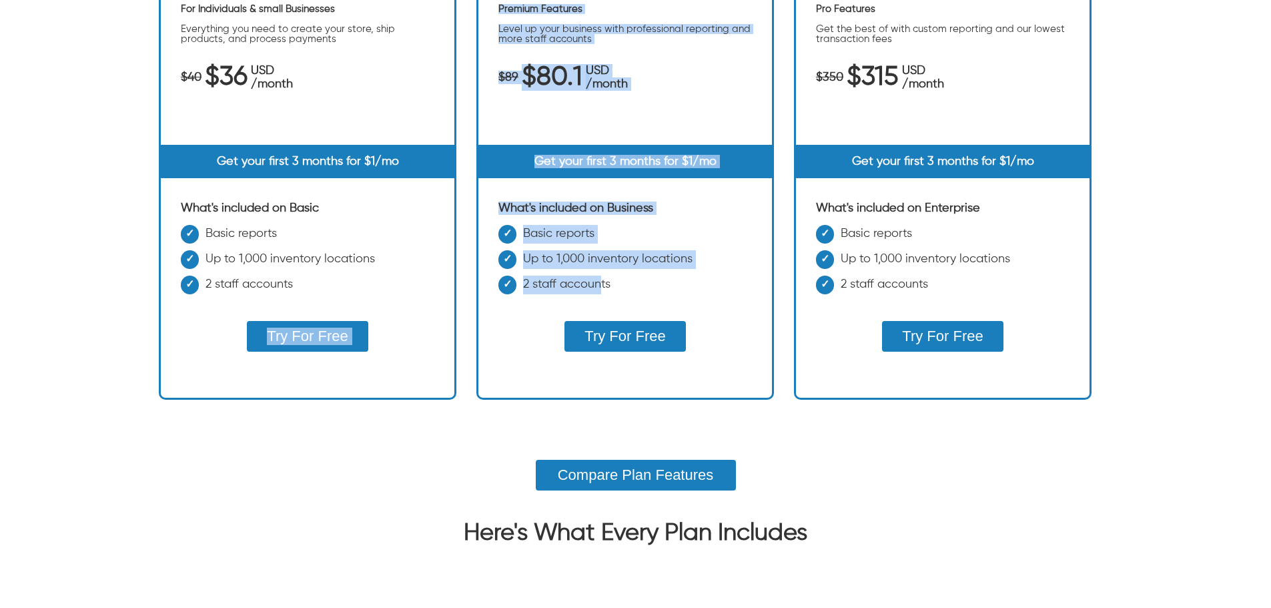
drag, startPoint x: 470, startPoint y: 285, endPoint x: 600, endPoint y: 298, distance: 131.4
click at [600, 298] on ul "Most Popular Basic For Individuals & small Businesses Everything you need to cr…" at bounding box center [635, 173] width 953 height 533
click at [643, 238] on li "Basic reports" at bounding box center [624, 237] width 253 height 25
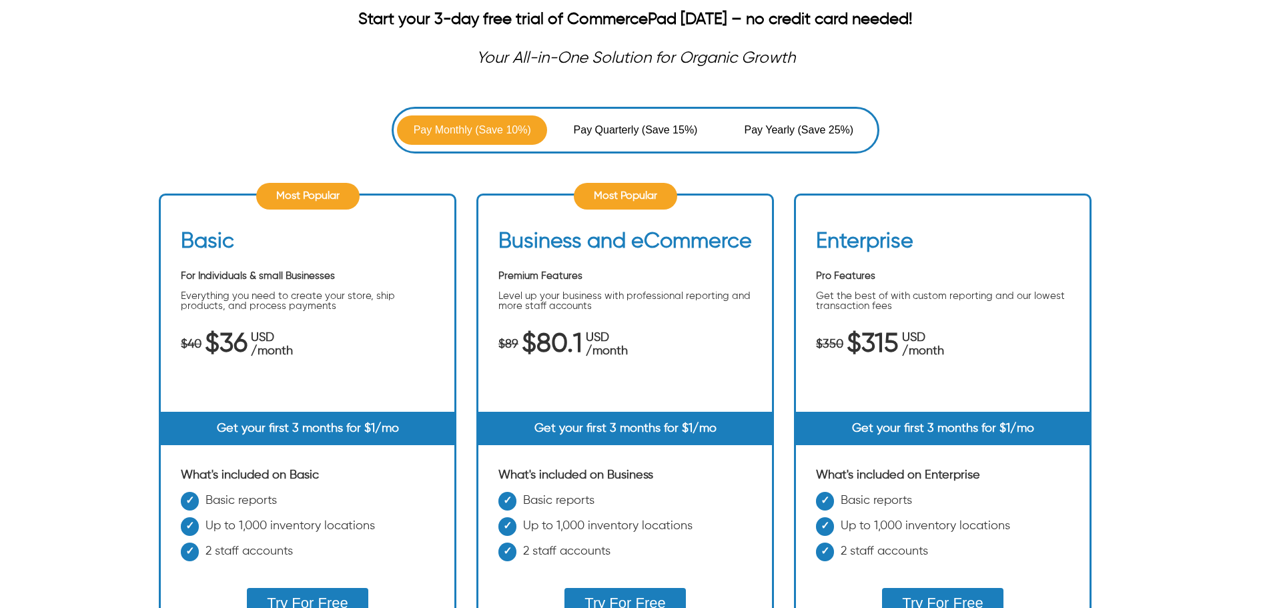
scroll to position [200, 0]
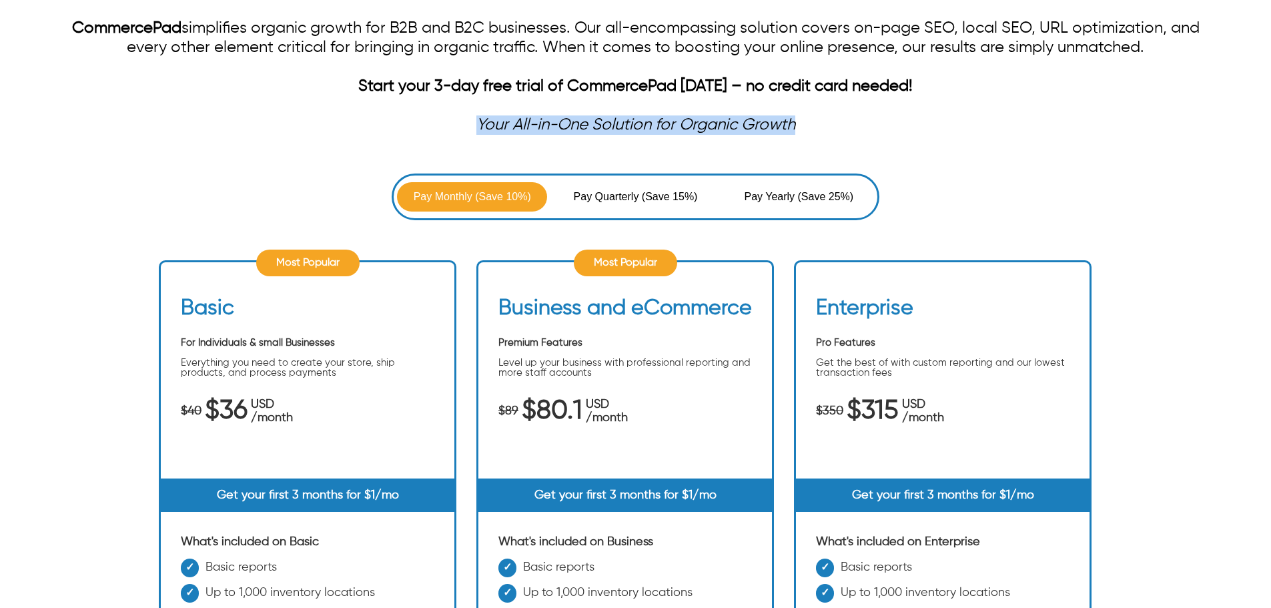
drag, startPoint x: 448, startPoint y: 135, endPoint x: 829, endPoint y: 128, distance: 381.0
click at [829, 128] on div "Your All-in-One Solution for Organic Growth" at bounding box center [635, 124] width 1144 height 19
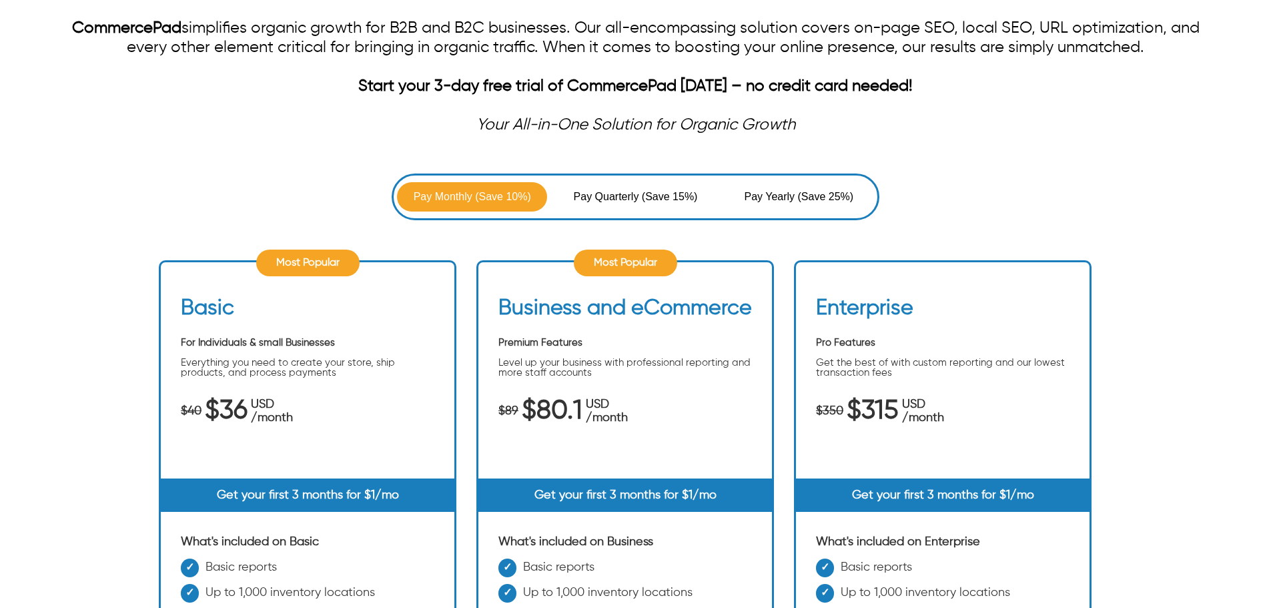
click at [841, 91] on strong "Start your 3-day free trial of CommercePad [DATE] – no credit card needed!" at bounding box center [635, 86] width 554 height 16
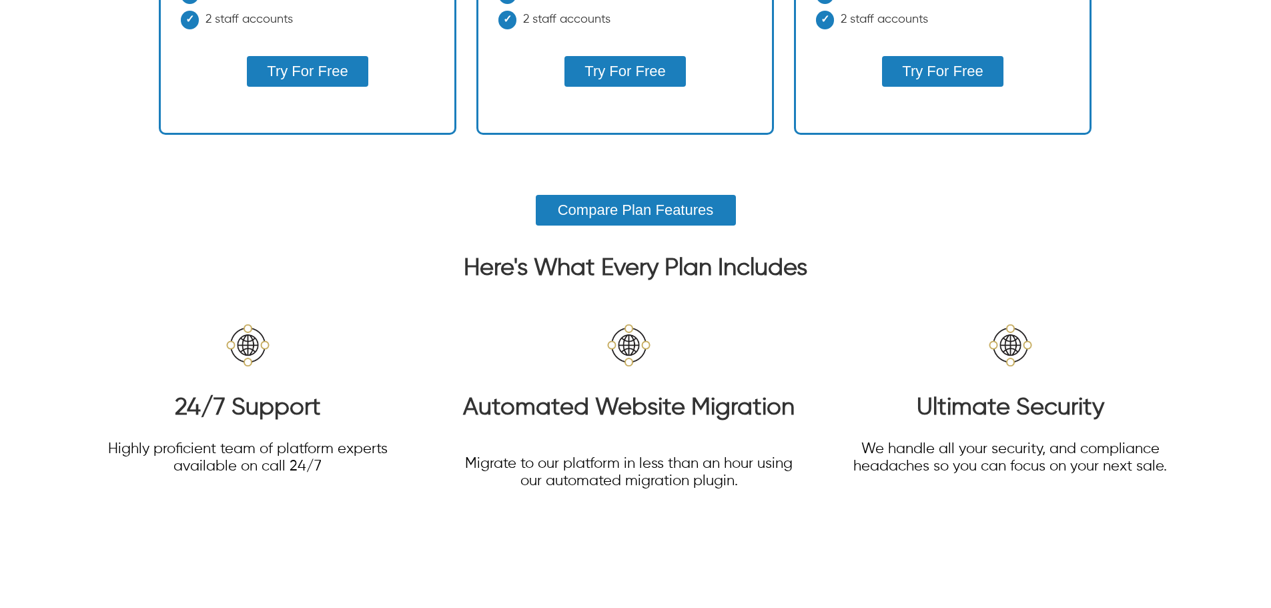
scroll to position [801, 0]
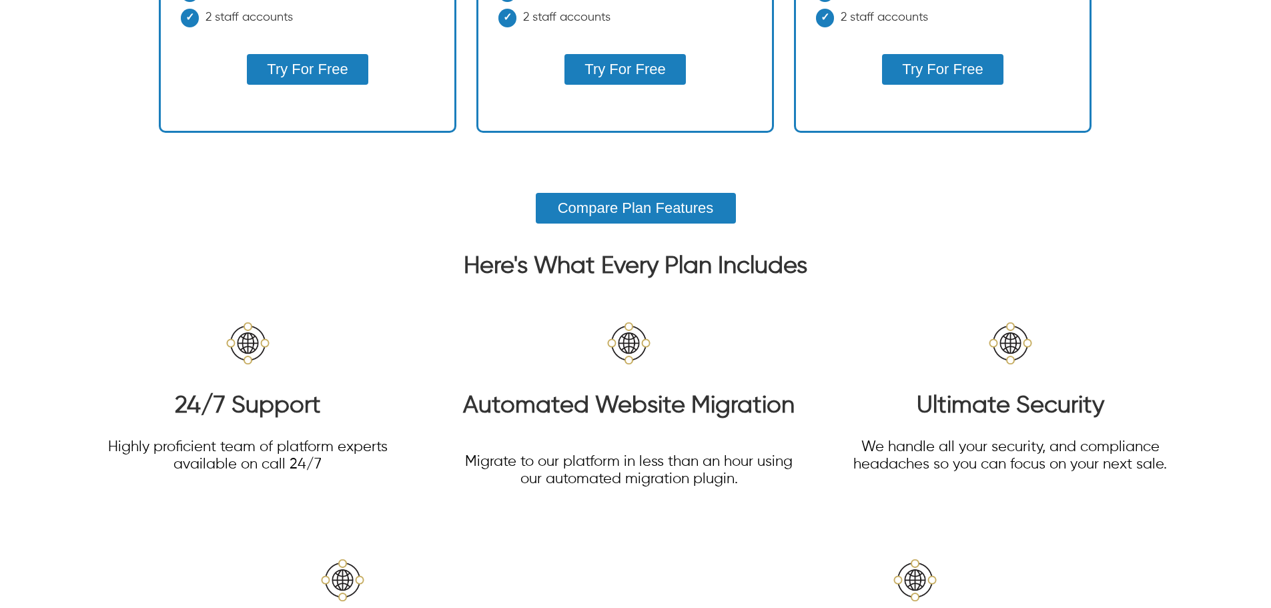
click at [701, 195] on button "Compare Plan Features" at bounding box center [636, 208] width 200 height 31
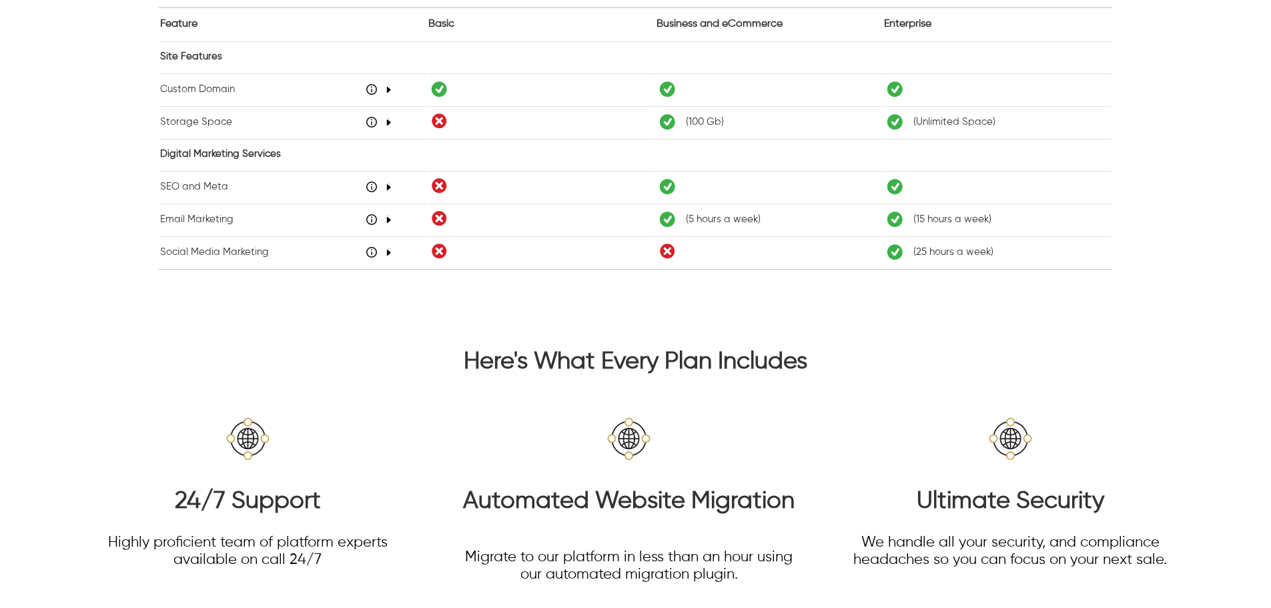
scroll to position [1067, 0]
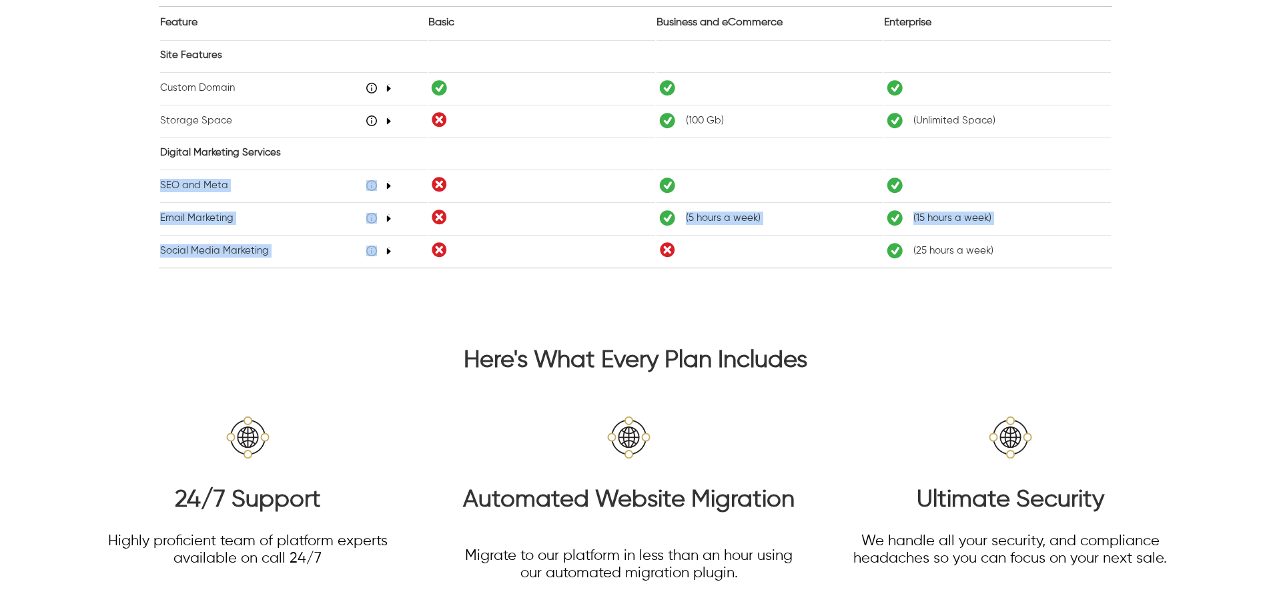
drag, startPoint x: 552, startPoint y: 198, endPoint x: 400, endPoint y: 139, distance: 162.4
click at [400, 139] on tbody "Site Features Custom Domain 48 Storage Space 48 ( 100 Gb ) ( Unlimited Space ) …" at bounding box center [635, 153] width 951 height 226
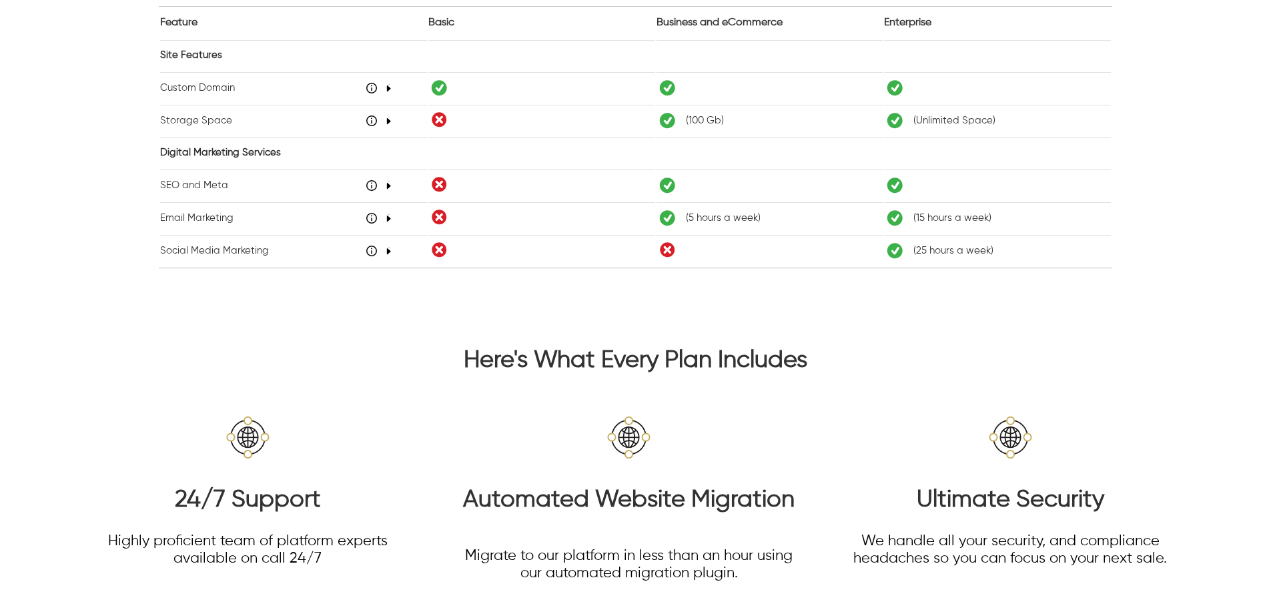
click at [356, 287] on div "Add New Show Select 10 20 40 60 80 100 Page < * > 1 - 7 of" at bounding box center [635, 293] width 953 height 50
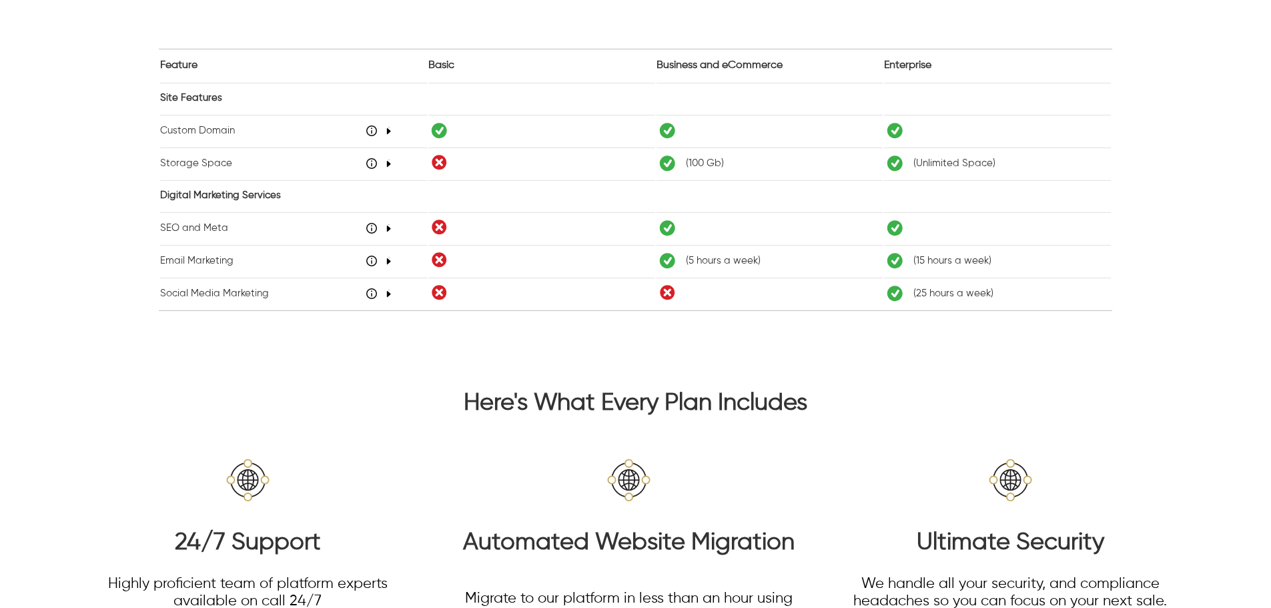
scroll to position [1001, 0]
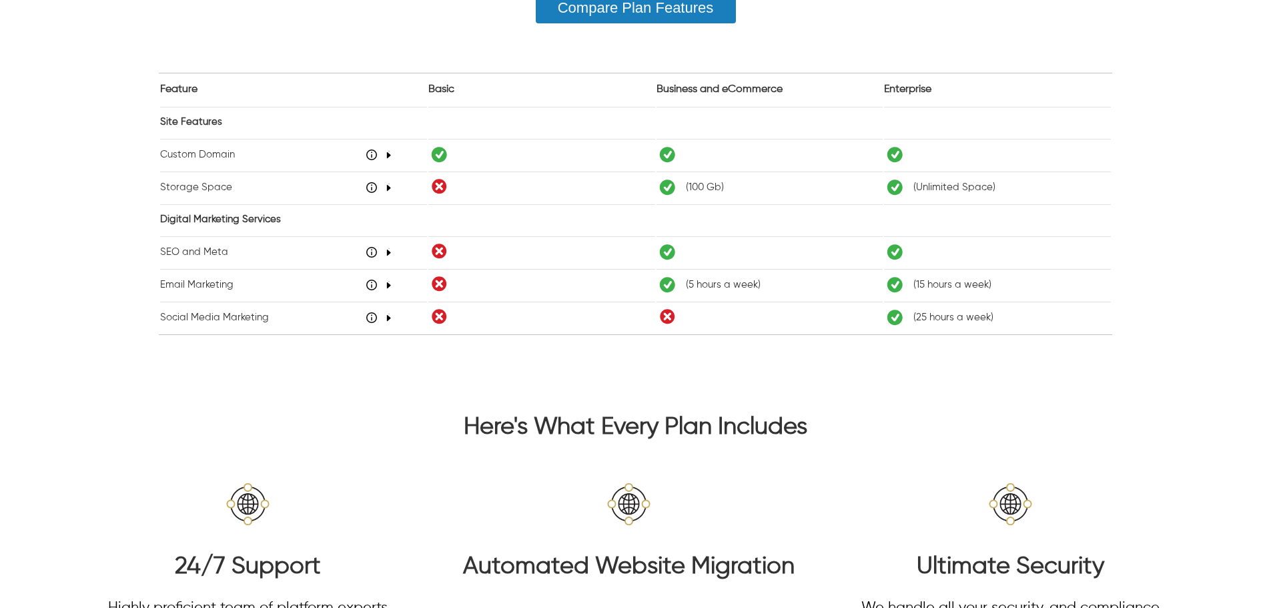
click at [388, 156] on icon at bounding box center [378, 154] width 25 height 6
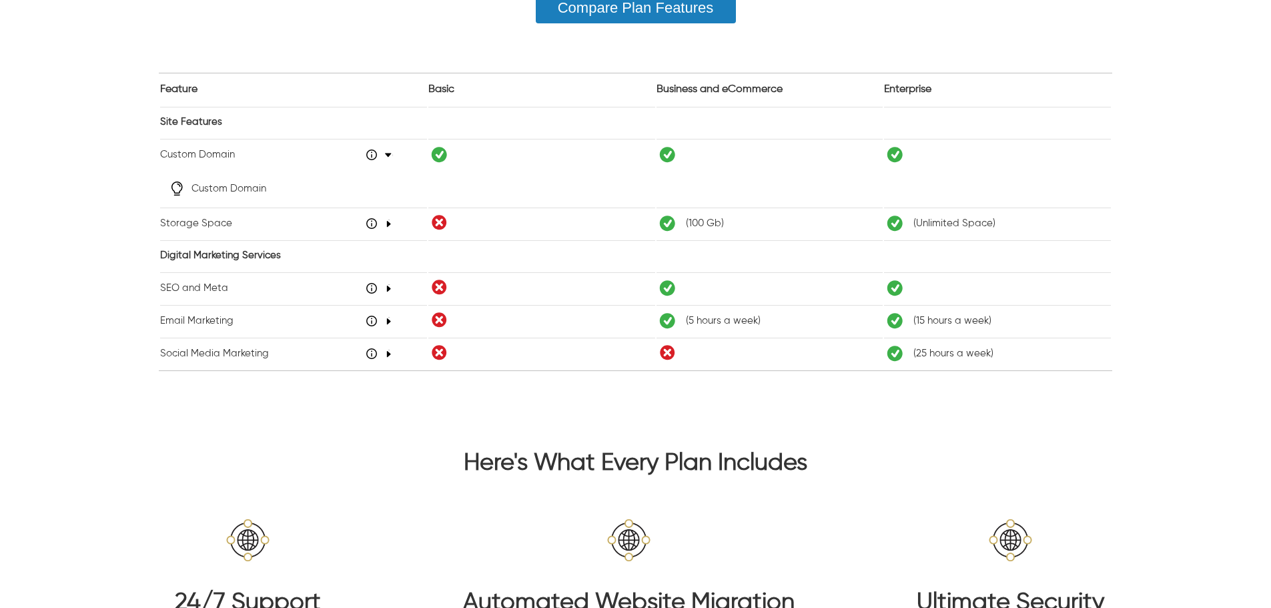
click at [382, 220] on div "48" at bounding box center [379, 223] width 26 height 11
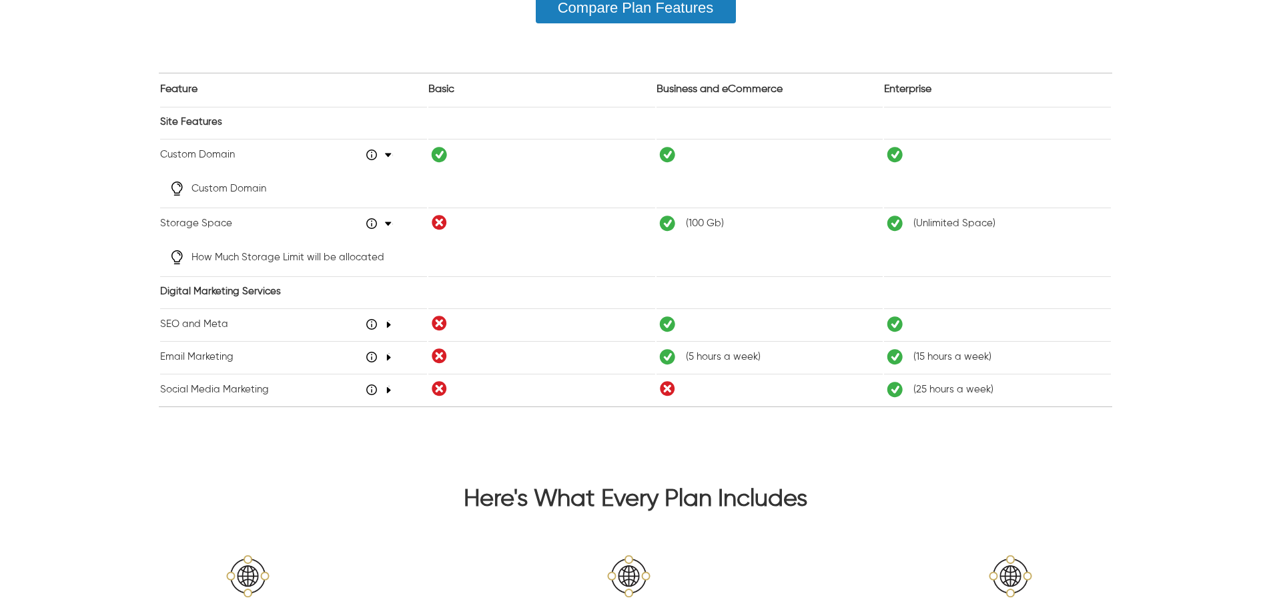
click at [390, 327] on td "SEO and Meta 48" at bounding box center [293, 323] width 267 height 31
click at [387, 328] on icon "48" at bounding box center [388, 324] width 7 height 8
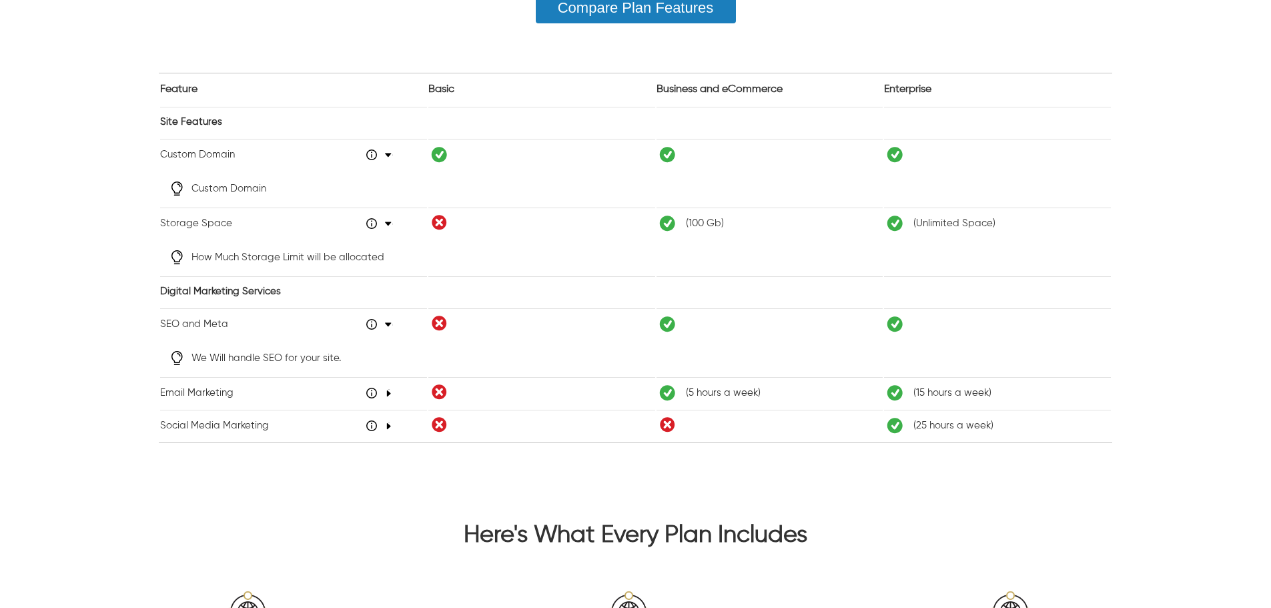
drag, startPoint x: 594, startPoint y: 464, endPoint x: 665, endPoint y: 464, distance: 71.4
click at [596, 464] on div "Add New Show Select 10 20 40 60 80 100 Page < * > 1 - 7 of" at bounding box center [635, 467] width 953 height 50
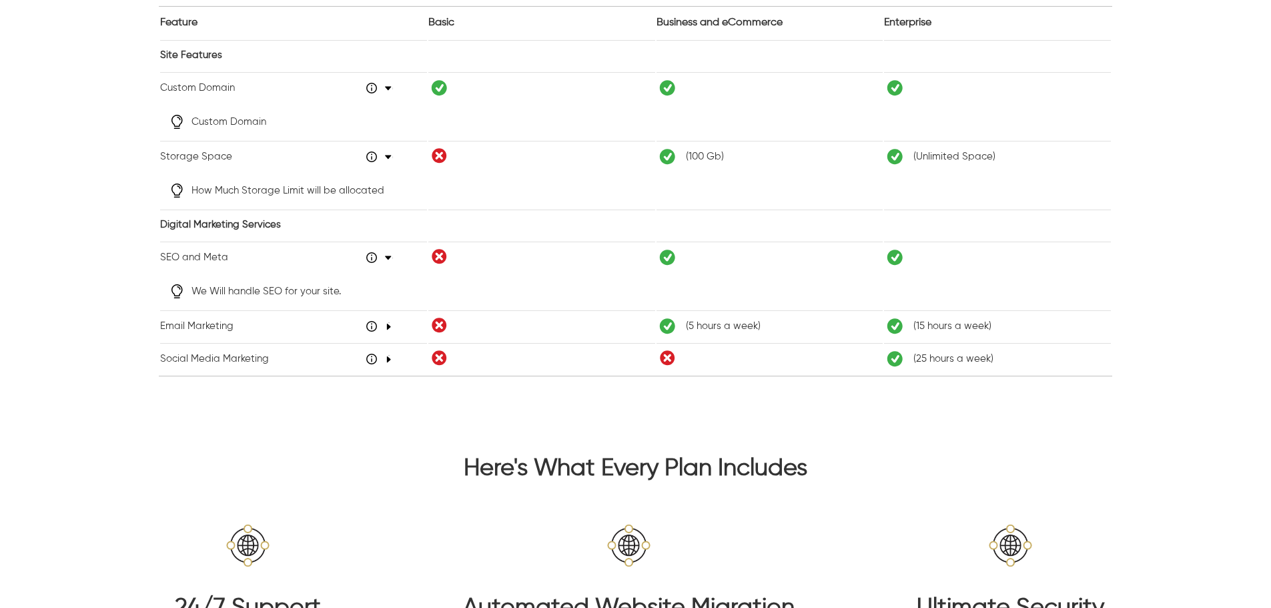
scroll to position [801, 0]
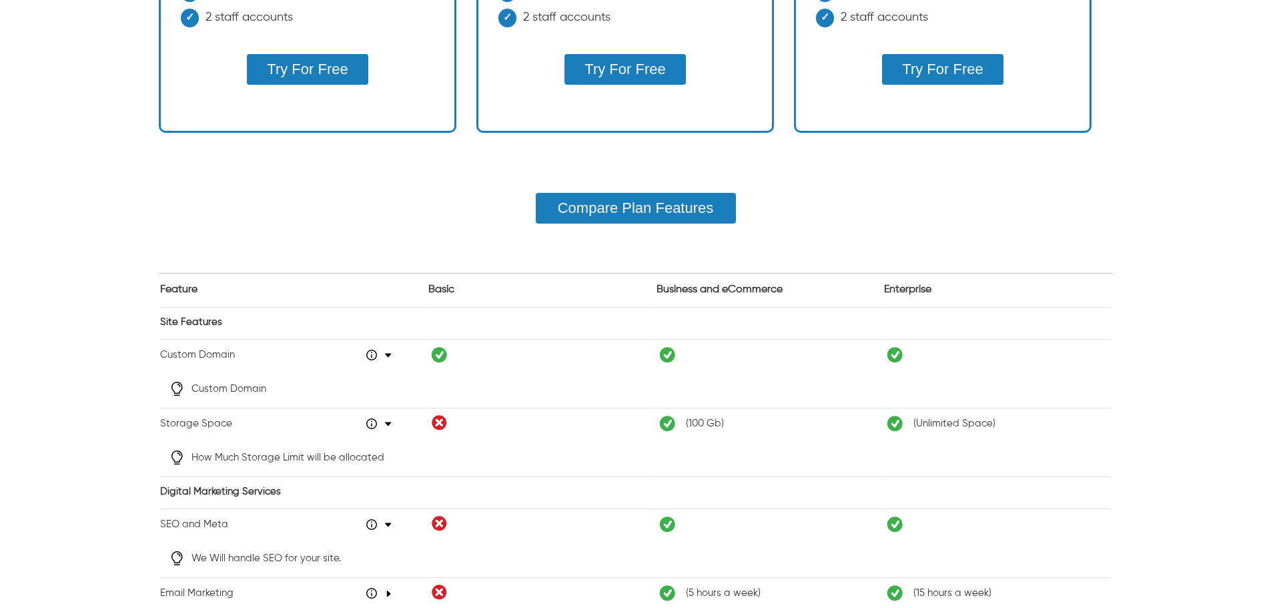
click at [716, 214] on button "Compare Plan Features" at bounding box center [636, 208] width 200 height 31
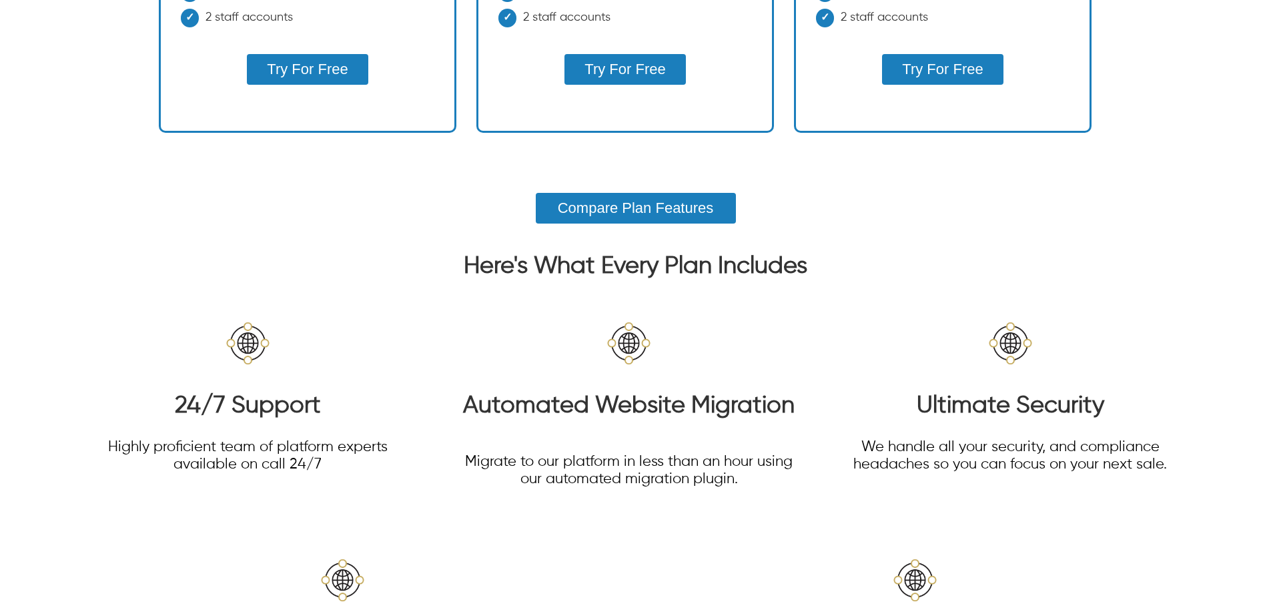
click at [716, 211] on button "Compare Plan Features" at bounding box center [636, 208] width 200 height 31
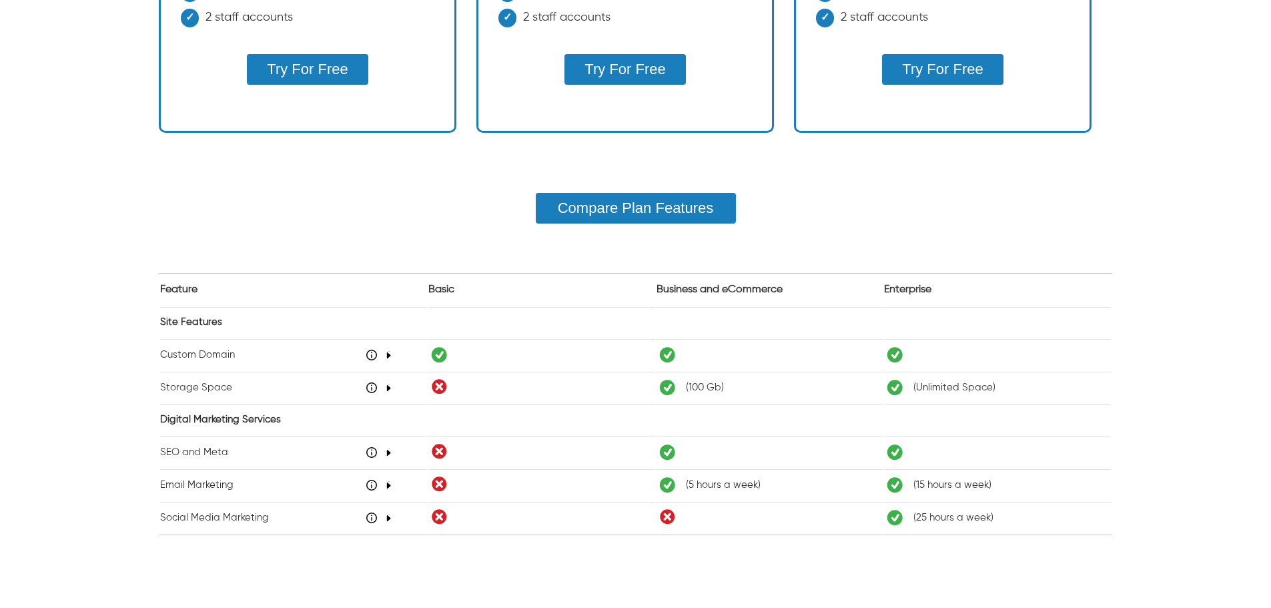
click at [716, 211] on button "Compare Plan Features" at bounding box center [636, 208] width 200 height 31
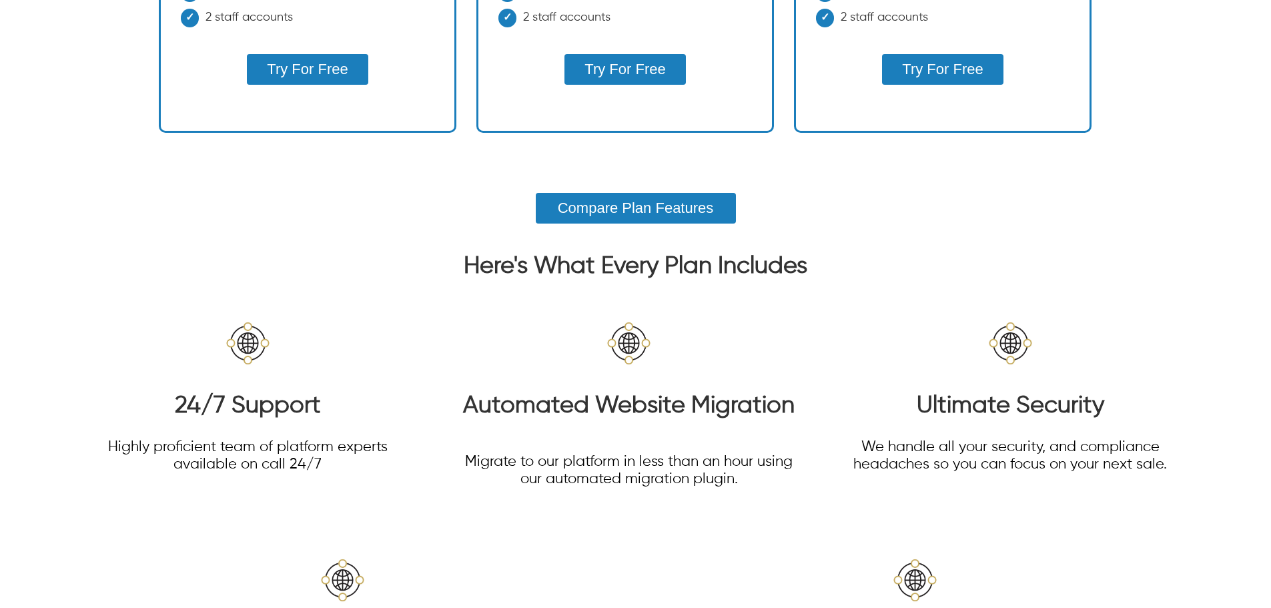
click at [716, 211] on button "Compare Plan Features" at bounding box center [636, 208] width 200 height 31
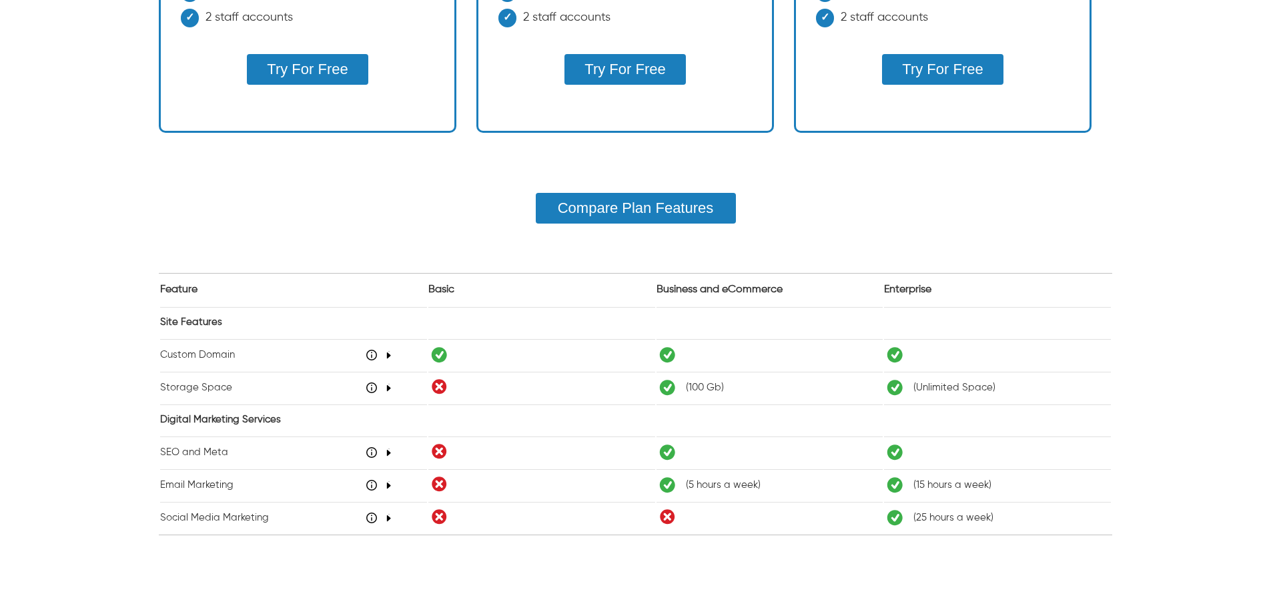
click at [716, 291] on table "Feature Basic Business and eCommerce Enterprise Site Features Custom Domain 48 …" at bounding box center [635, 404] width 953 height 261
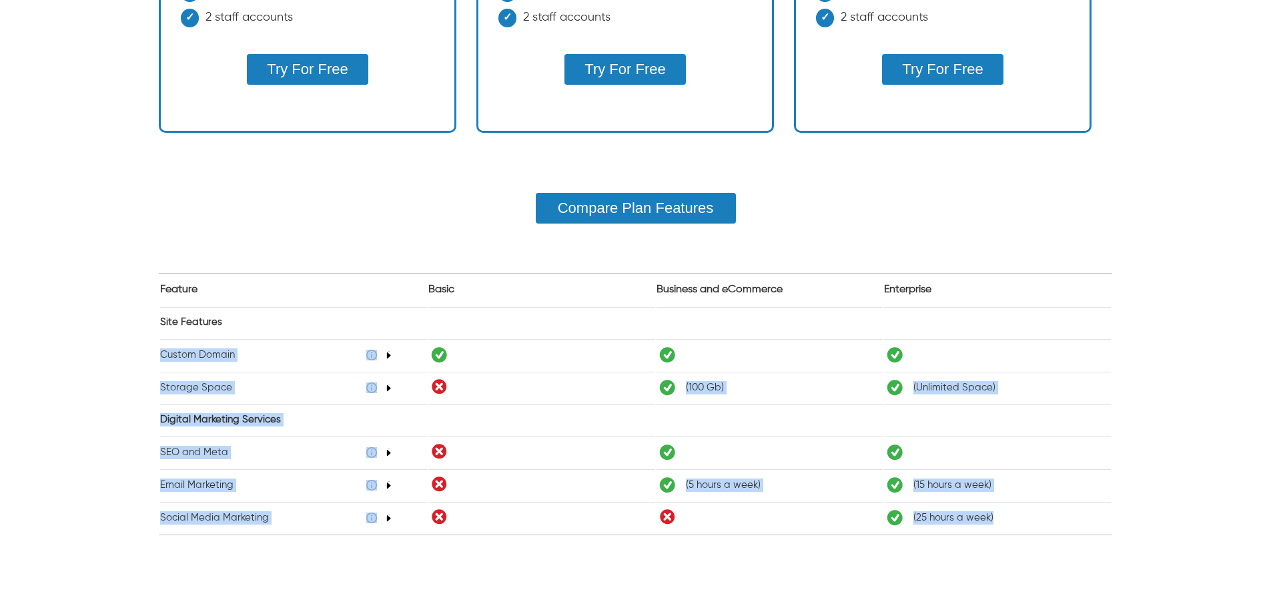
drag, startPoint x: 670, startPoint y: 336, endPoint x: 809, endPoint y: 582, distance: 282.2
click at [809, 582] on div "Add New Show Select 10 20 40 60 80 100 Page < * > 1 - 7 of Feature Basic Busine…" at bounding box center [635, 403] width 953 height 361
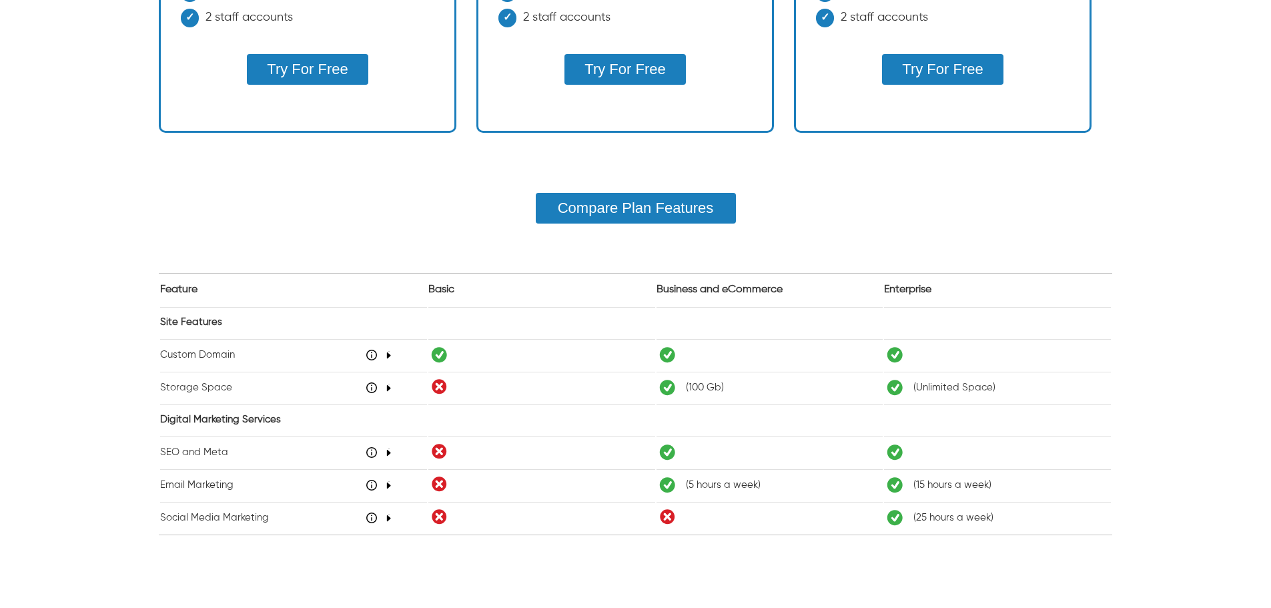
click at [849, 113] on div "What's included on Enterprise Basic reports Up to 1,000 inventory locations 2 s…" at bounding box center [943, 26] width 294 height 183
click at [385, 455] on icon at bounding box center [378, 452] width 25 height 6
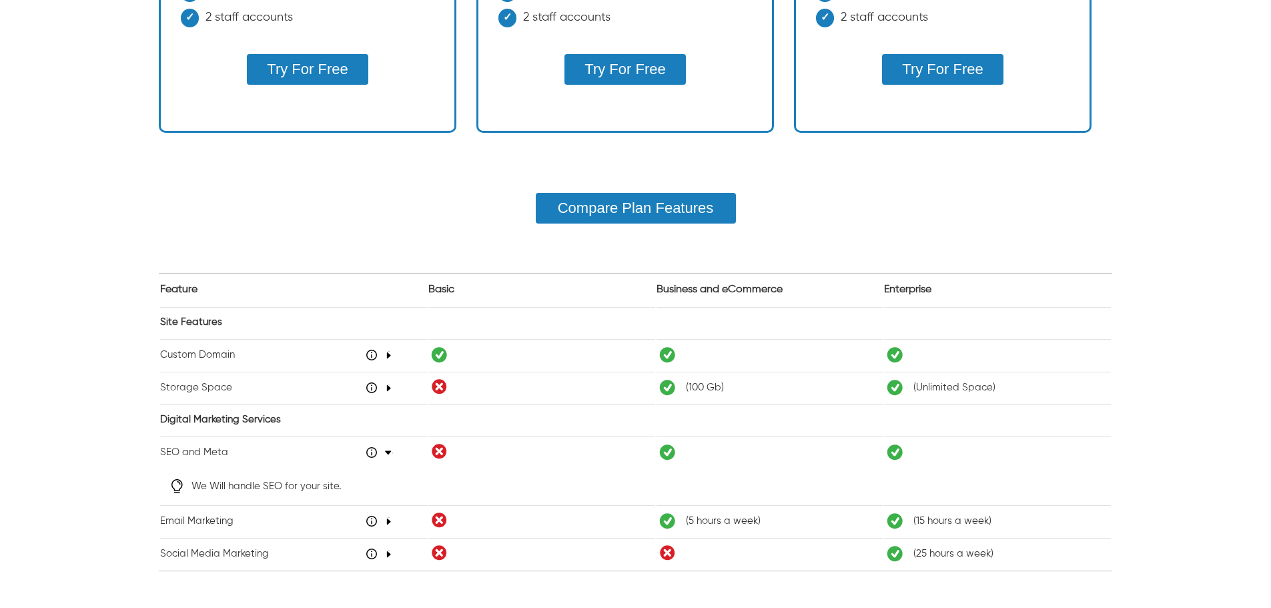
click at [378, 524] on div at bounding box center [373, 521] width 15 height 11
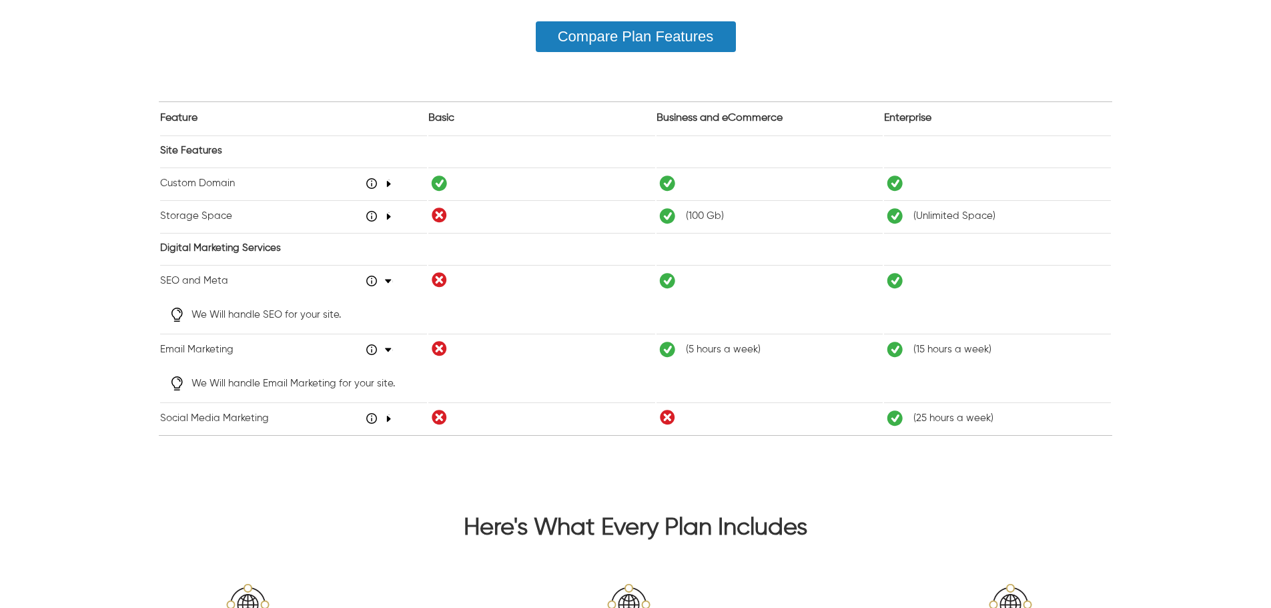
scroll to position [1001, 0]
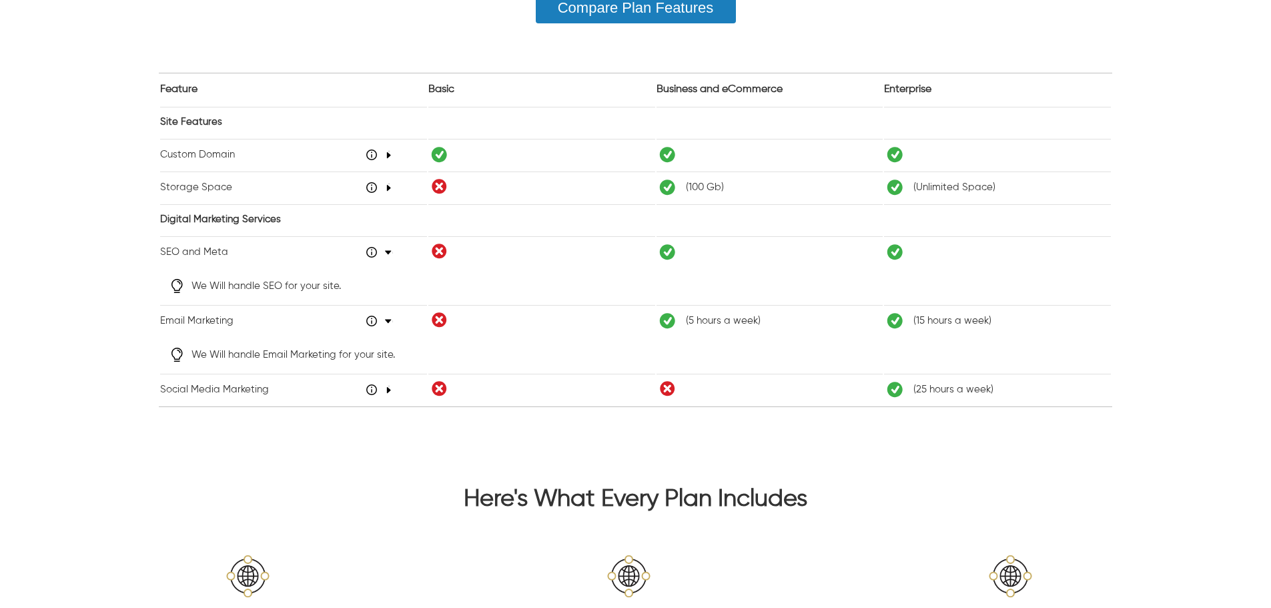
click at [386, 382] on td "Social Media Marketing 48" at bounding box center [293, 389] width 267 height 31
click at [390, 388] on div "48" at bounding box center [379, 389] width 26 height 11
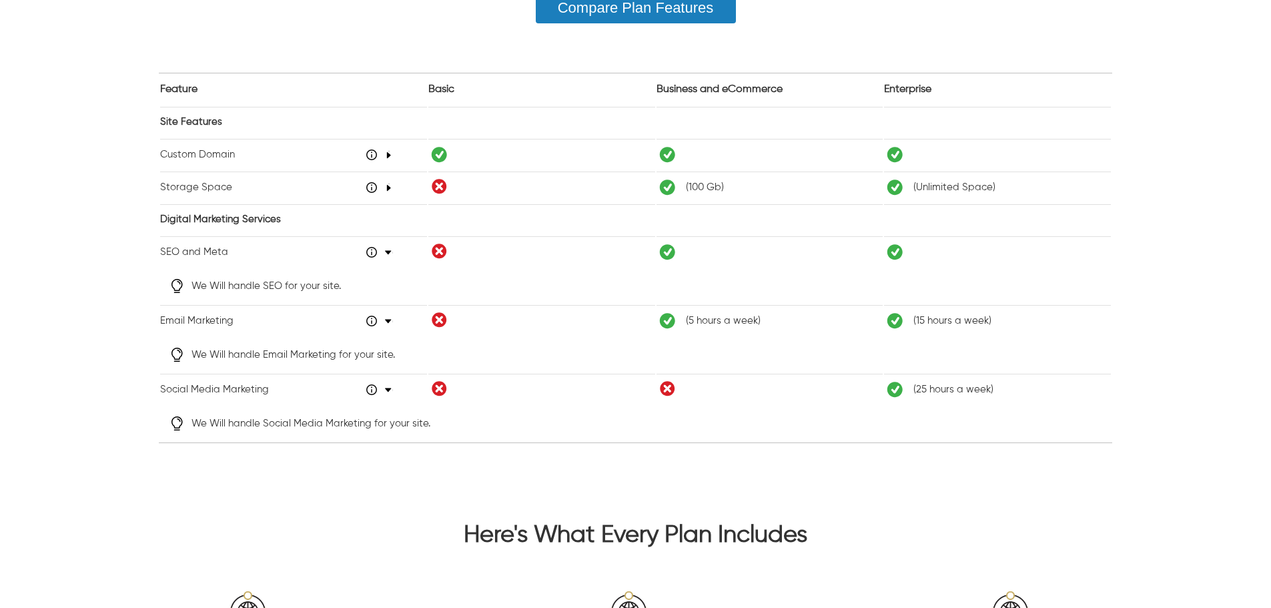
click at [374, 183] on img at bounding box center [371, 187] width 11 height 11
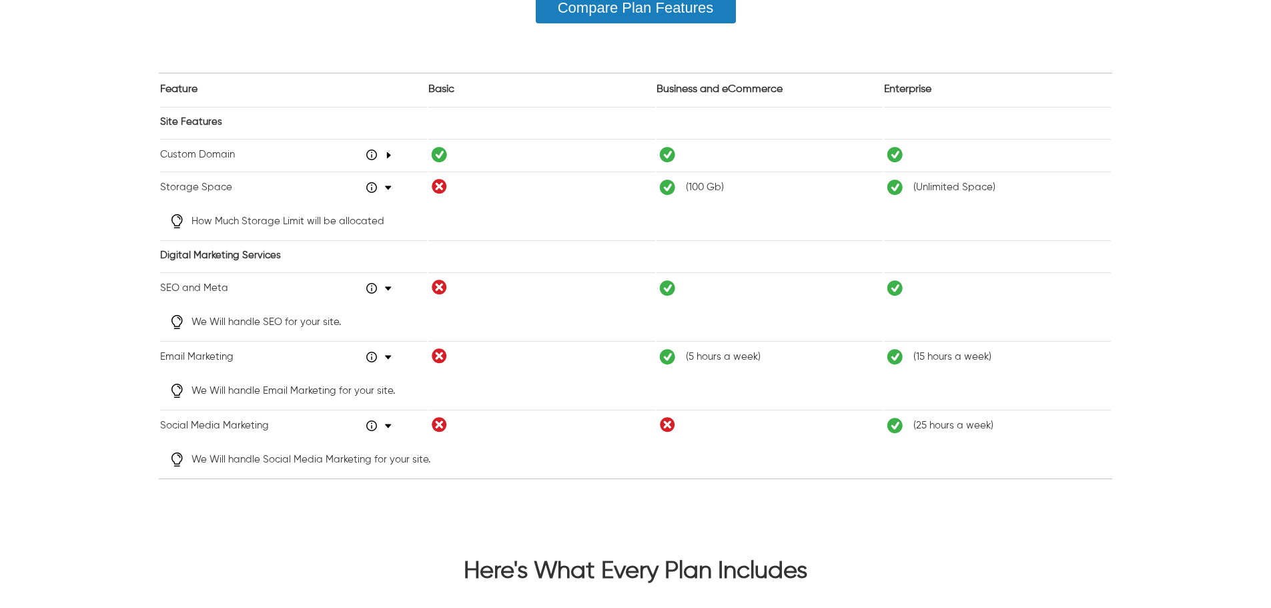
click at [378, 153] on div at bounding box center [373, 154] width 15 height 11
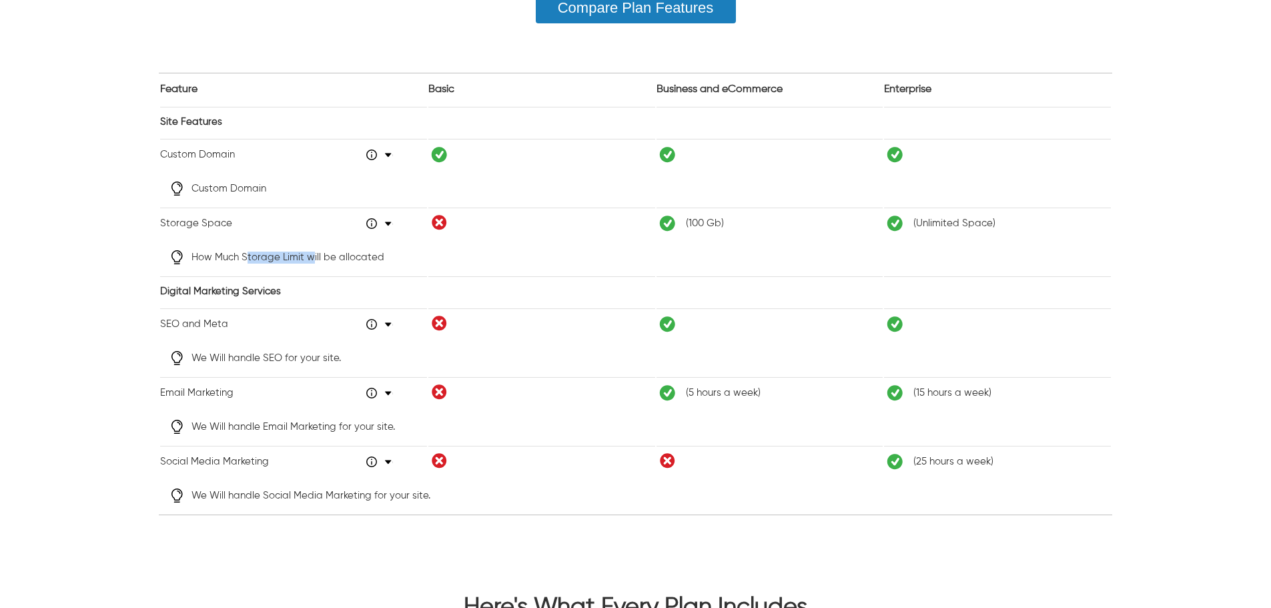
drag, startPoint x: 298, startPoint y: 258, endPoint x: 248, endPoint y: 261, distance: 49.4
click at [248, 261] on div "How Much Storage Limit will be allocated" at bounding box center [635, 257] width 951 height 35
click at [685, 236] on span "( 100 Gb )" at bounding box center [769, 223] width 227 height 27
click at [692, 227] on span "( 100 Gb )" at bounding box center [705, 223] width 38 height 13
click at [672, 228] on icon at bounding box center [669, 223] width 27 height 27
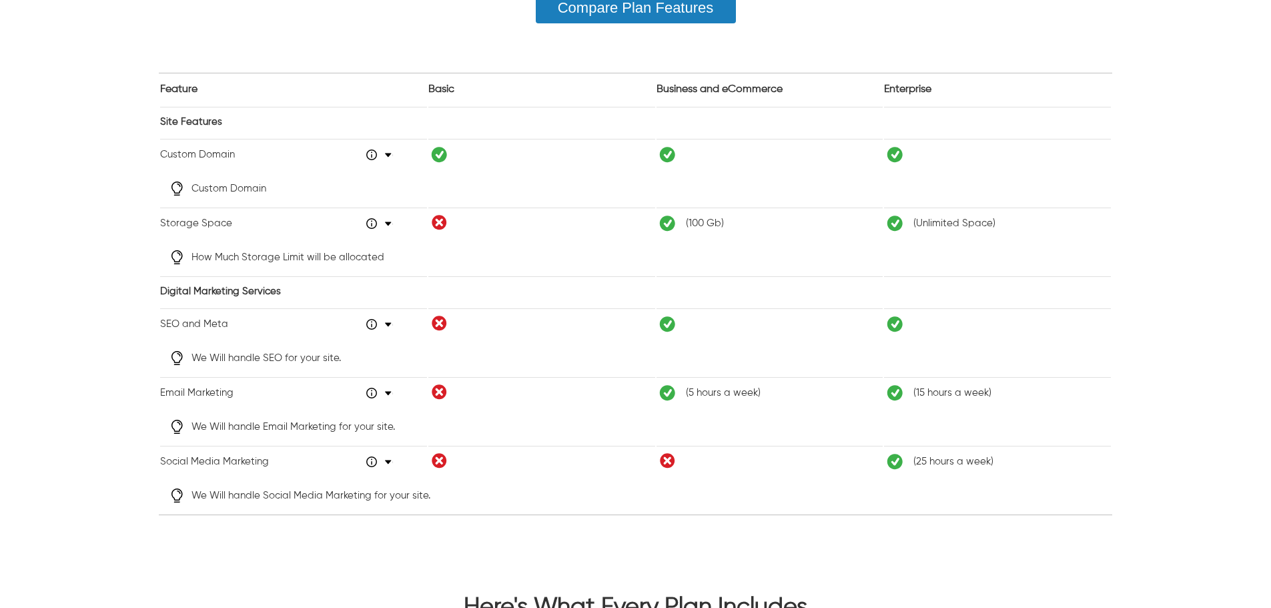
click at [666, 228] on icon at bounding box center [666, 222] width 15 height 15
click at [669, 330] on icon at bounding box center [666, 323] width 15 height 15
click at [664, 389] on icon at bounding box center [666, 392] width 15 height 15
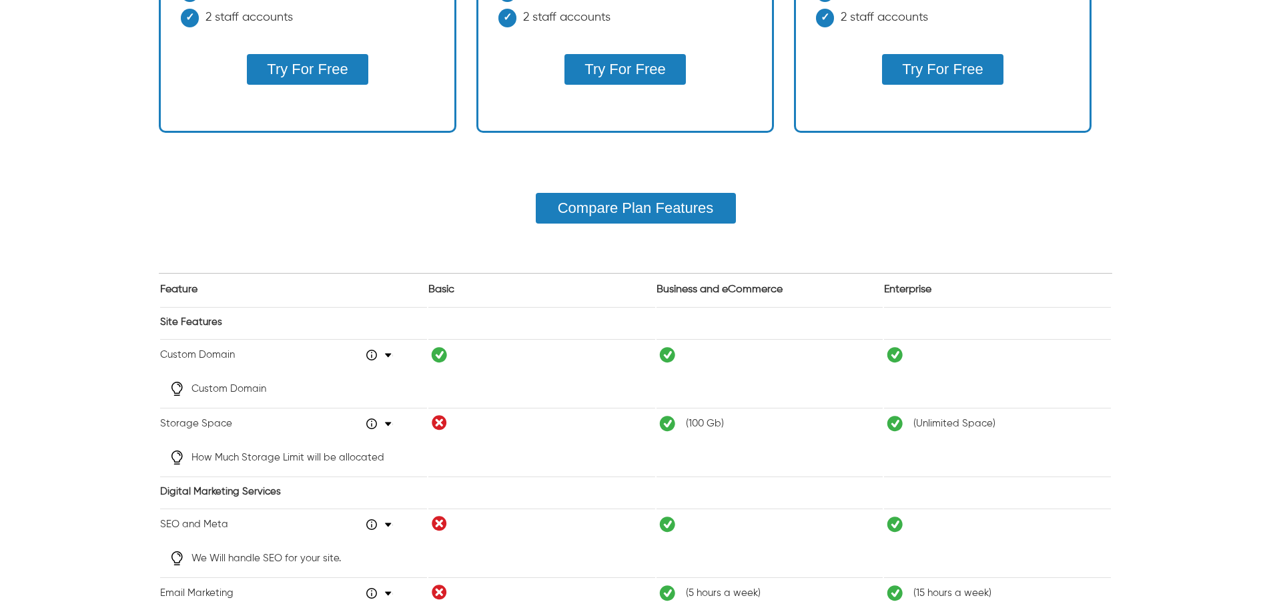
click at [628, 209] on button "Compare Plan Features" at bounding box center [636, 208] width 200 height 31
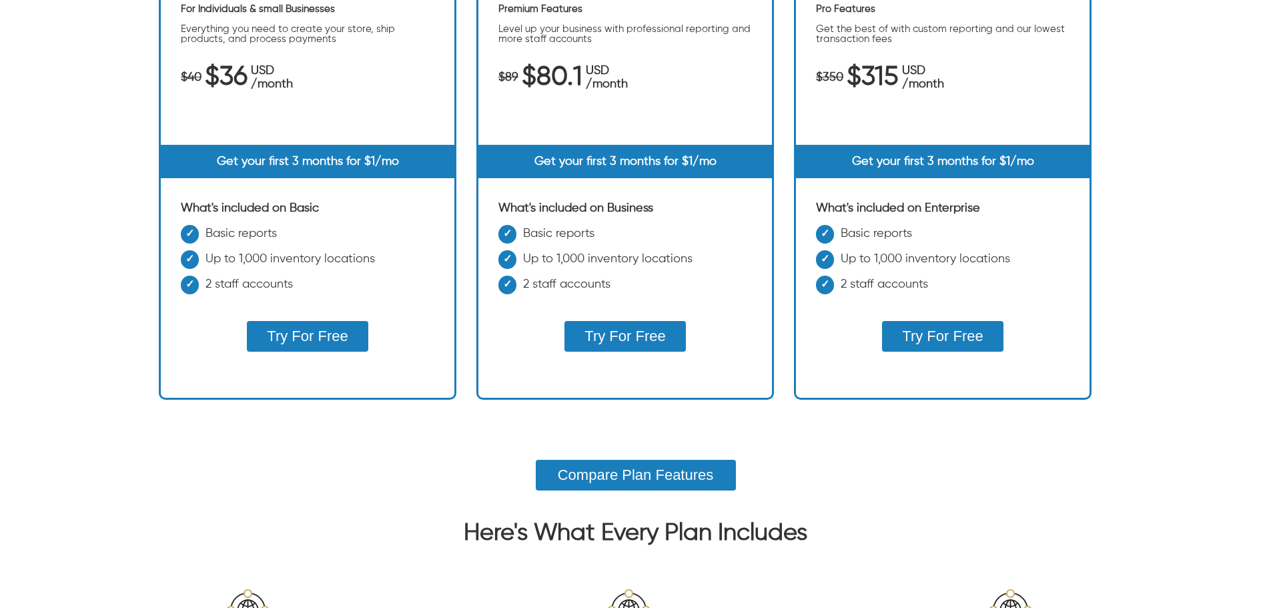
click at [610, 337] on button "Try For Free" at bounding box center [624, 336] width 121 height 31
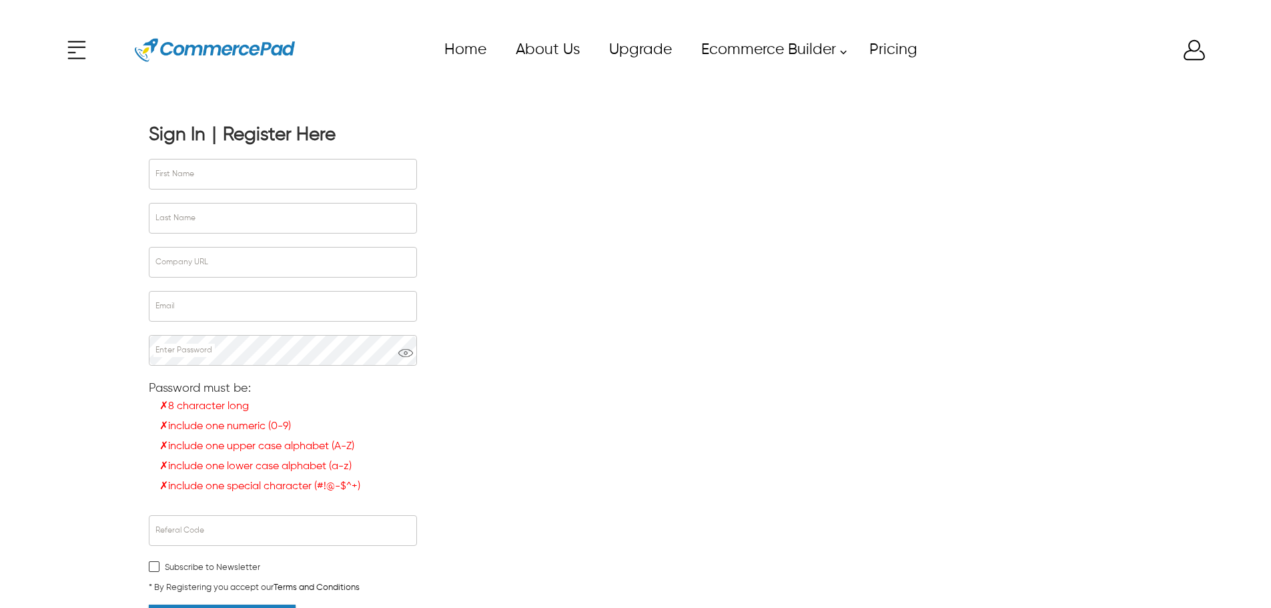
click at [177, 56] on img at bounding box center [215, 50] width 160 height 60
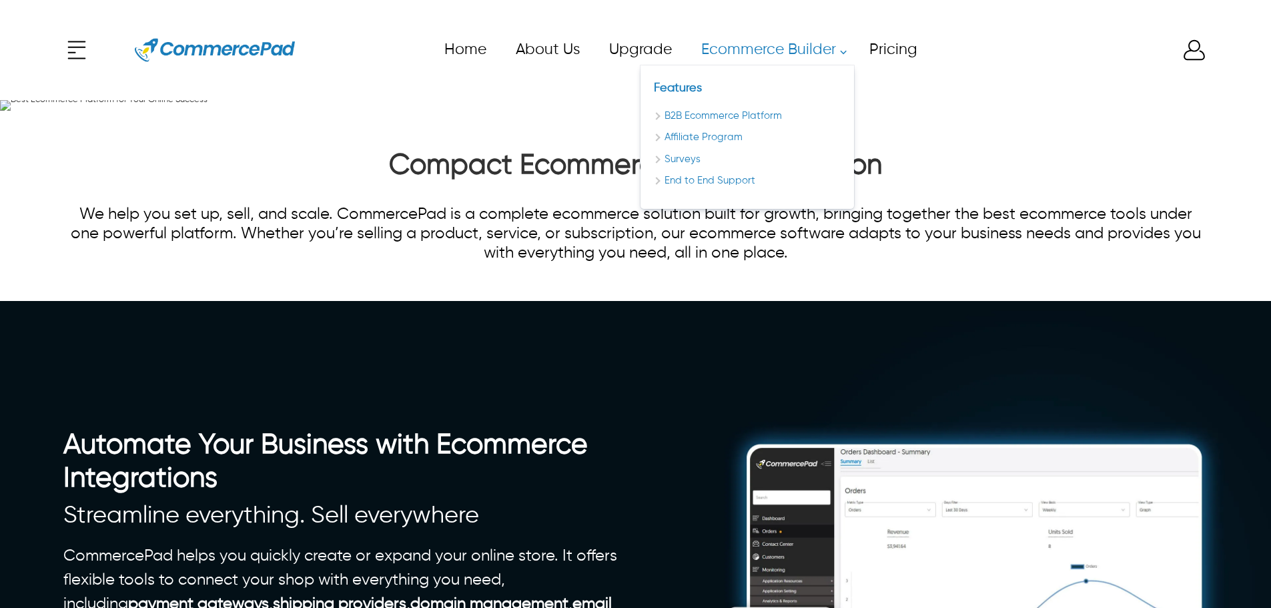
click at [811, 49] on link "Ecommerce Builder" at bounding box center [770, 50] width 168 height 30
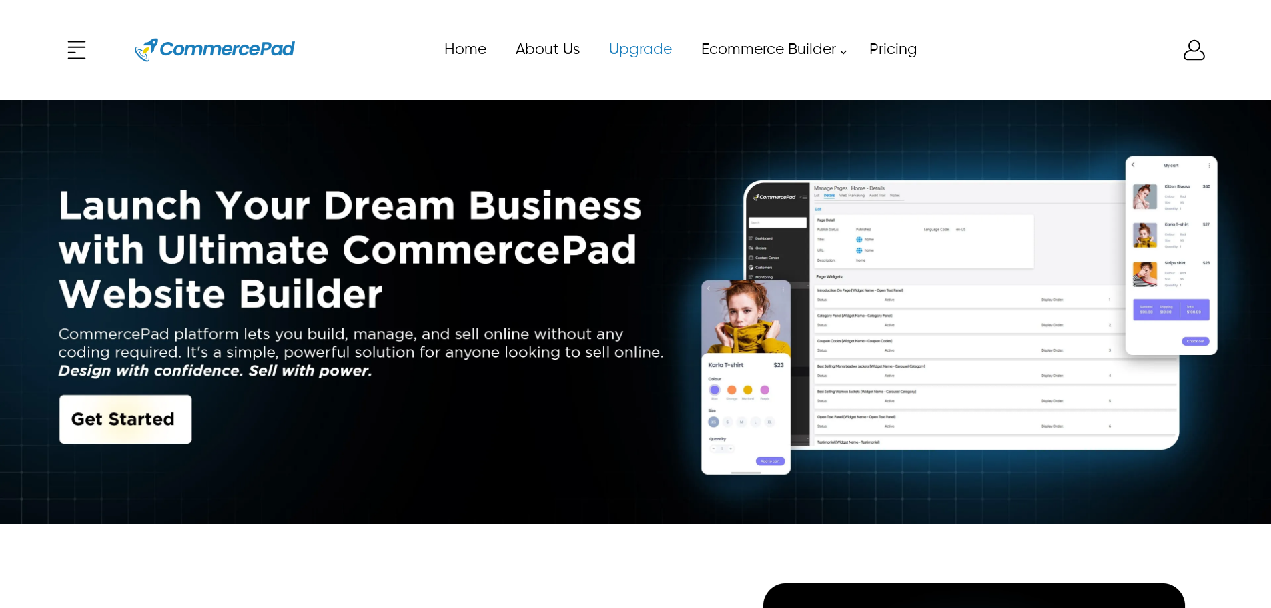
click at [644, 51] on link "Upgrade" at bounding box center [640, 50] width 92 height 30
